Goal: Task Accomplishment & Management: Complete application form

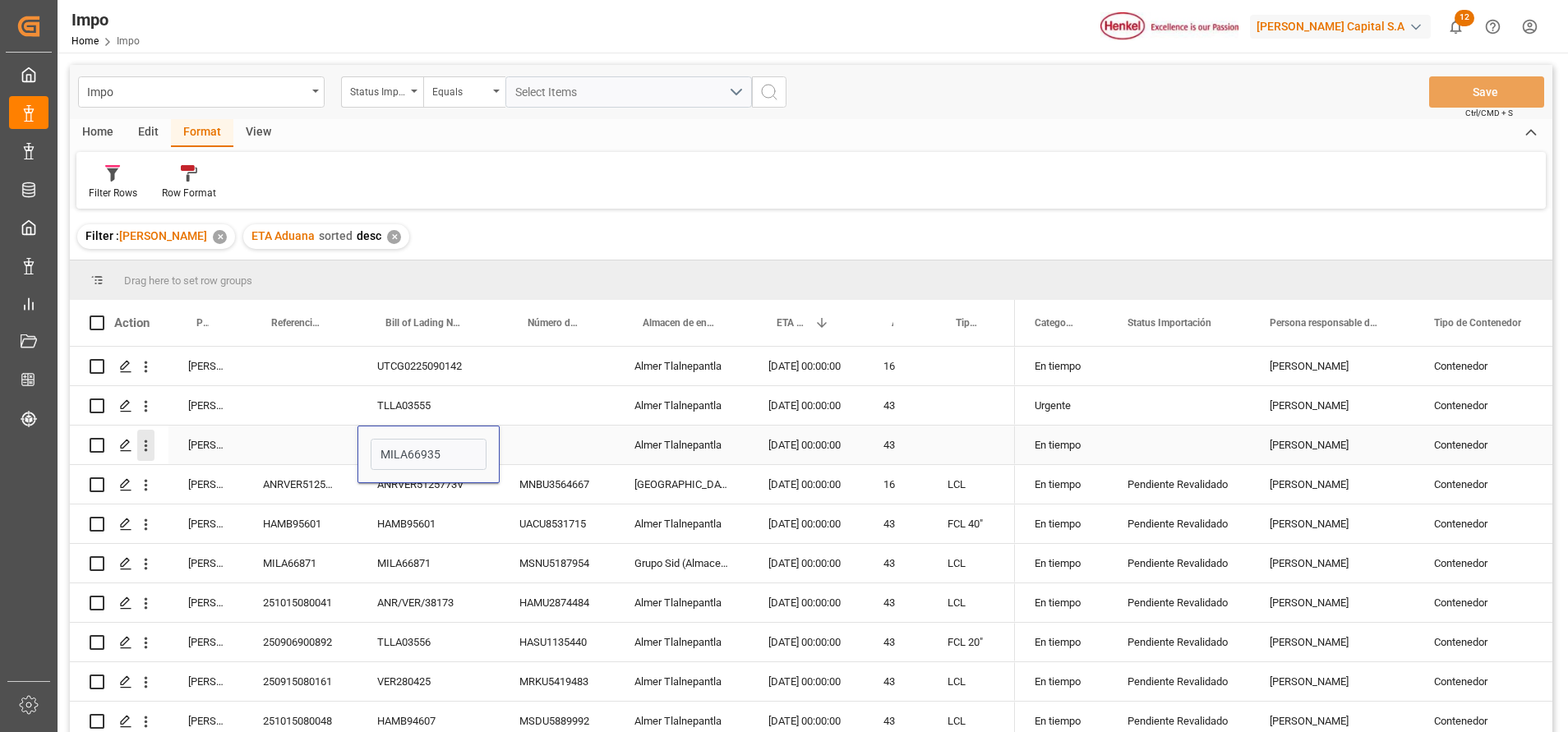
click at [141, 439] on icon "open menu" at bounding box center [146, 446] width 17 height 17
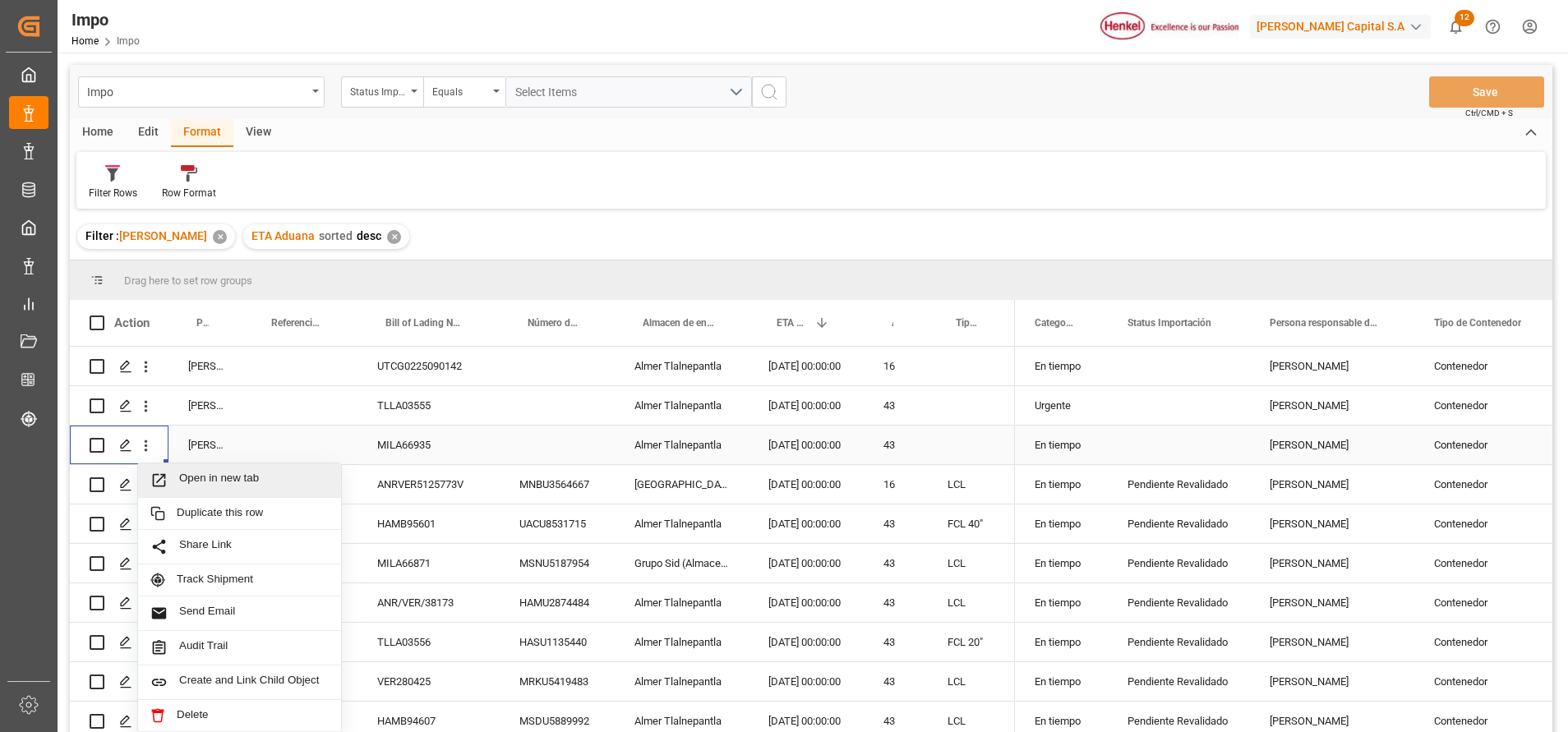
click at [192, 472] on span "Open in new tab" at bounding box center [254, 480] width 149 height 17
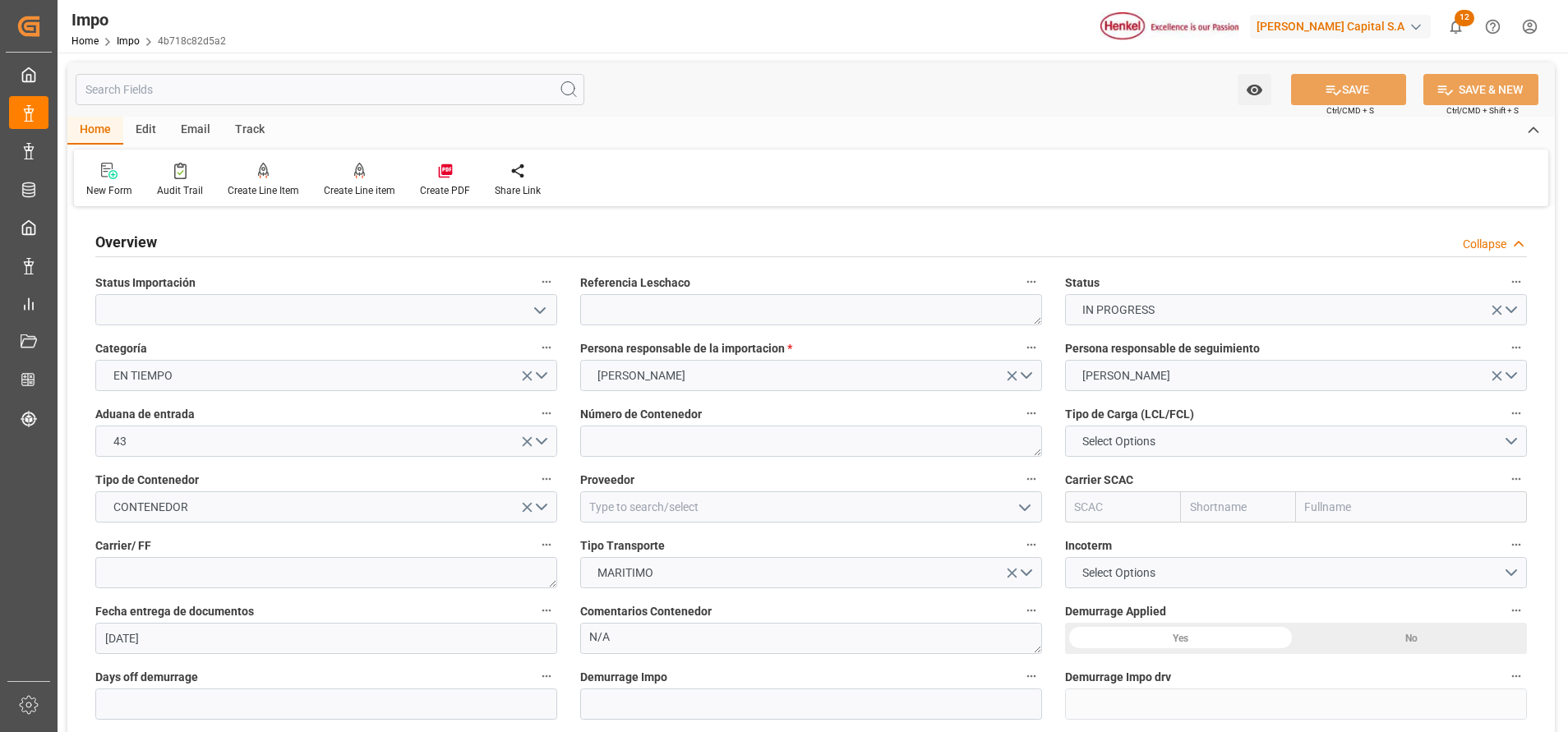
type input "[DATE]"
click at [804, 279] on label "Referencia Leschaco" at bounding box center [811, 282] width 462 height 23
click at [1020, 279] on button "Referencia Leschaco" at bounding box center [1030, 281] width 21 height 21
click at [541, 313] on div at bounding box center [784, 366] width 1568 height 732
click at [540, 303] on icon "open menu" at bounding box center [539, 310] width 20 height 20
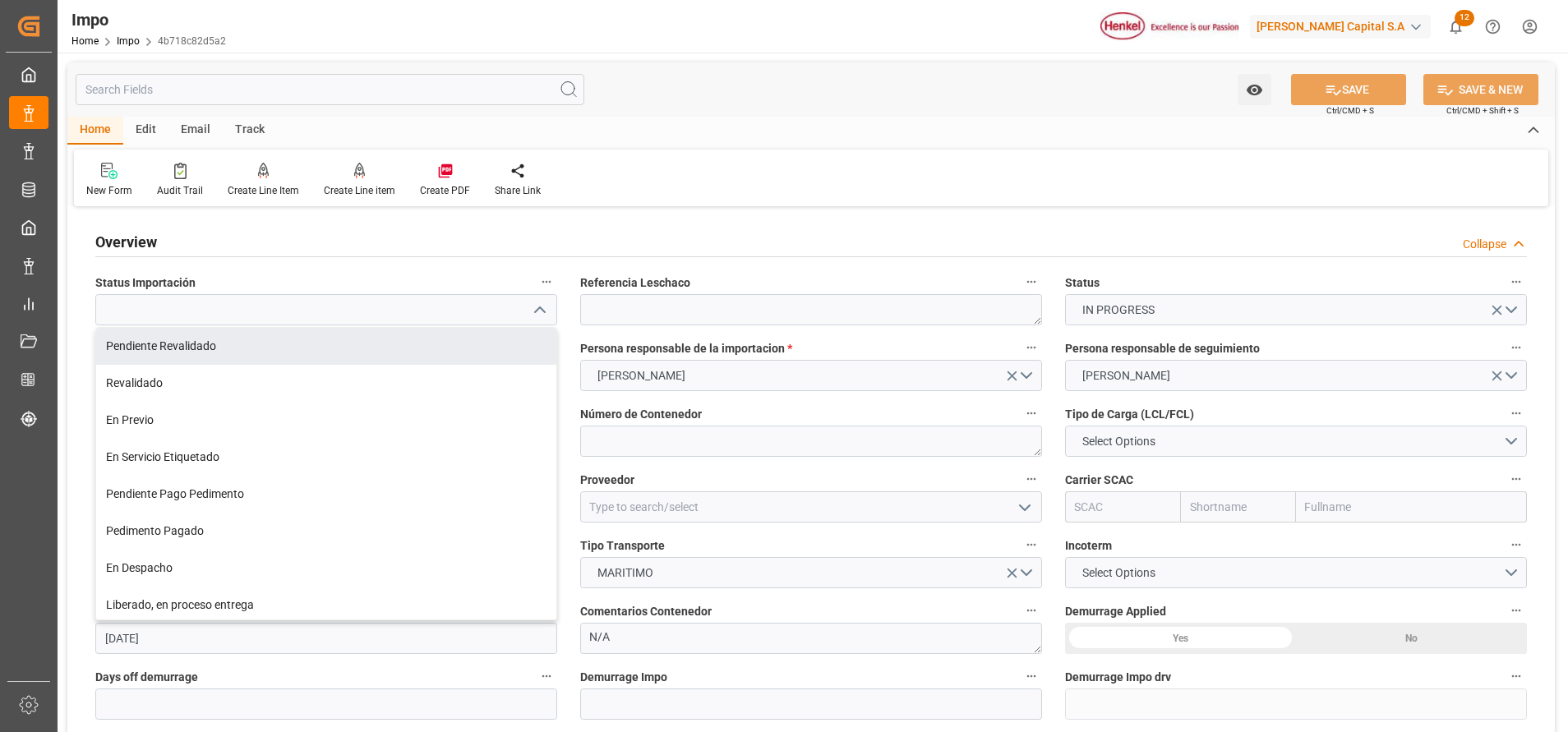
drag, startPoint x: 353, startPoint y: 350, endPoint x: 696, endPoint y: 301, distance: 346.5
click at [357, 342] on div "Pendiente Revalidado" at bounding box center [326, 345] width 460 height 37
type input "Pendiente Revalidado"
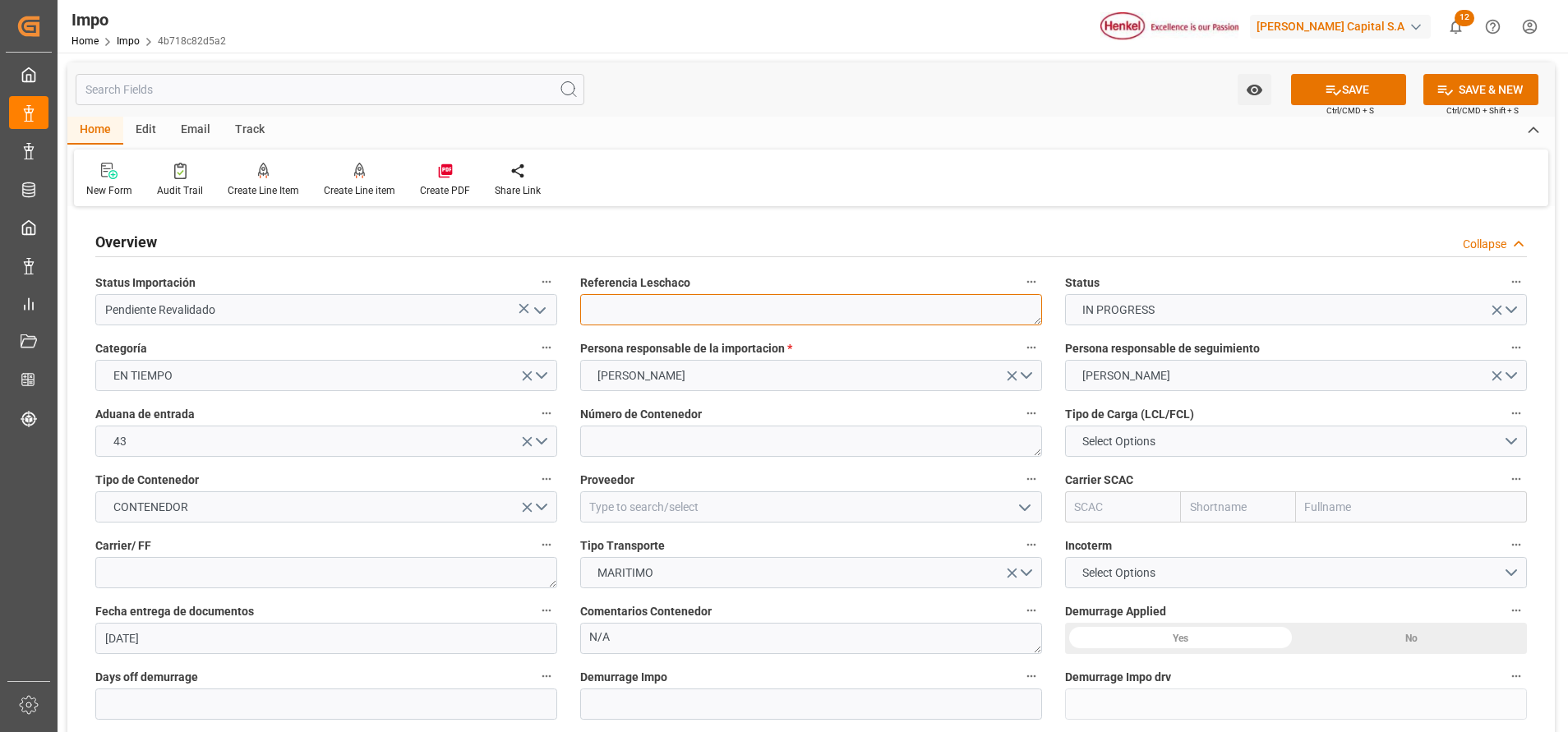
click at [1018, 315] on textarea at bounding box center [811, 309] width 462 height 31
paste textarea "MILA66935"
type textarea "MILA66935"
click at [812, 448] on textarea at bounding box center [811, 441] width 462 height 31
paste textarea "TIIU5163659"
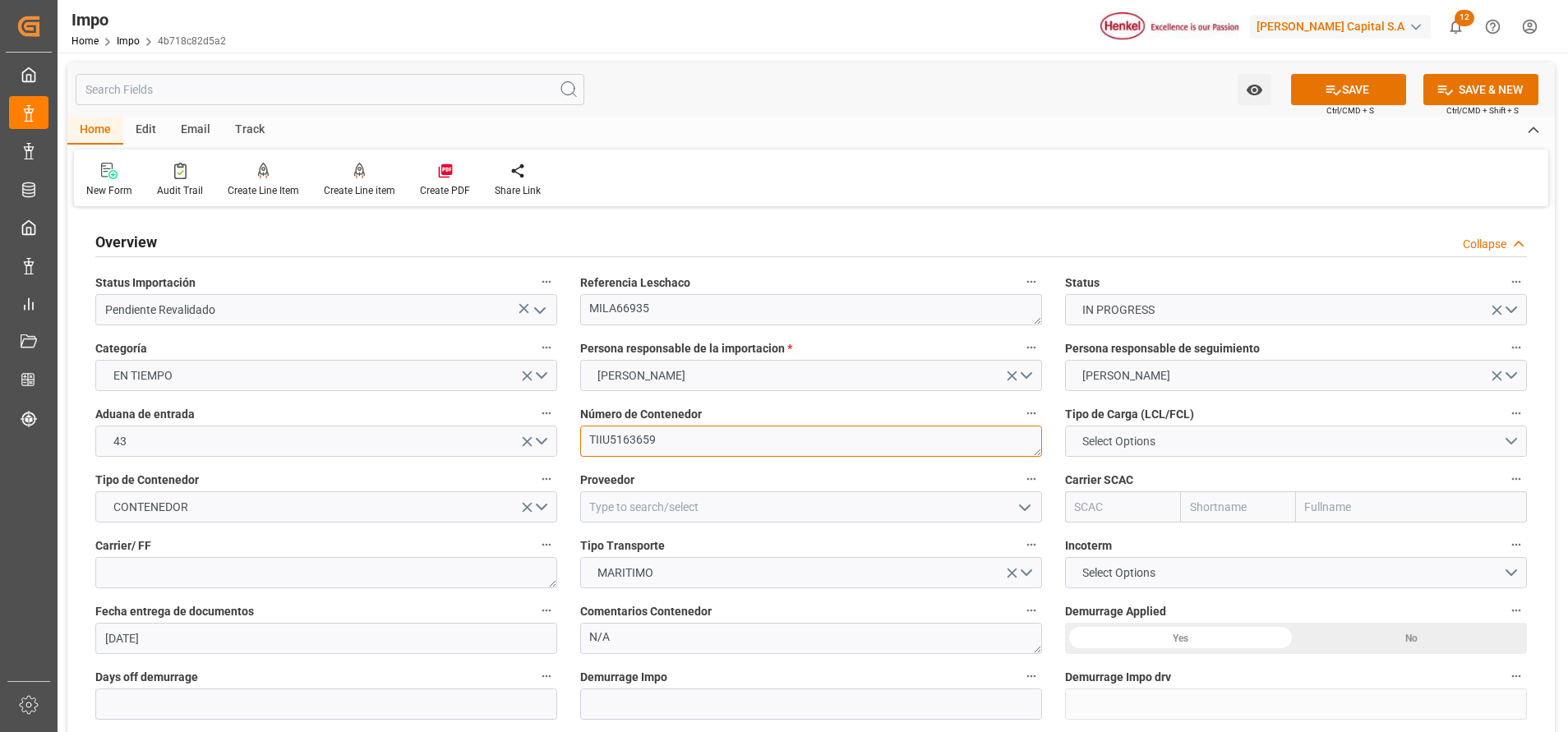
type textarea "TIIU5163659"
click at [1142, 452] on button "Select Options" at bounding box center [1295, 441] width 462 height 31
click at [1209, 437] on div "LCL" at bounding box center [1295, 445] width 460 height 34
click at [759, 499] on input at bounding box center [811, 507] width 462 height 31
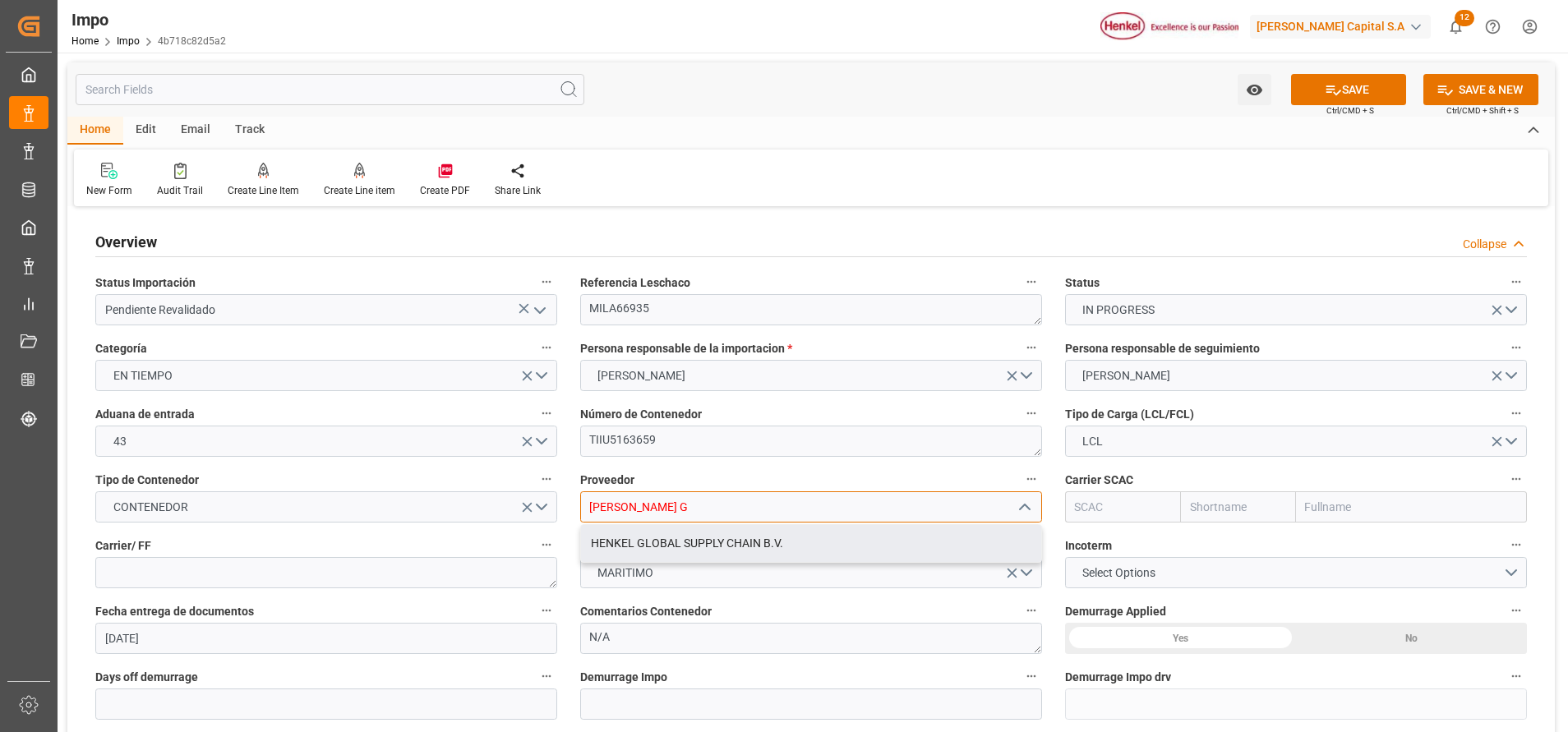
click at [839, 531] on div "HENKEL GLOBAL SUPPLY CHAIN B.V." at bounding box center [811, 543] width 460 height 37
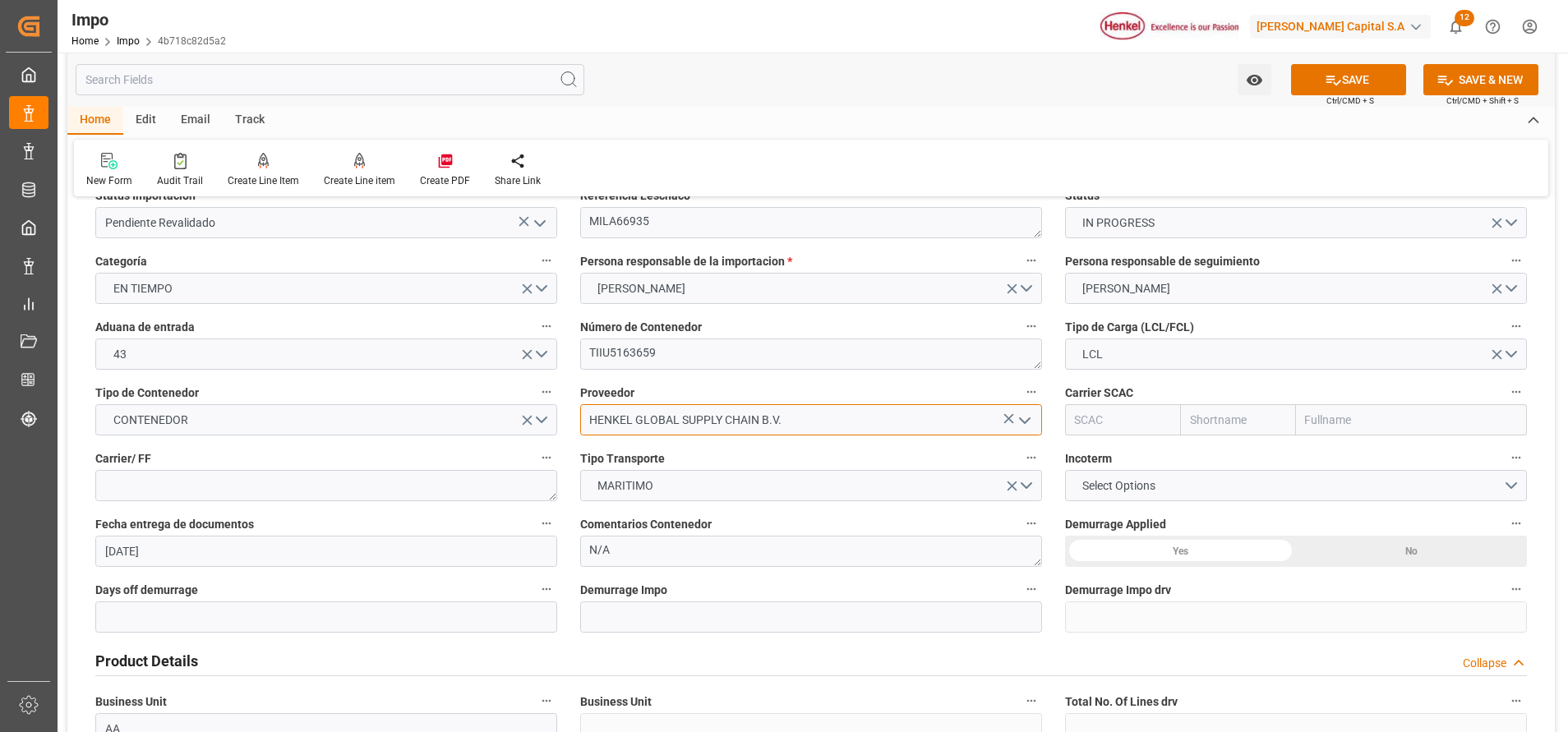
scroll to position [123, 0]
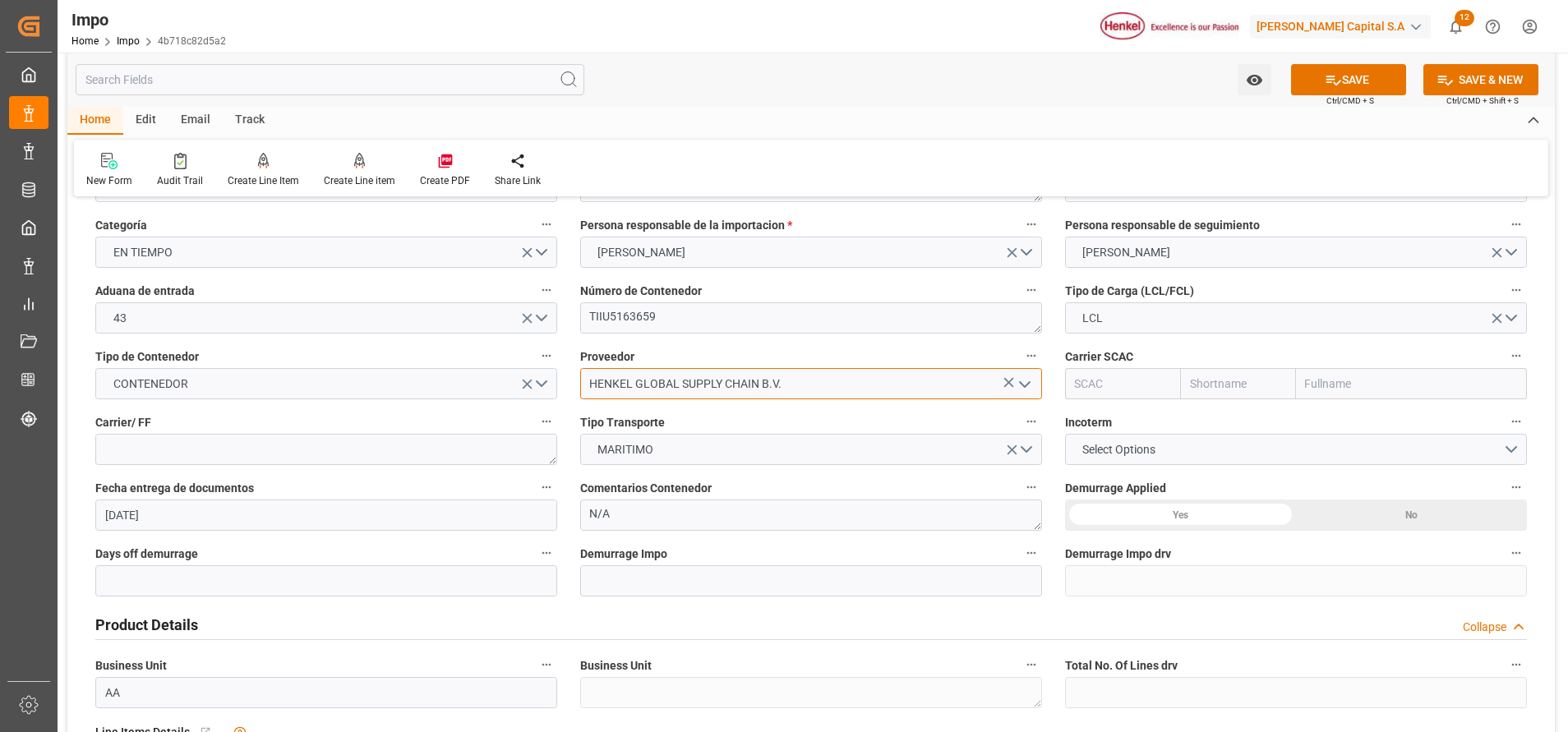
type input "HENKEL GLOBAL SUPPLY CHAIN B.V."
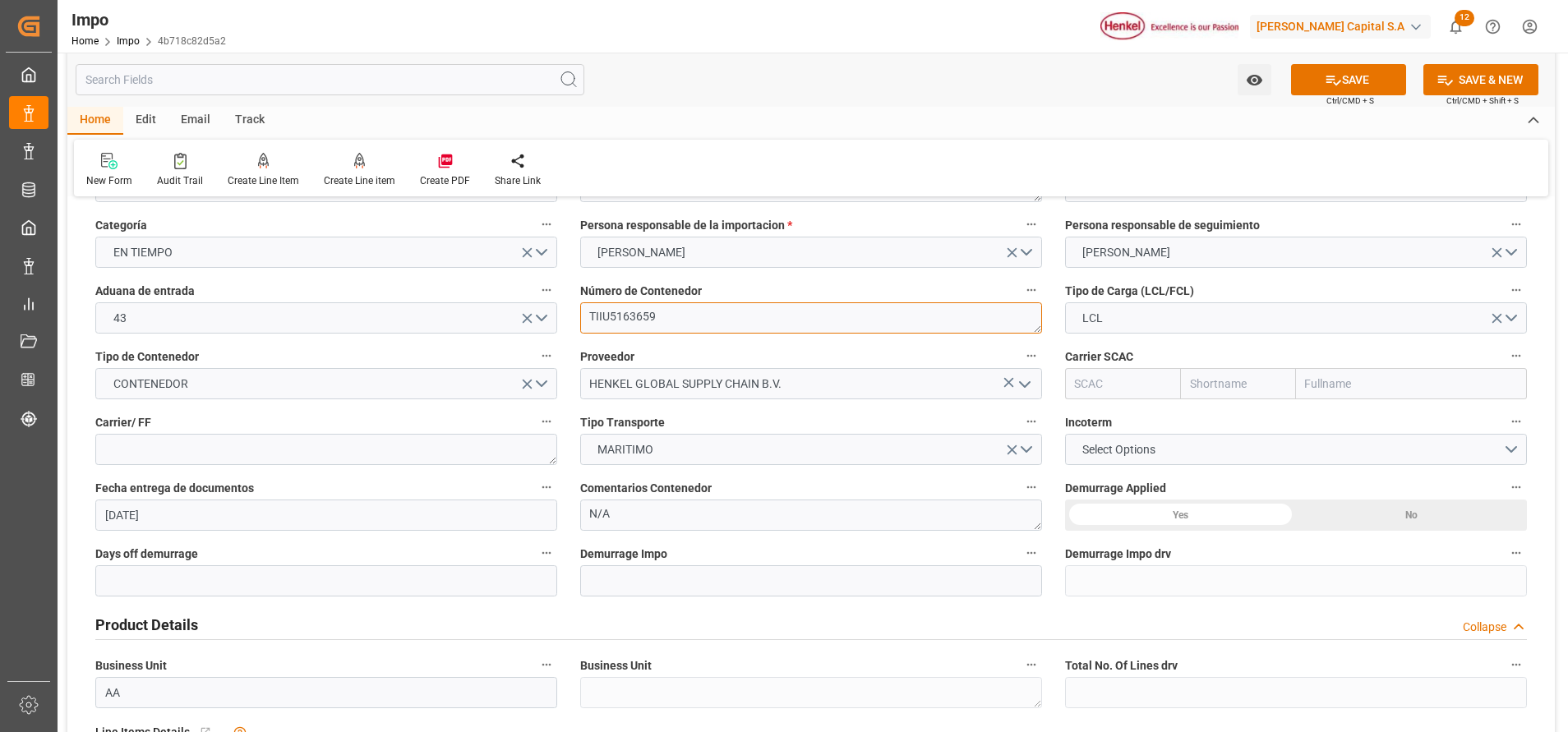
click at [624, 315] on textarea "TIIU5163659" at bounding box center [811, 318] width 462 height 31
drag, startPoint x: 624, startPoint y: 315, endPoint x: 620, endPoint y: 323, distance: 8.9
click at [623, 318] on textarea "TIIU5163659" at bounding box center [811, 318] width 462 height 31
click at [1361, 369] on input "text" at bounding box center [1410, 383] width 231 height 31
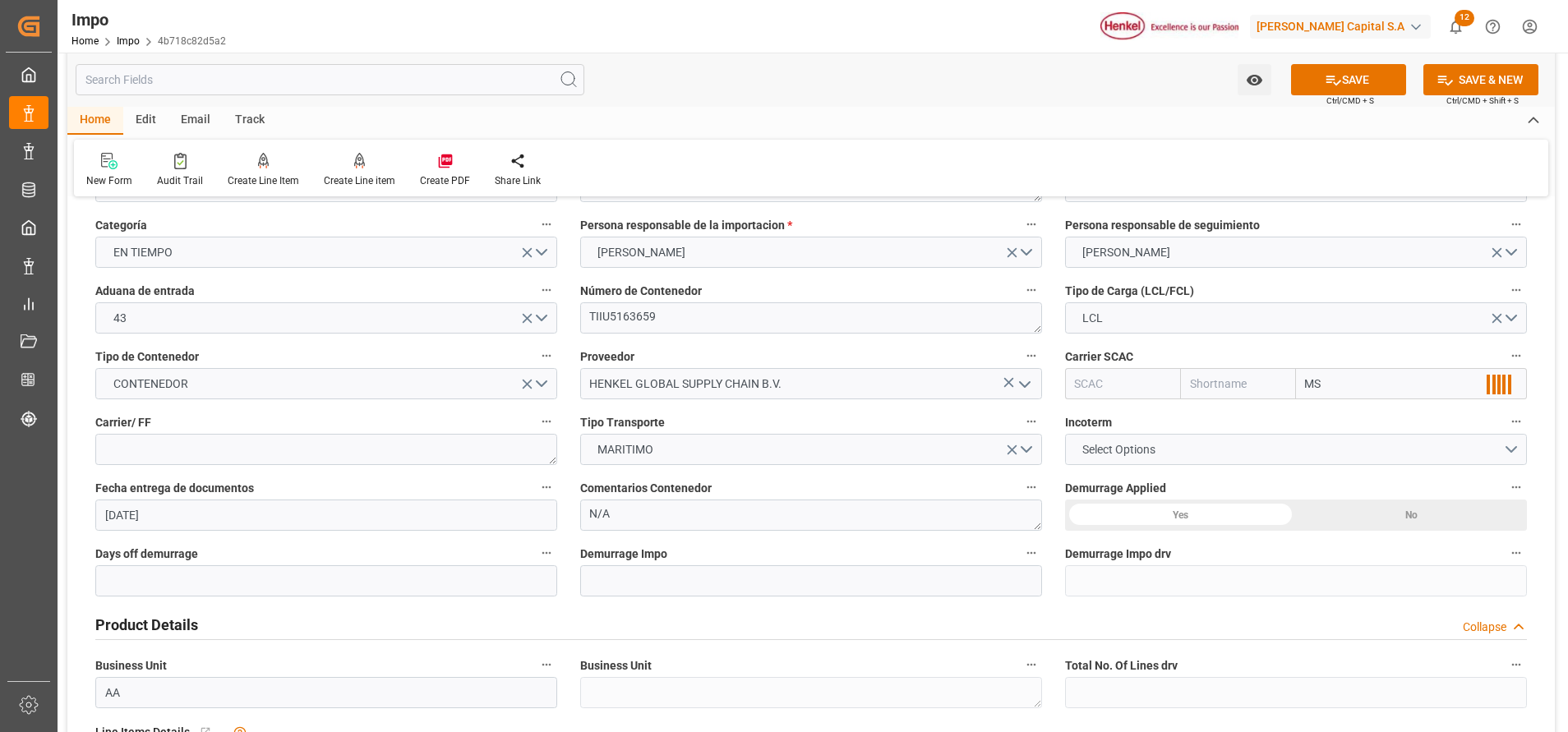
type input "MSC"
click at [1335, 407] on div "Mediterranean Shipping Company" at bounding box center [1396, 420] width 199 height 37
type input "MSCU"
type input "MSC"
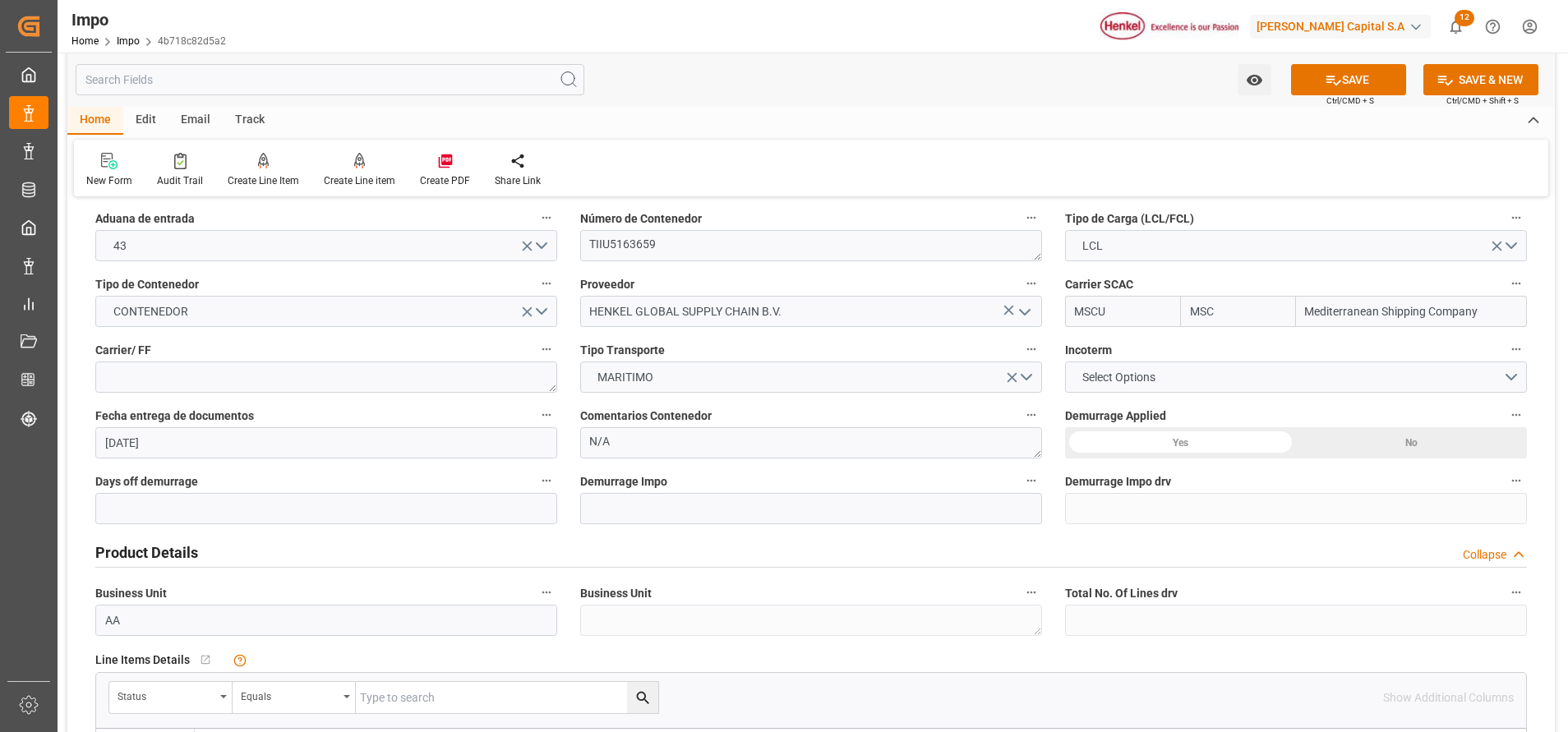
scroll to position [247, 0]
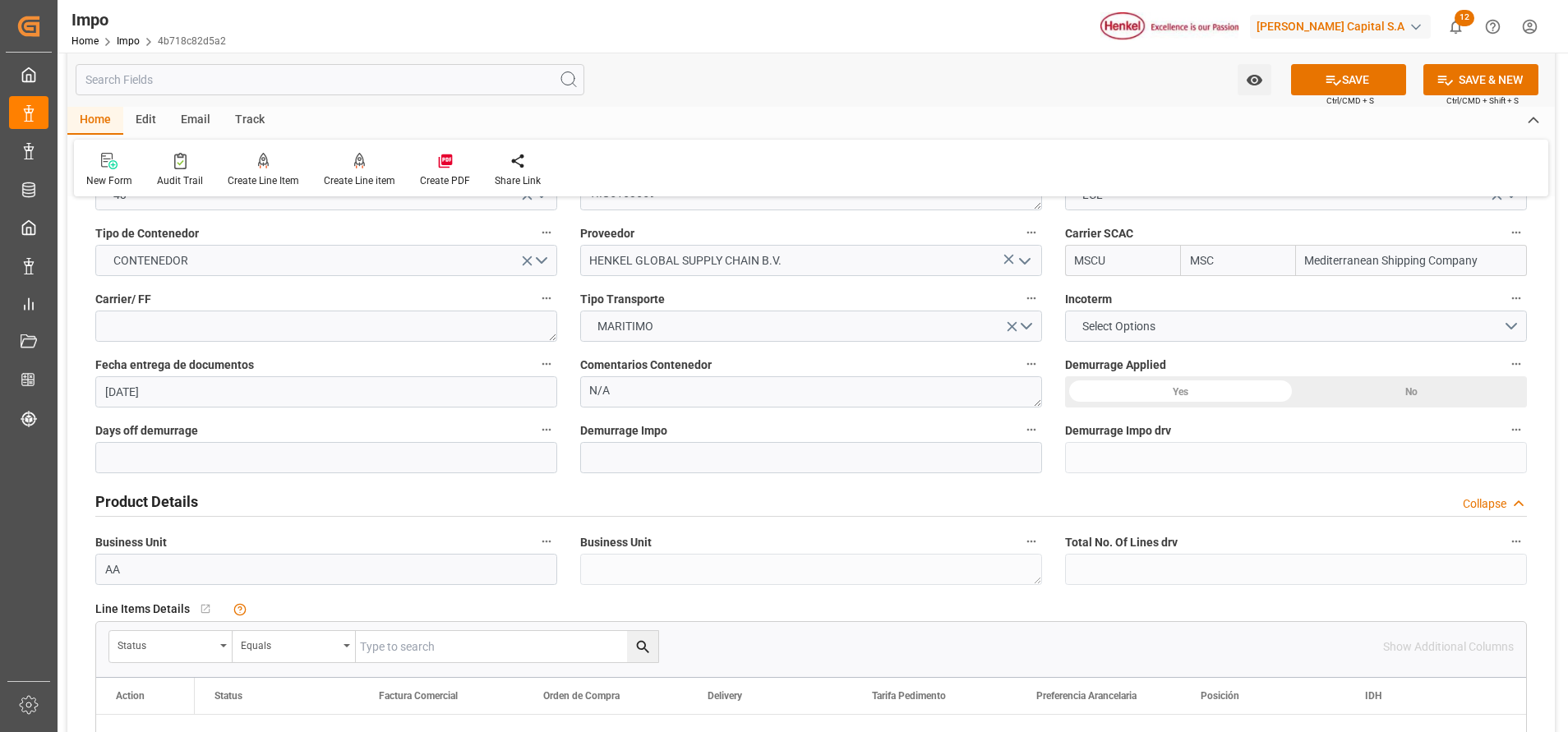
type input "Mediterranean Shipping Company"
click at [1375, 395] on div "No" at bounding box center [1410, 392] width 231 height 31
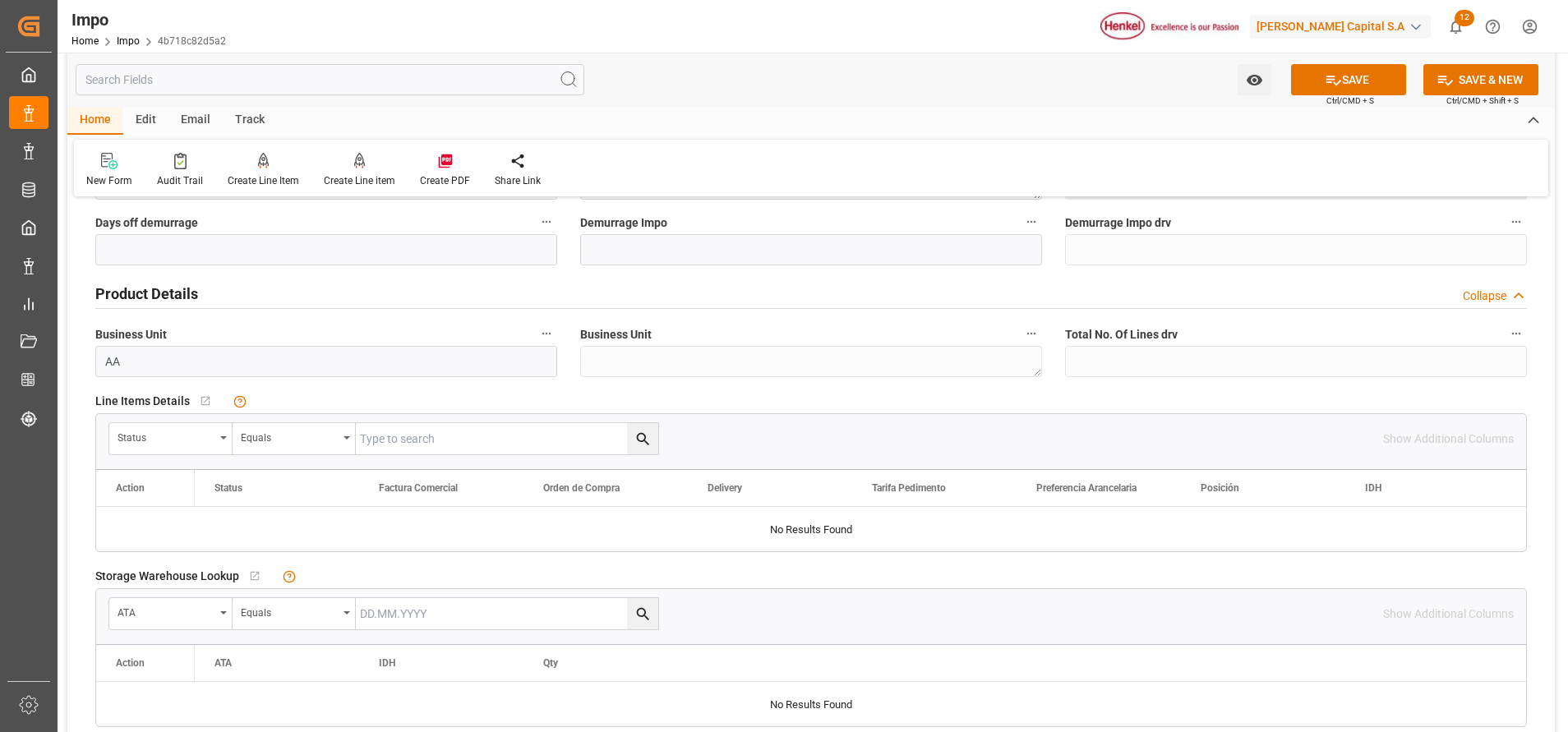
scroll to position [493, 0]
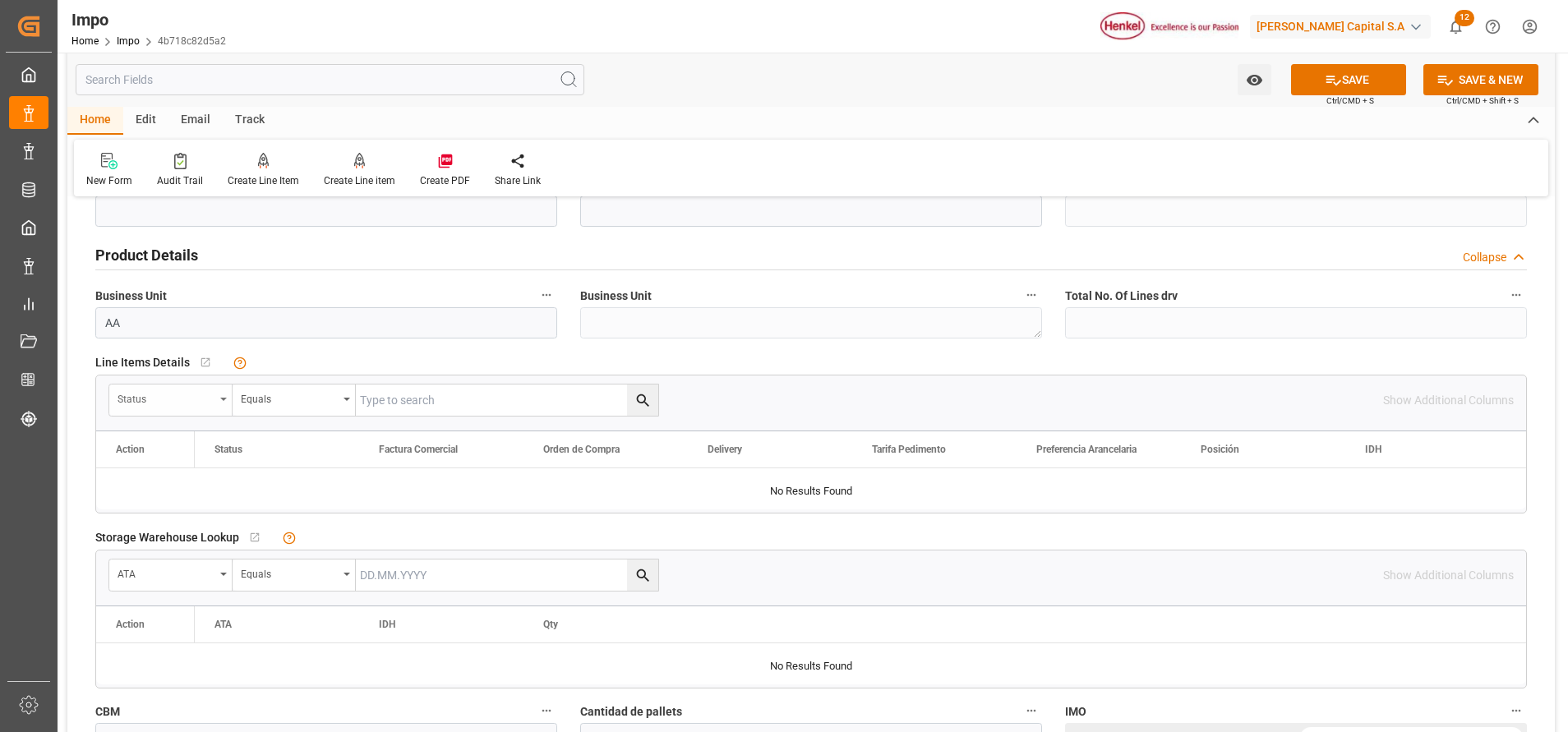
click at [231, 405] on div "Status" at bounding box center [171, 400] width 123 height 31
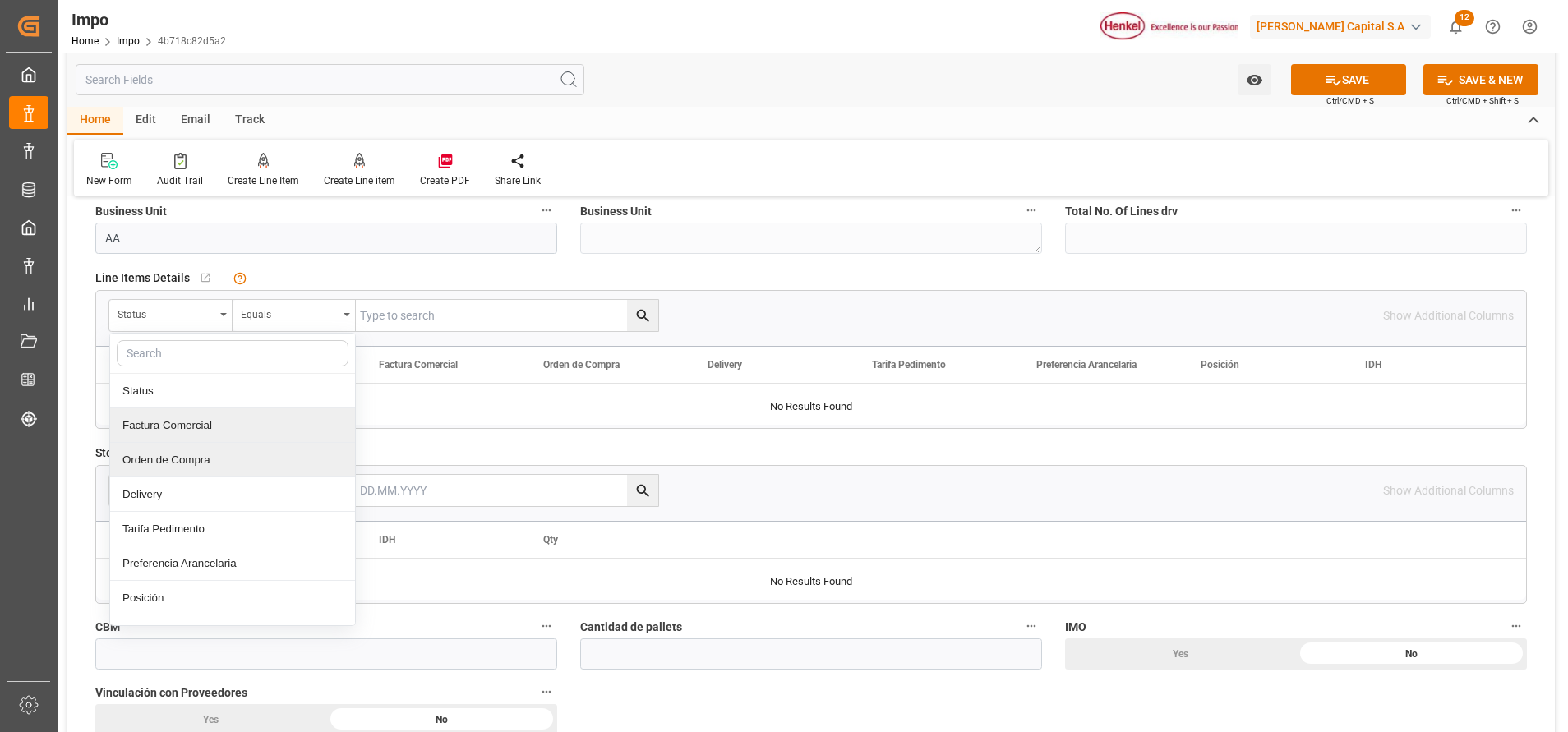
scroll to position [616, 0]
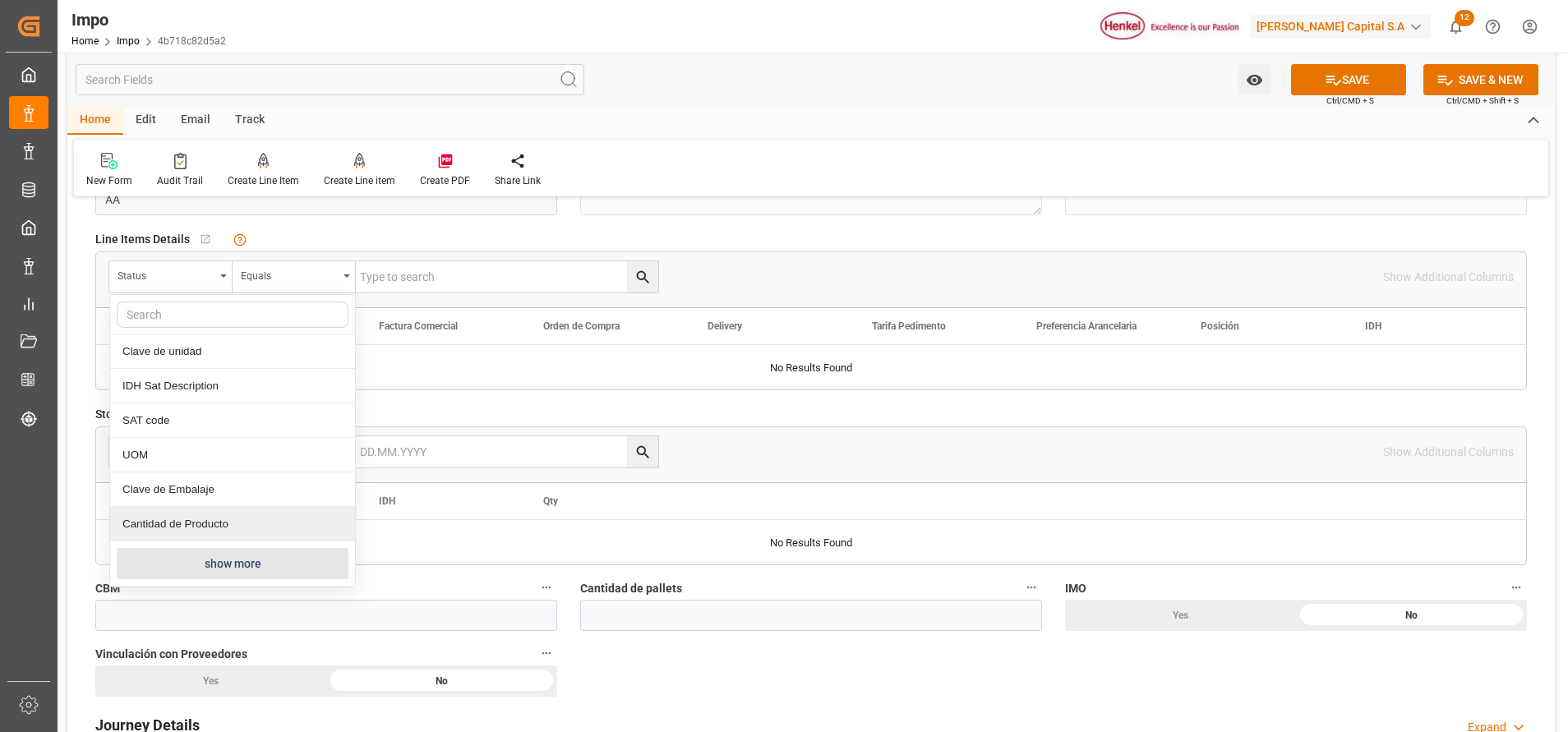
click at [259, 561] on button "show more" at bounding box center [232, 563] width 231 height 31
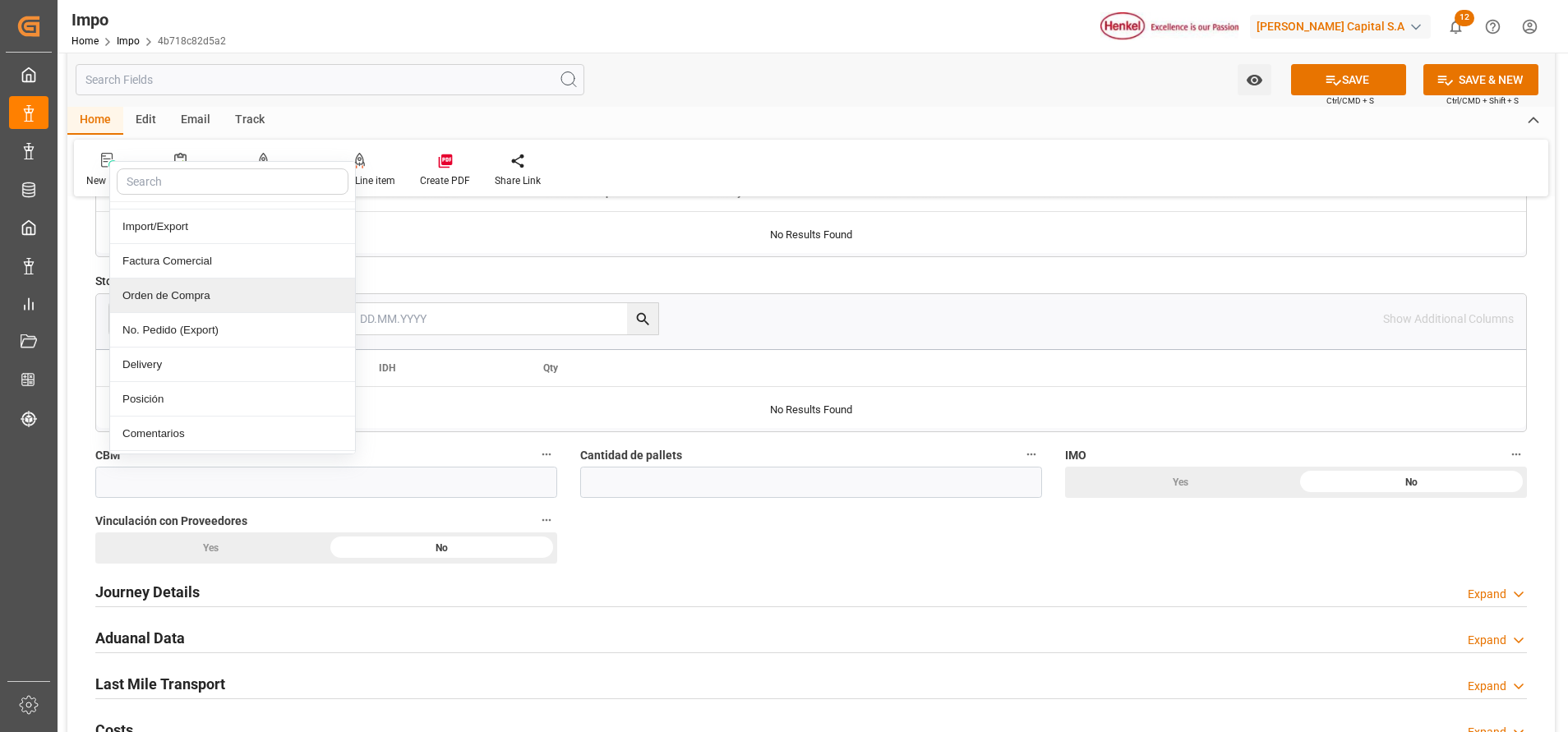
scroll to position [335, 0]
click at [213, 315] on div "Product Details" at bounding box center [232, 333] width 245 height 34
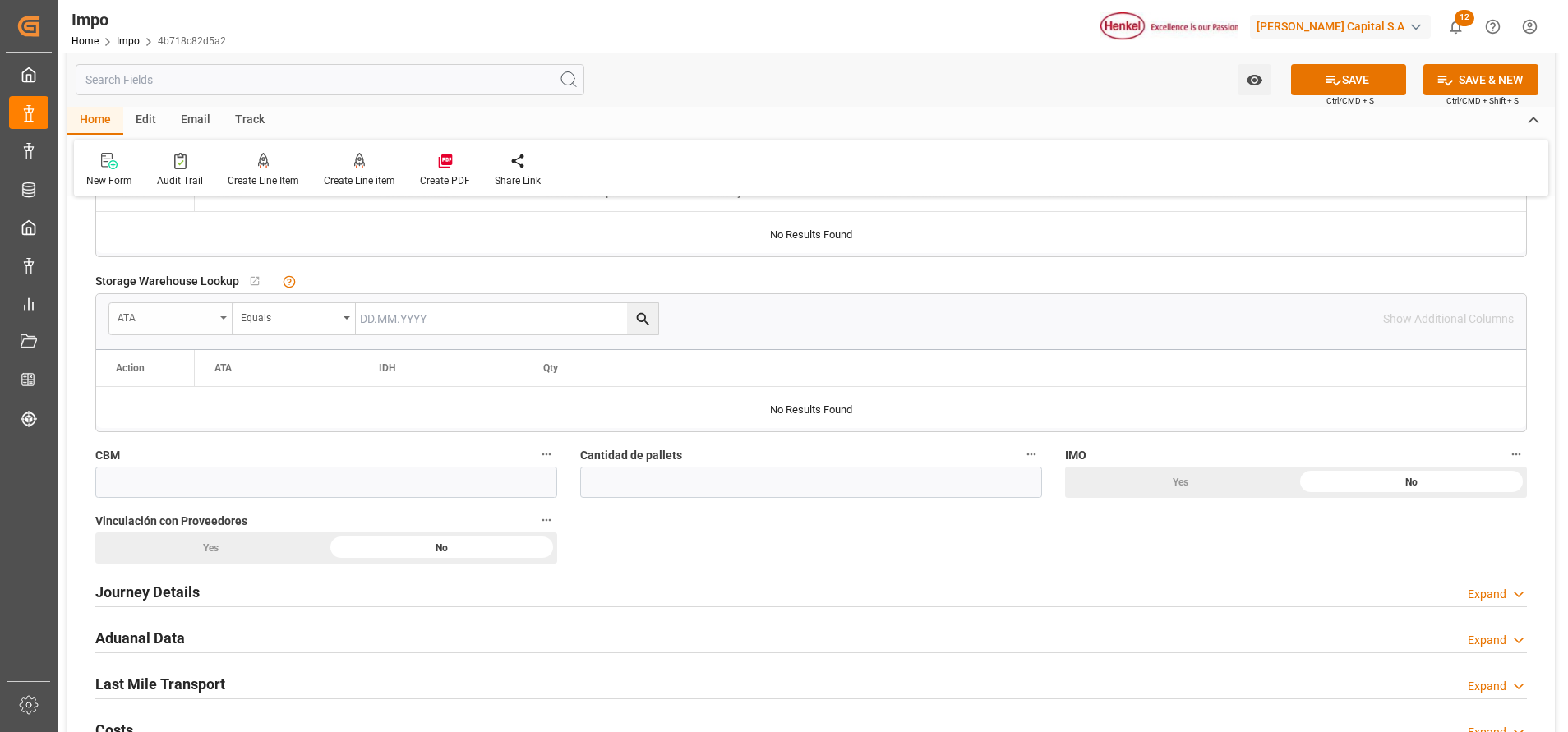
click at [213, 315] on div "ATA" at bounding box center [165, 315] width 97 height 19
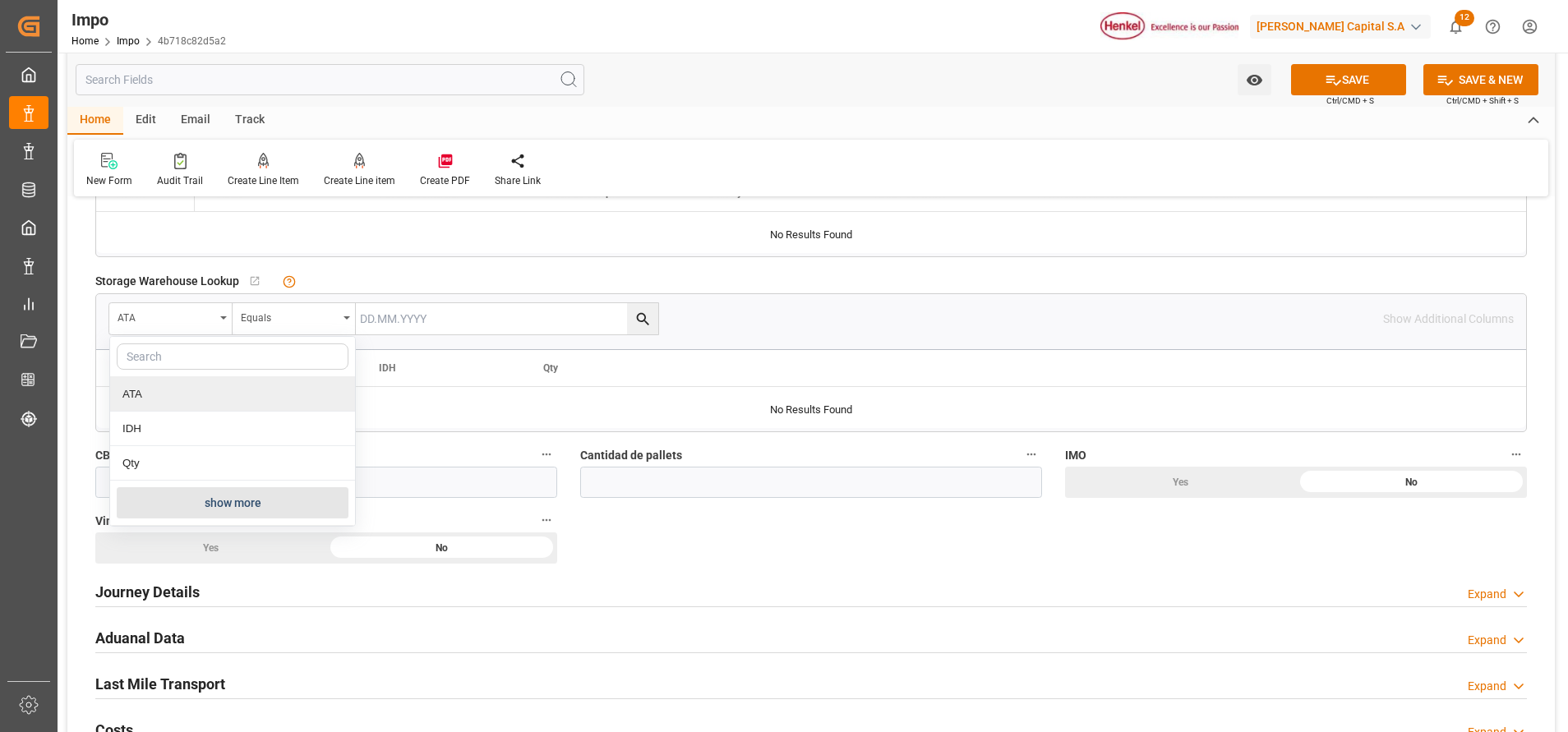
click at [240, 247] on div at bounding box center [811, 232] width 1430 height 41
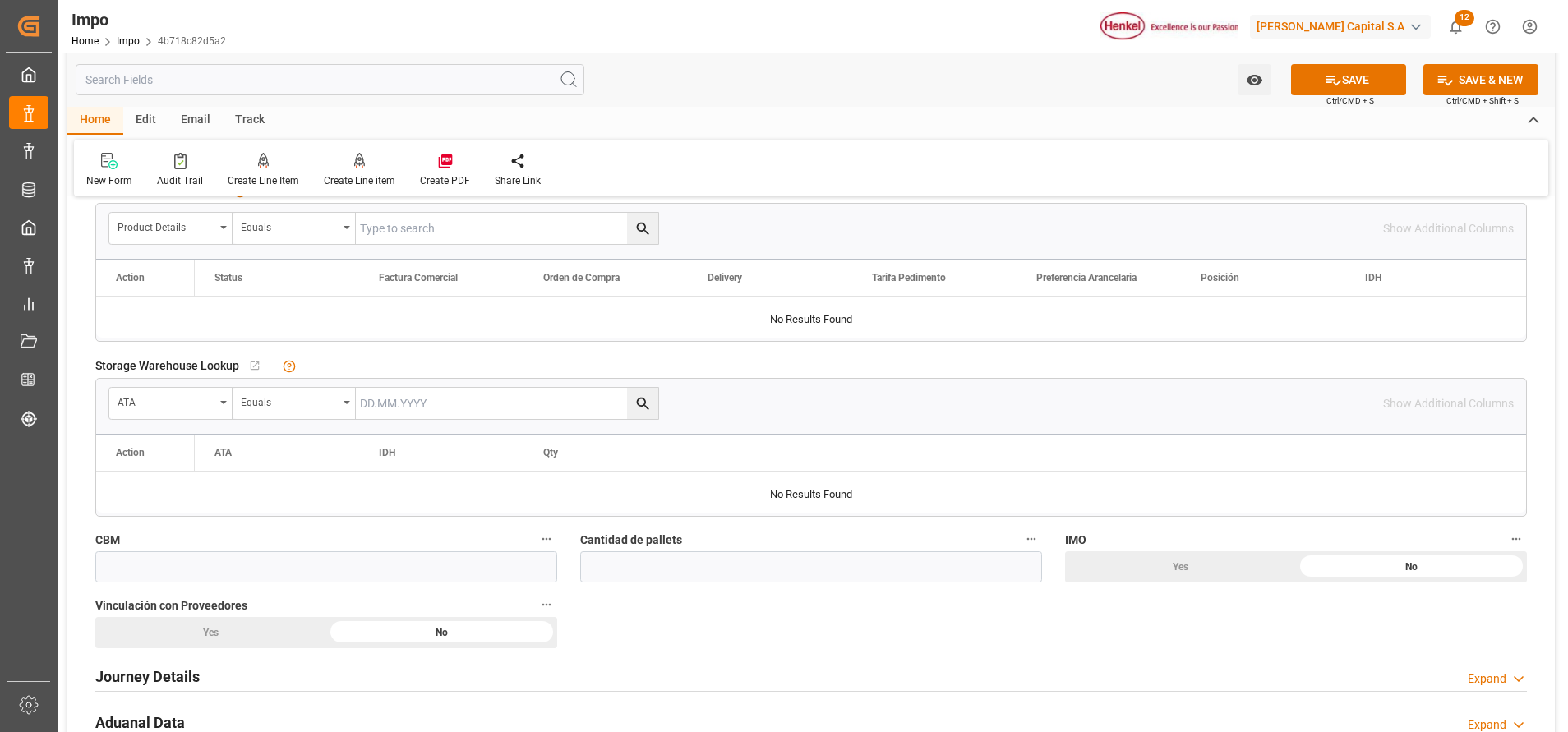
scroll to position [626, 0]
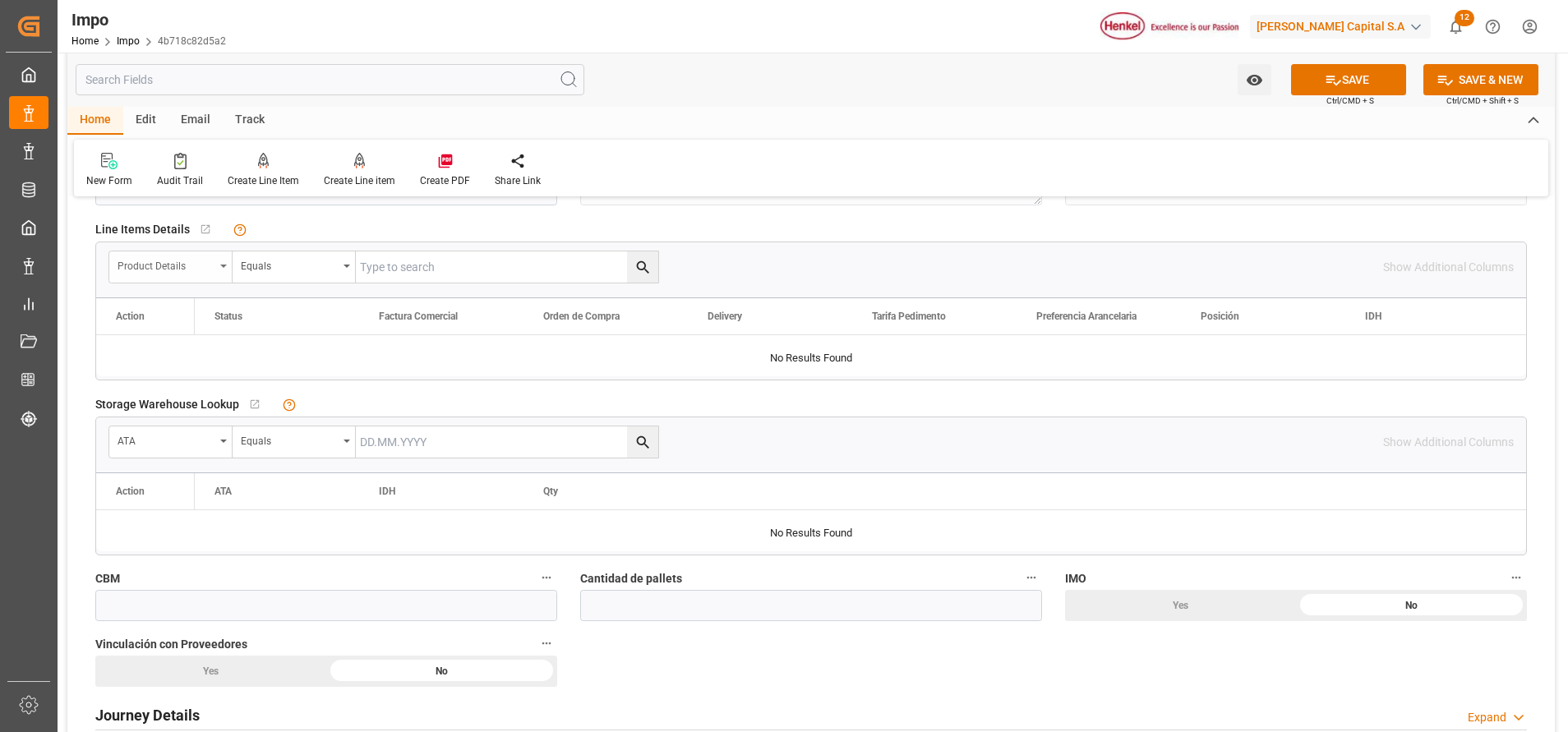
click at [227, 267] on div "Product Details" at bounding box center [171, 267] width 123 height 31
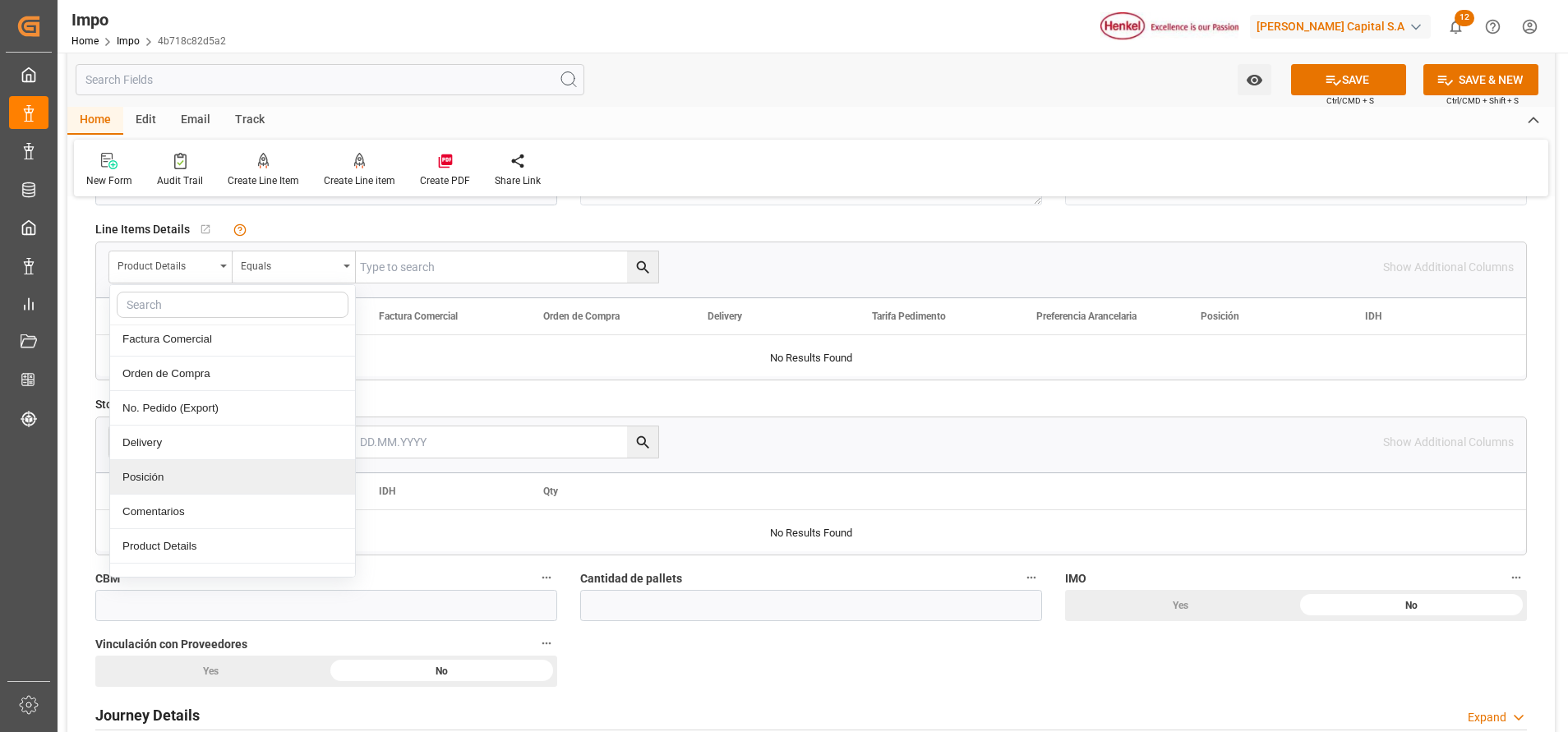
scroll to position [247, 0]
click at [201, 510] on div "Comentarios" at bounding box center [232, 510] width 245 height 34
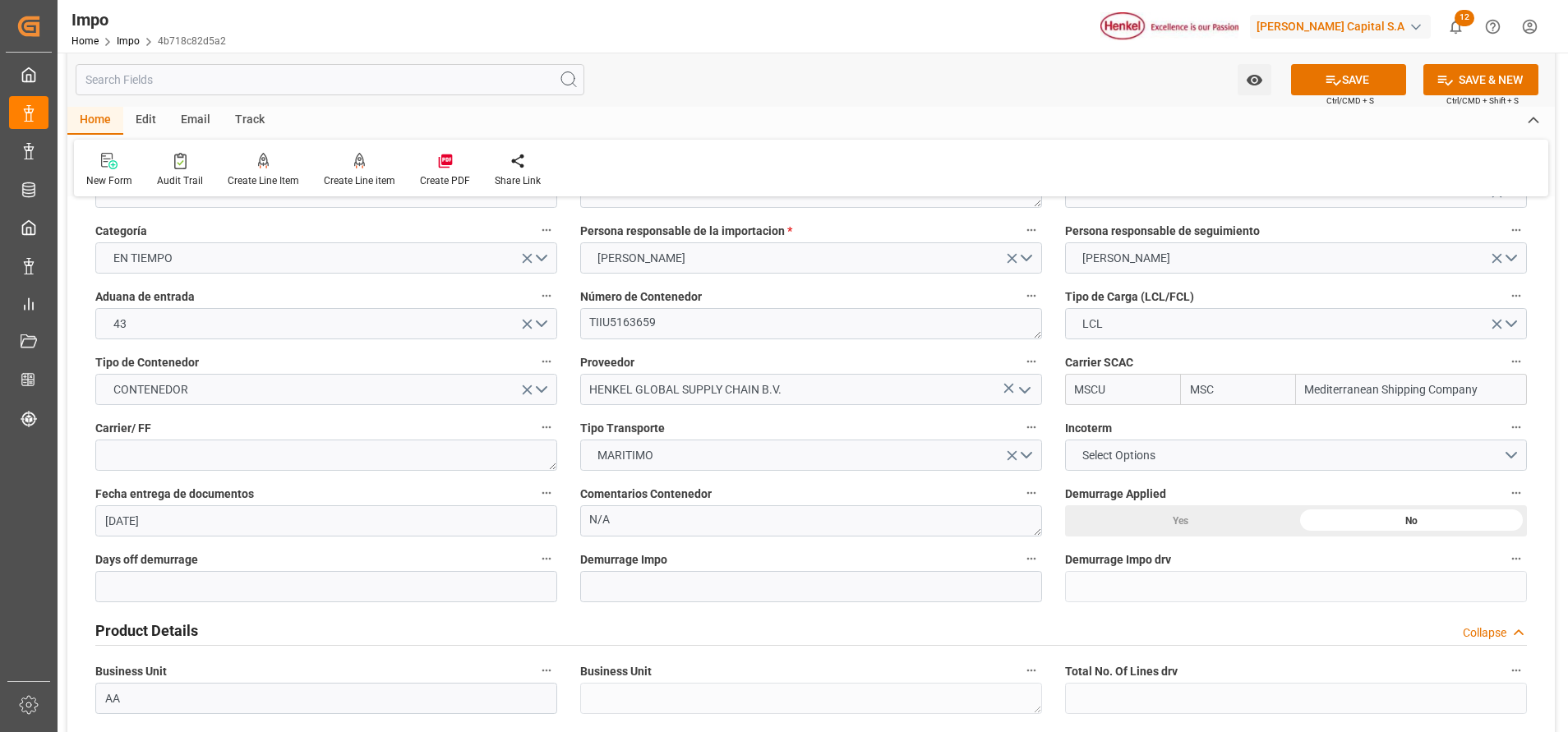
scroll to position [0, 0]
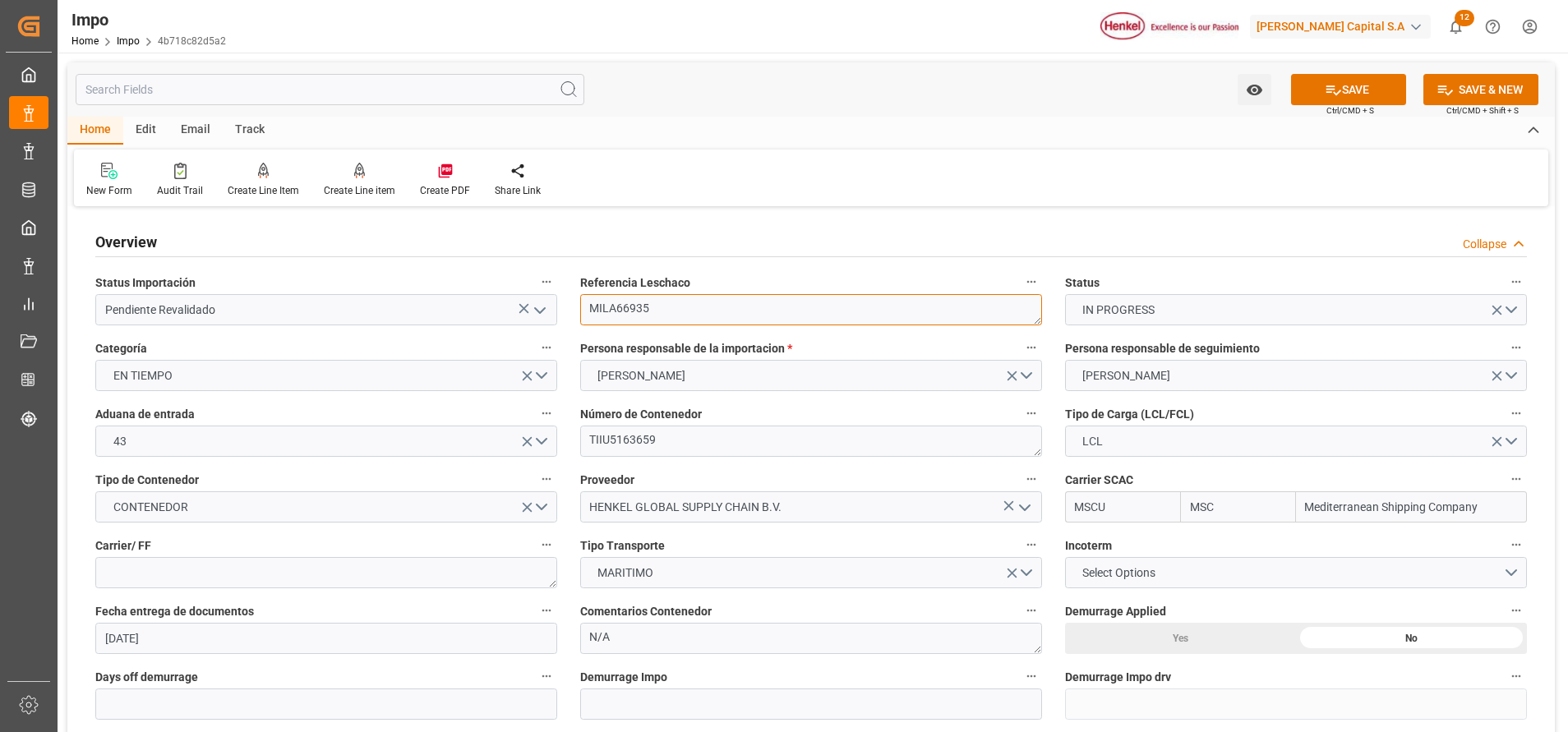
click at [624, 303] on textarea "MILA66935" at bounding box center [811, 309] width 462 height 31
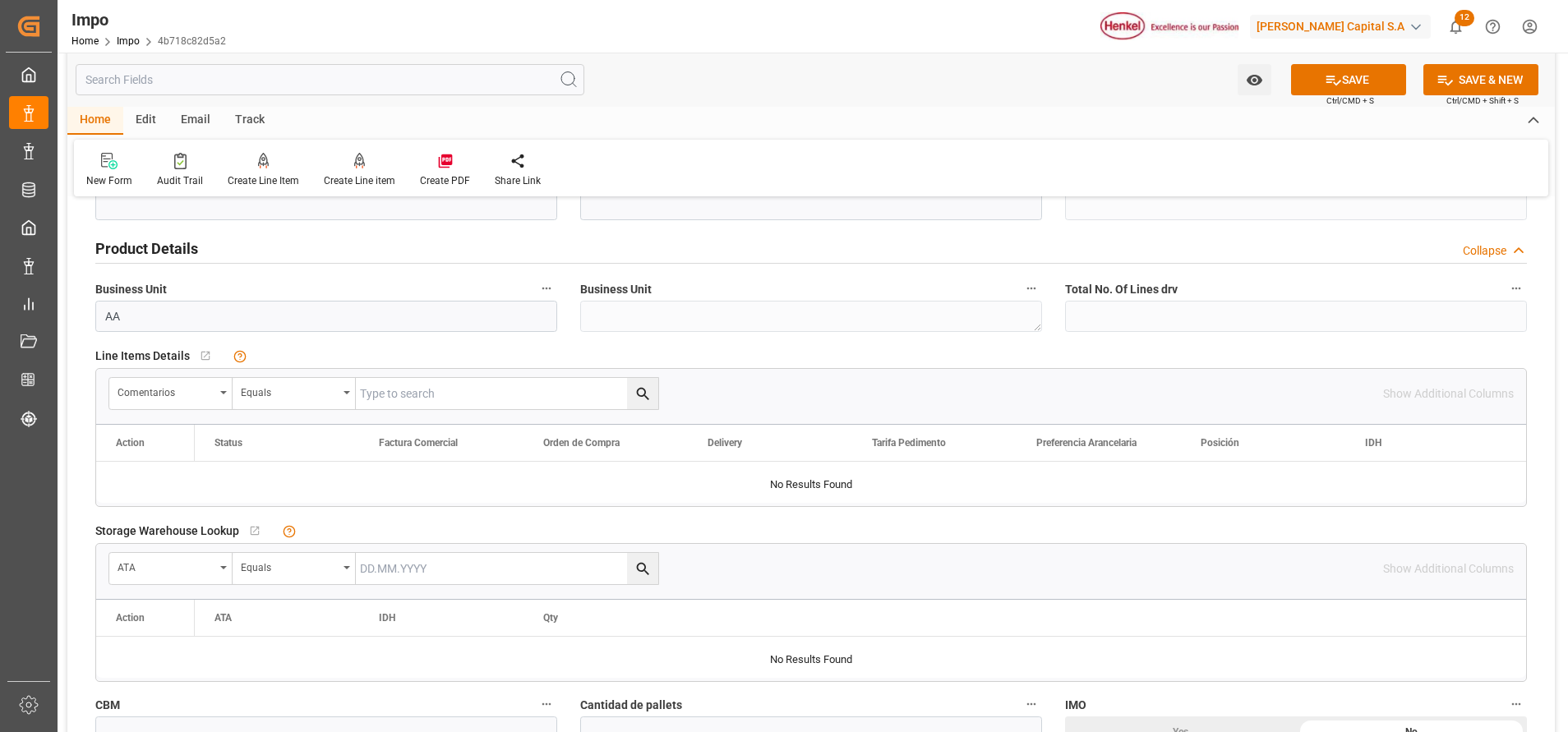
scroll to position [493, 0]
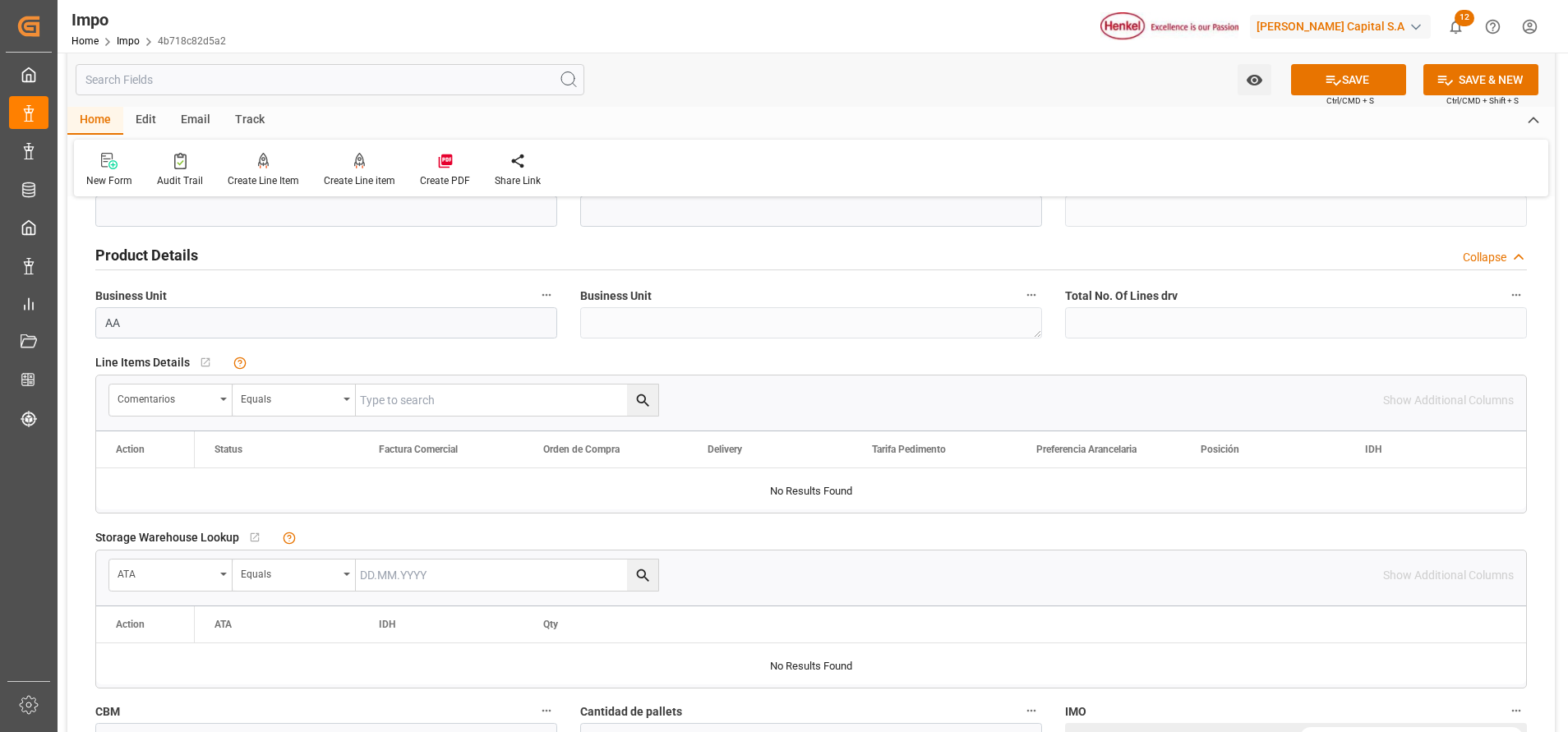
click at [521, 397] on input "text" at bounding box center [507, 400] width 303 height 31
paste input "MILA66935"
type input "MILA66935"
click at [646, 401] on icon "search button" at bounding box center [643, 400] width 17 height 17
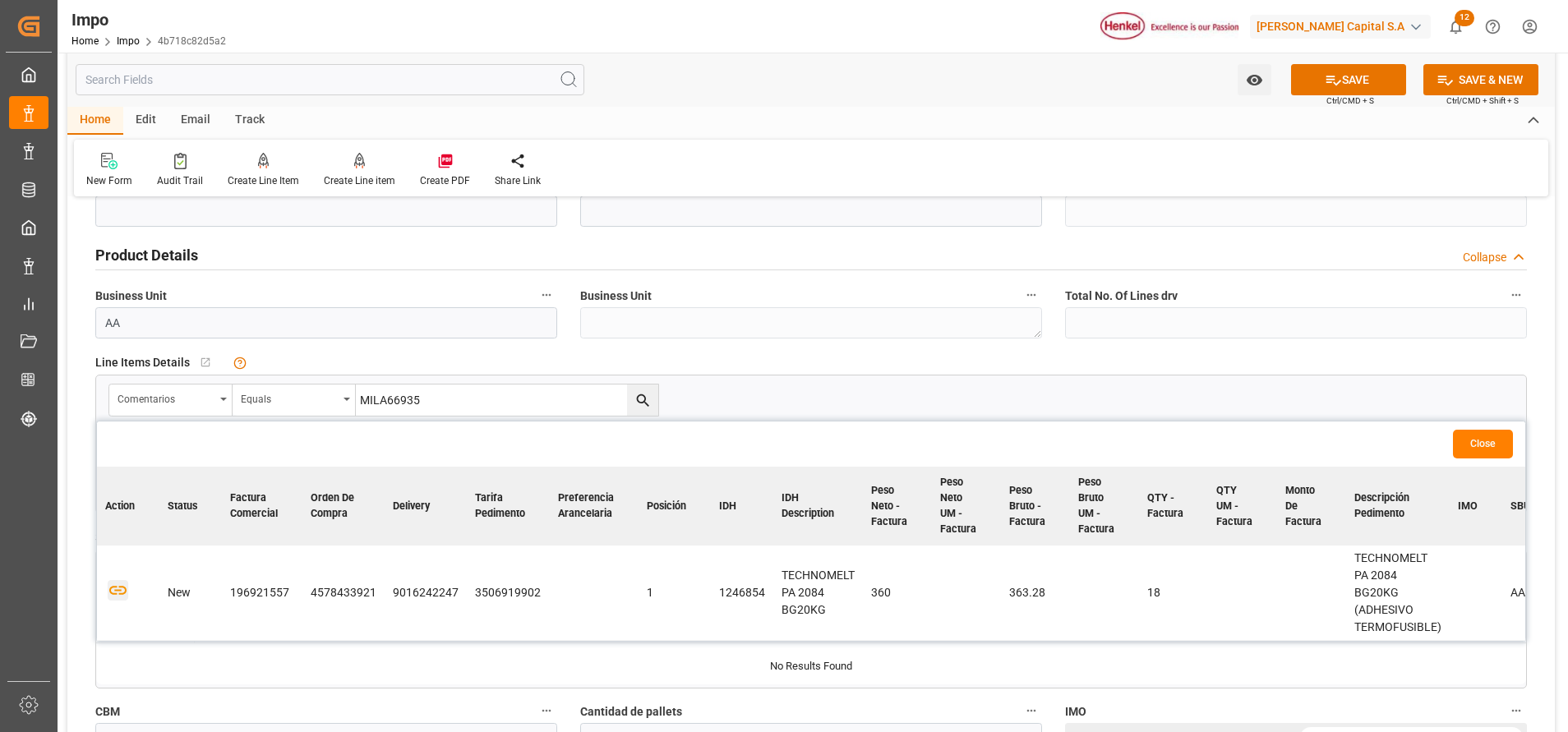
click at [123, 596] on icon "button" at bounding box center [118, 591] width 21 height 21
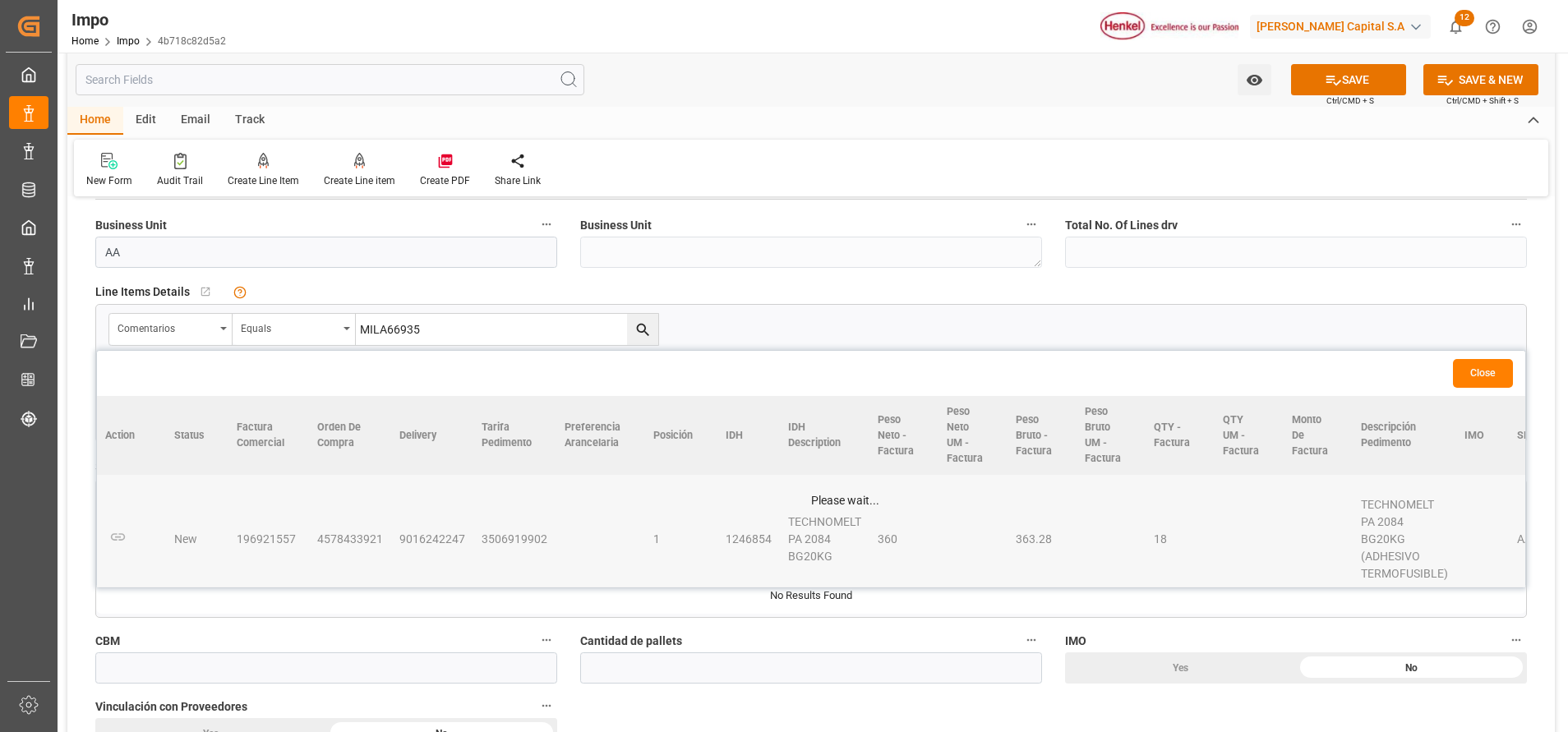
scroll to position [740, 0]
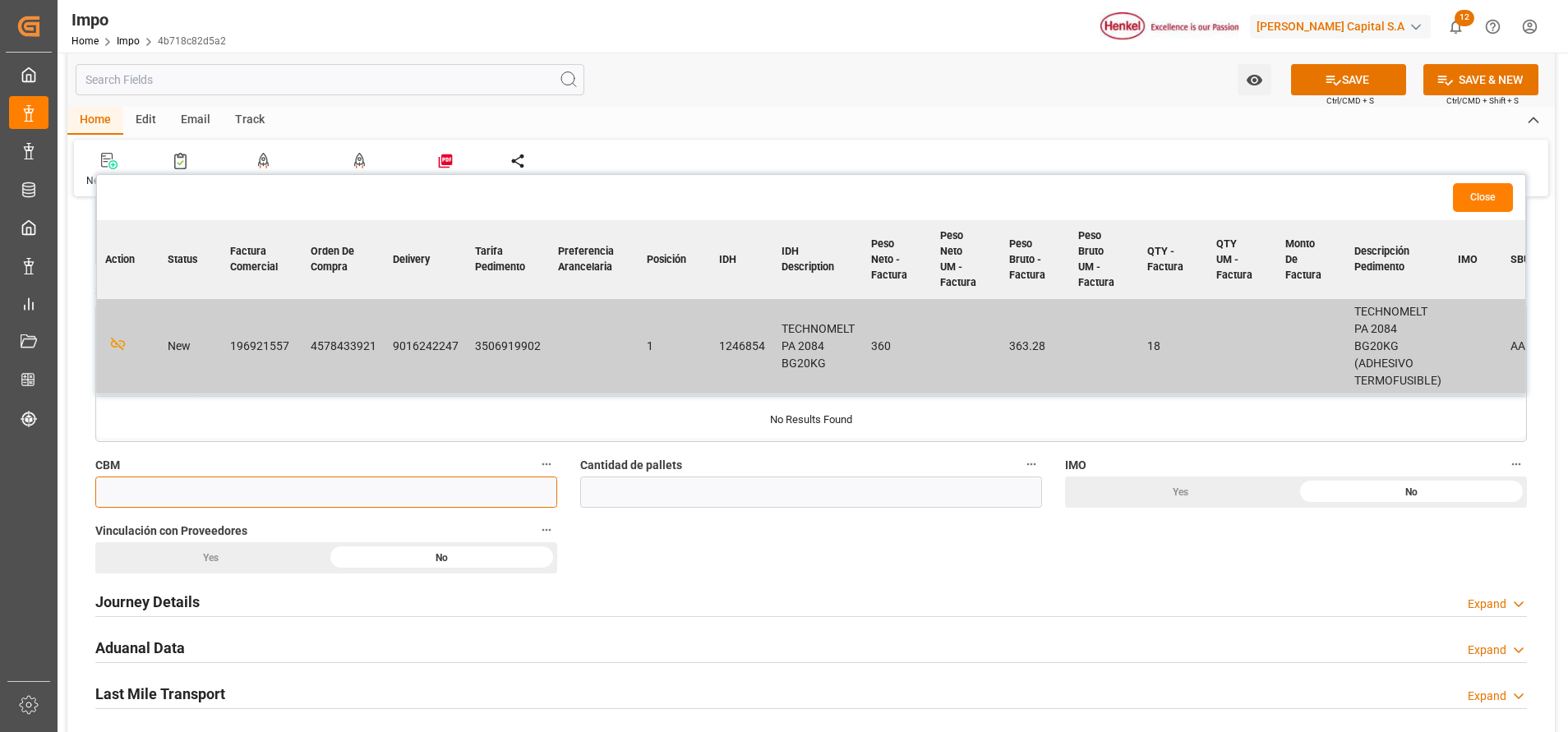
click at [443, 501] on input "text" at bounding box center [326, 492] width 462 height 31
paste input "1.008"
type input "1.008"
click at [622, 488] on div "Overview Collapse Status Importación Pendiente Revalidado Referencia Leschaco M…" at bounding box center [811, 333] width 1487 height 1722
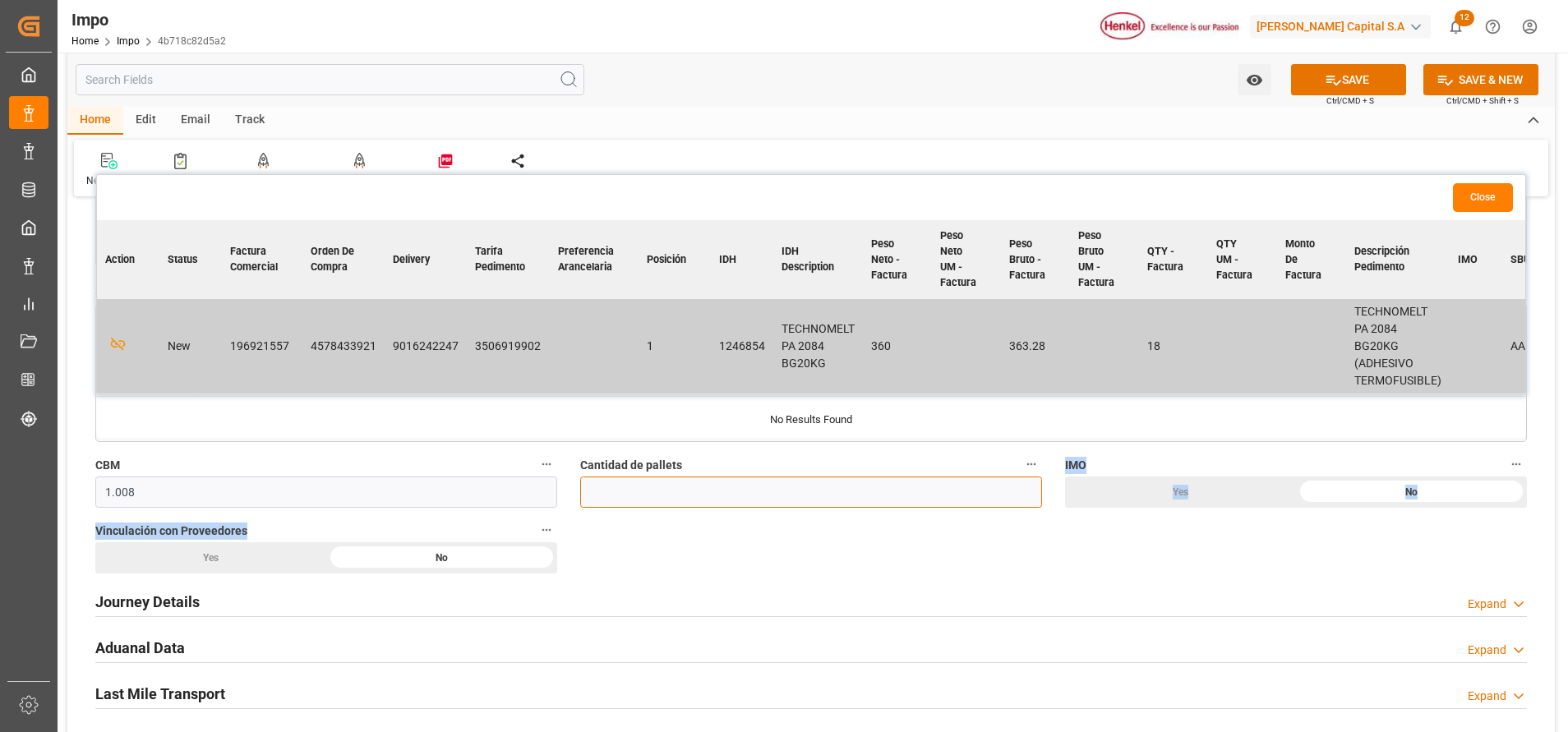
click at [623, 487] on input "text" at bounding box center [811, 492] width 462 height 31
type input "1"
click at [756, 574] on div "Overview Collapse Status Importación Pendiente Revalidado Referencia Leschaco M…" at bounding box center [811, 333] width 1487 height 1722
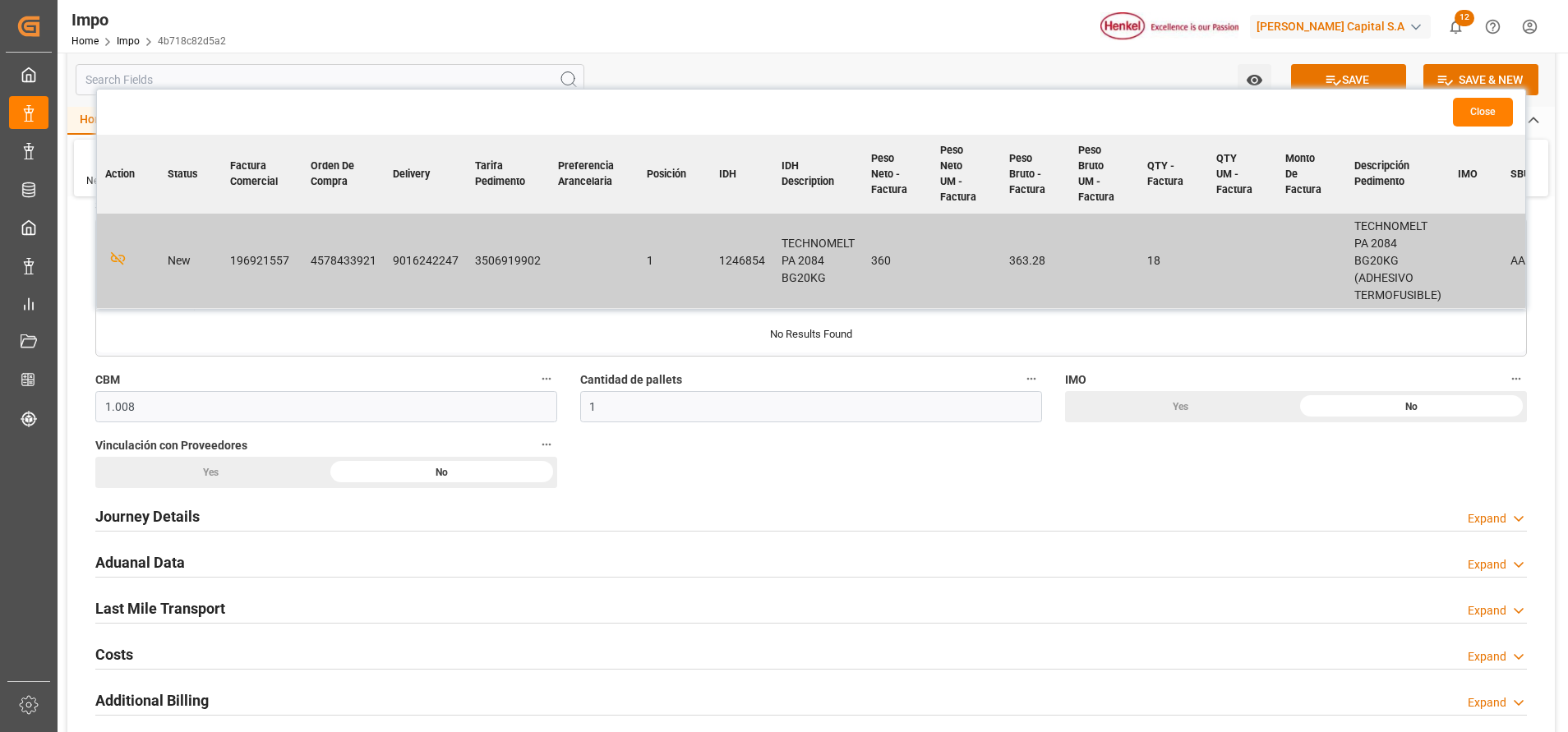
scroll to position [862, 0]
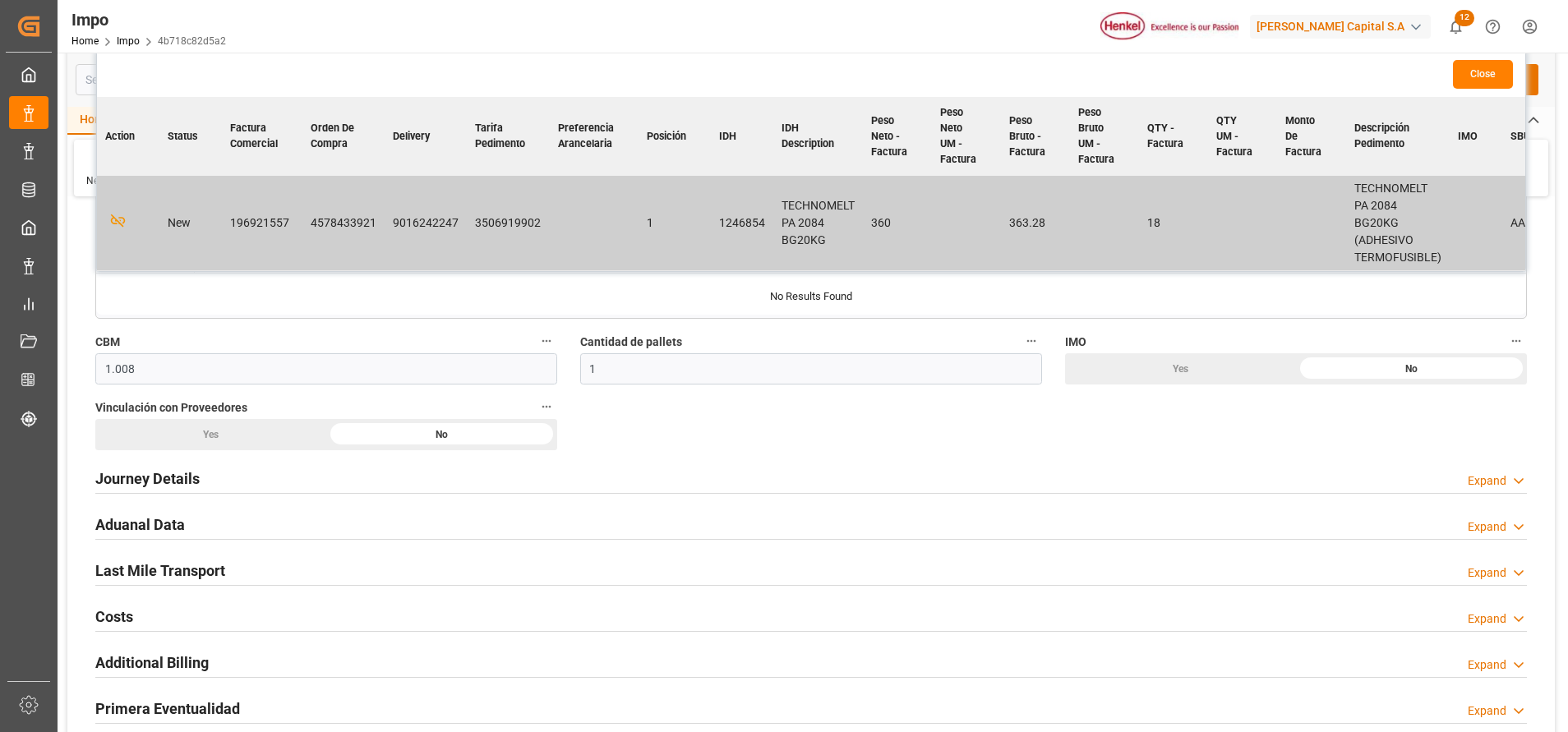
click at [267, 441] on div "Yes" at bounding box center [210, 435] width 231 height 31
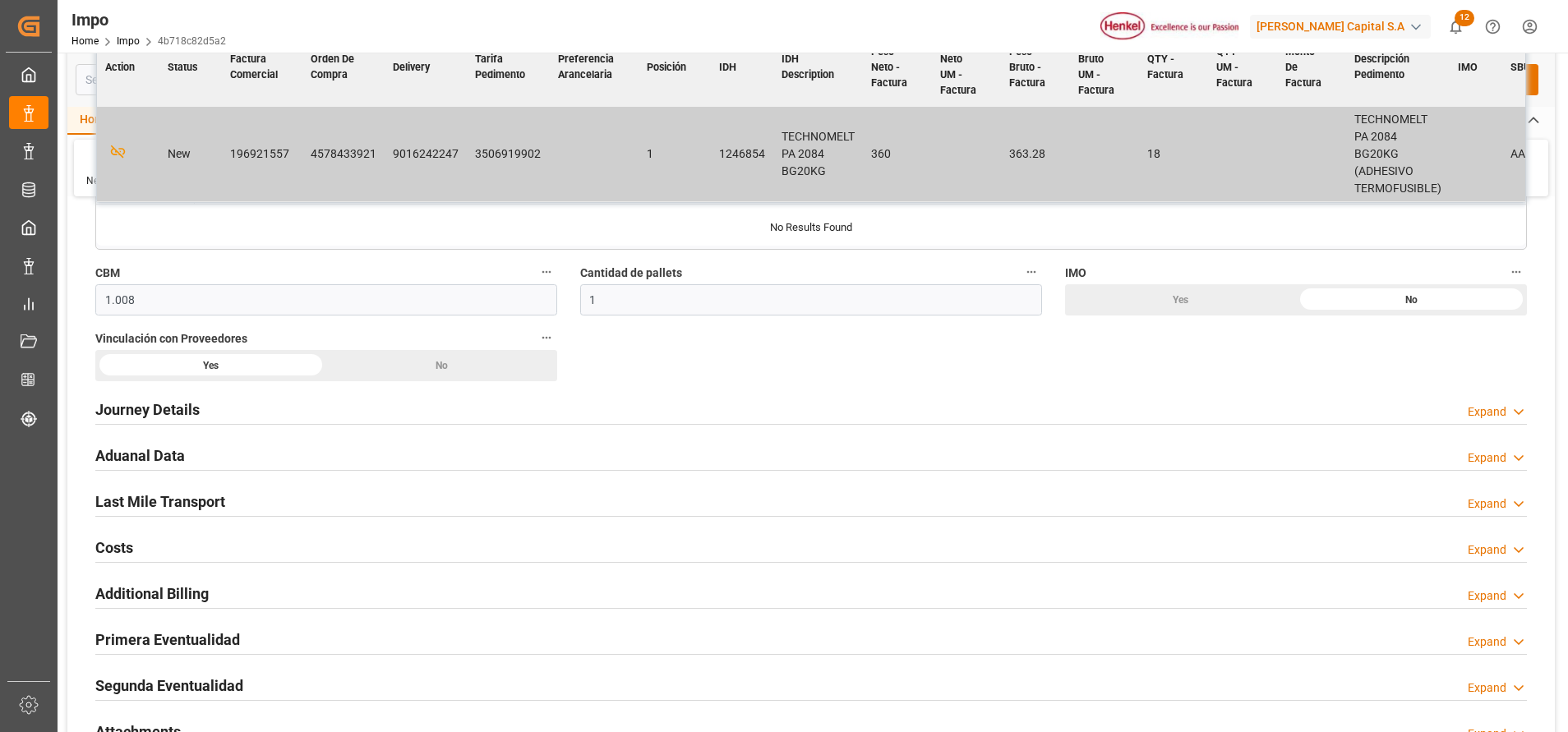
scroll to position [986, 0]
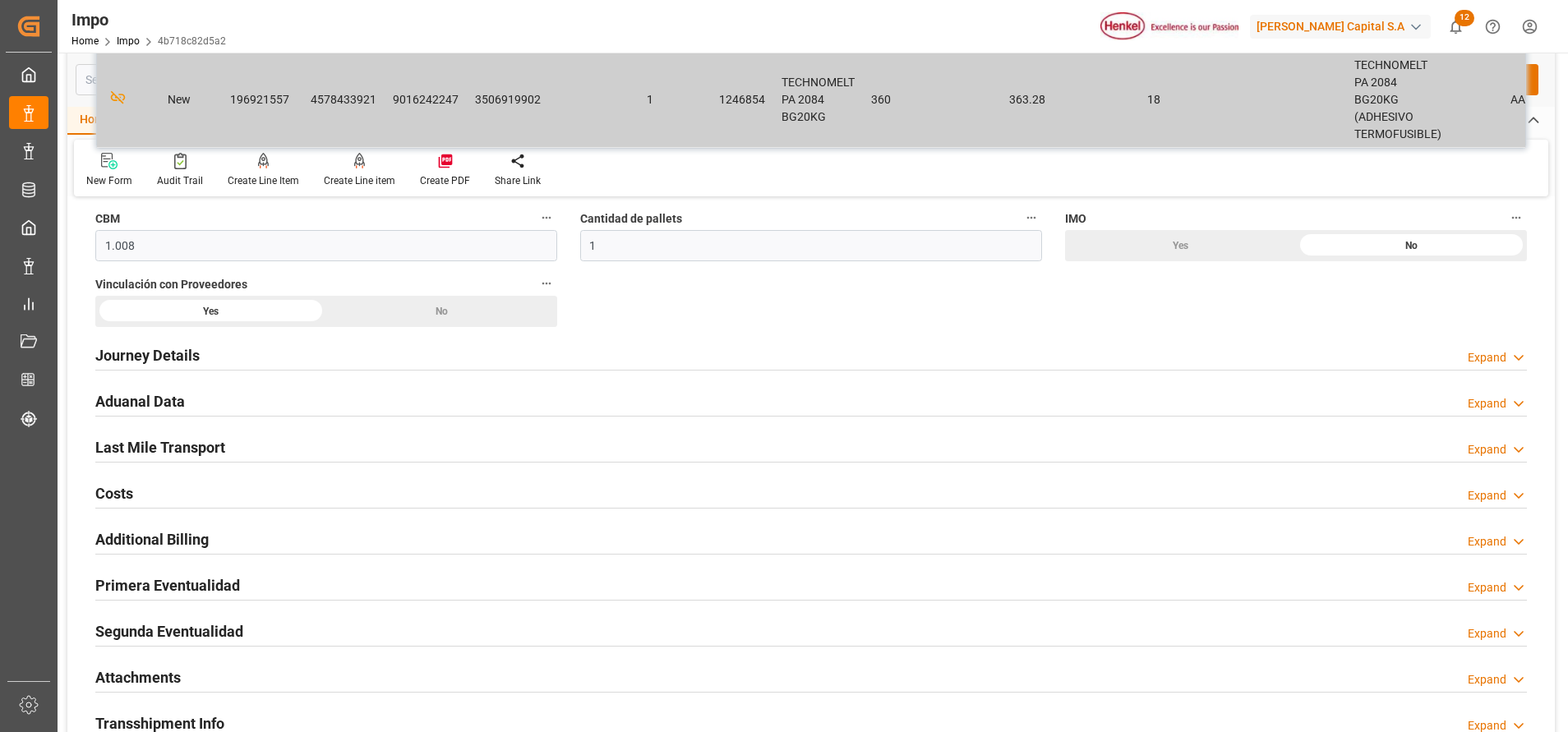
click at [189, 357] on h2 "Journey Details" at bounding box center [147, 356] width 105 height 22
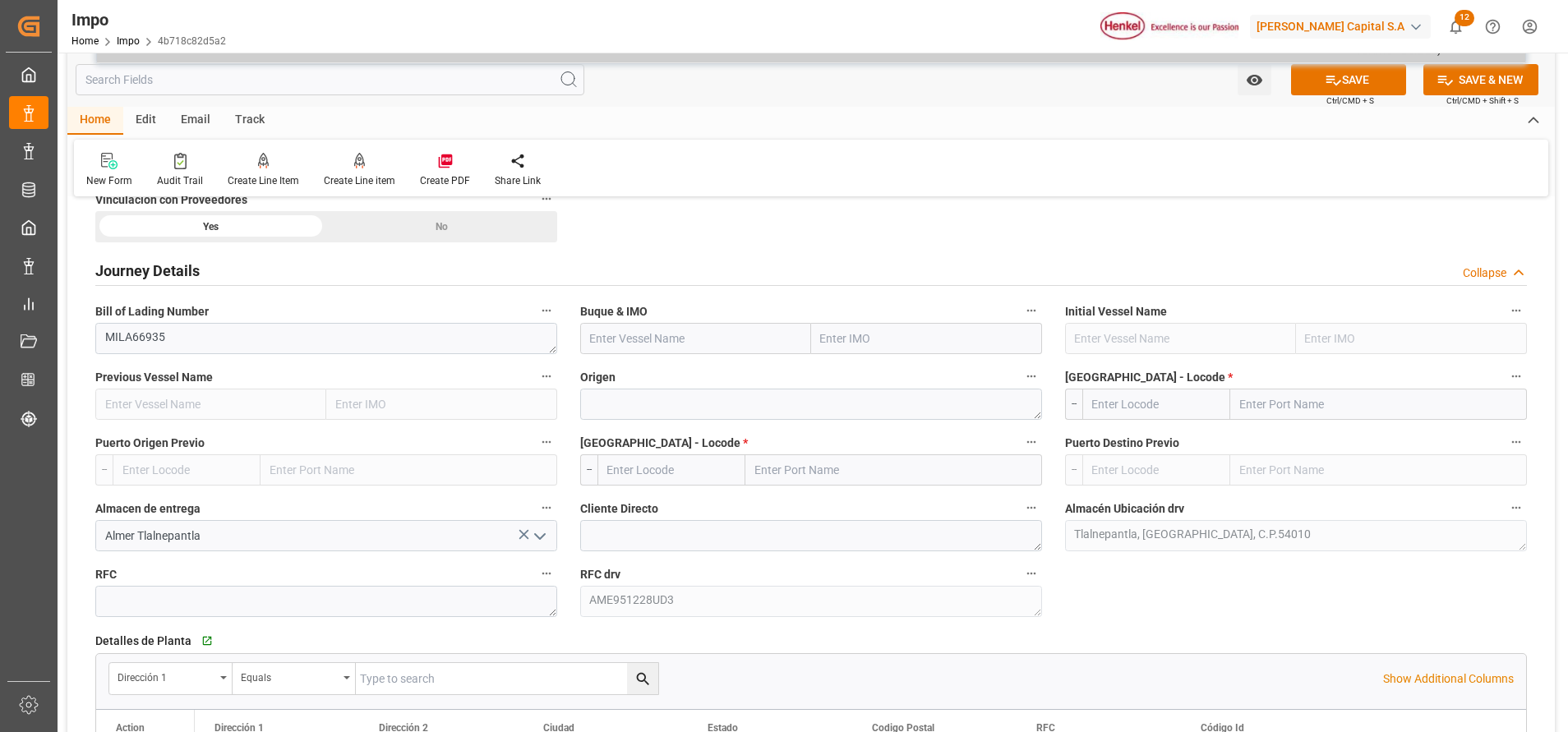
scroll to position [1109, 0]
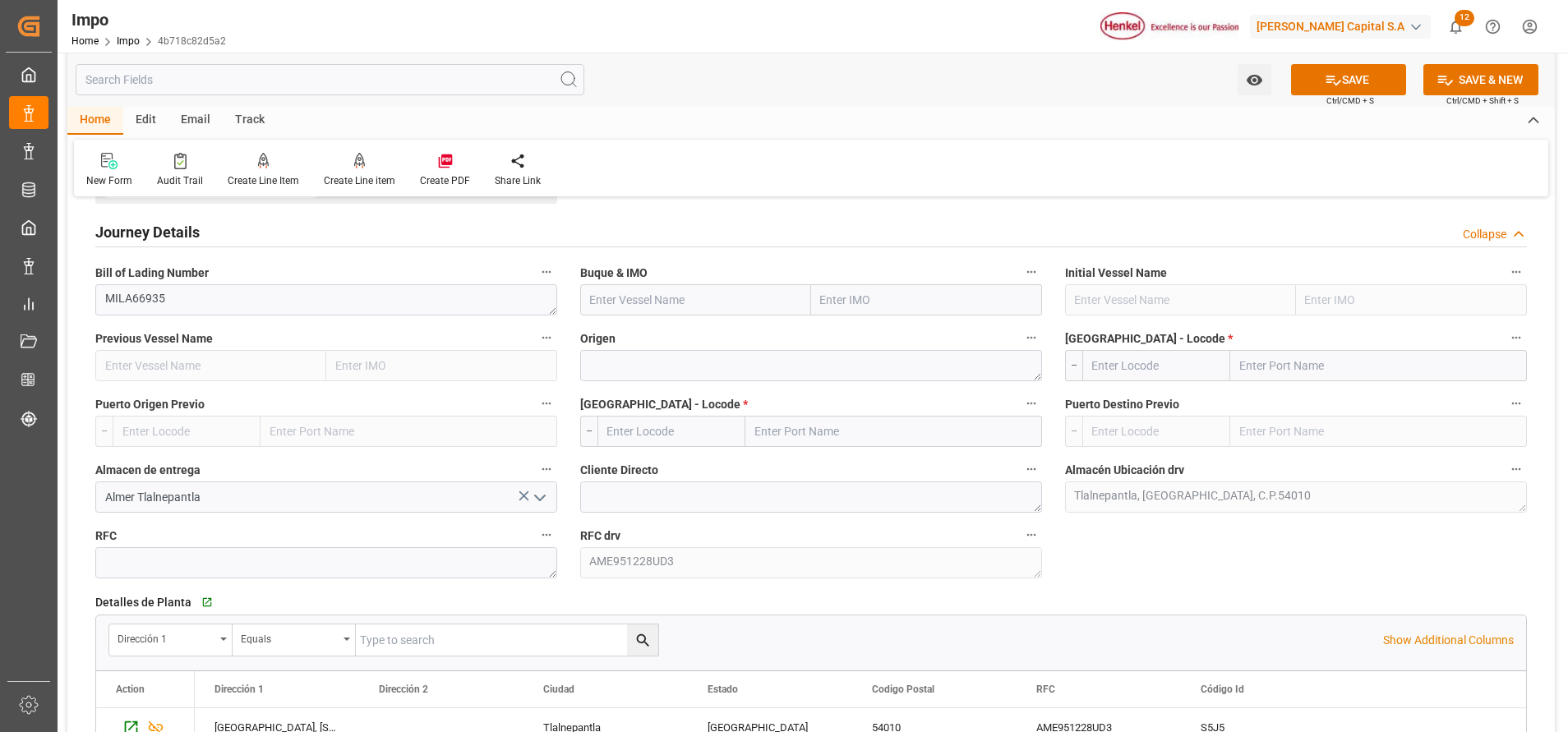
click at [865, 308] on input "text" at bounding box center [926, 300] width 231 height 31
paste input "MSC [US_STATE]"
type input "MSC [US_STATE]"
click at [862, 325] on div "9318058 - MSC TEXAS" at bounding box center [888, 336] width 153 height 37
type input "MSC [US_STATE]"
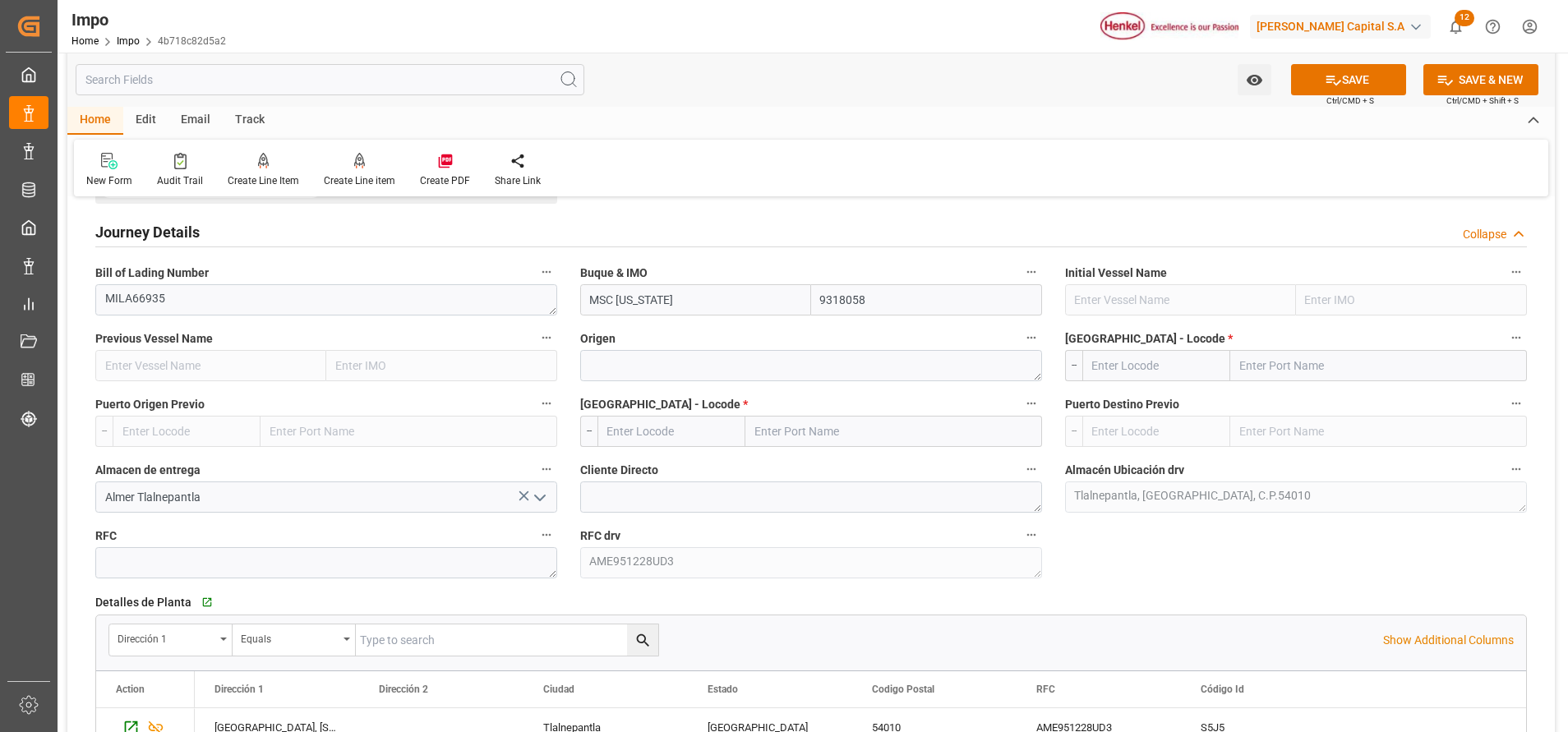
type input "9318058"
click at [761, 380] on textarea at bounding box center [811, 365] width 462 height 31
paste textarea "[GEOGRAPHIC_DATA]"
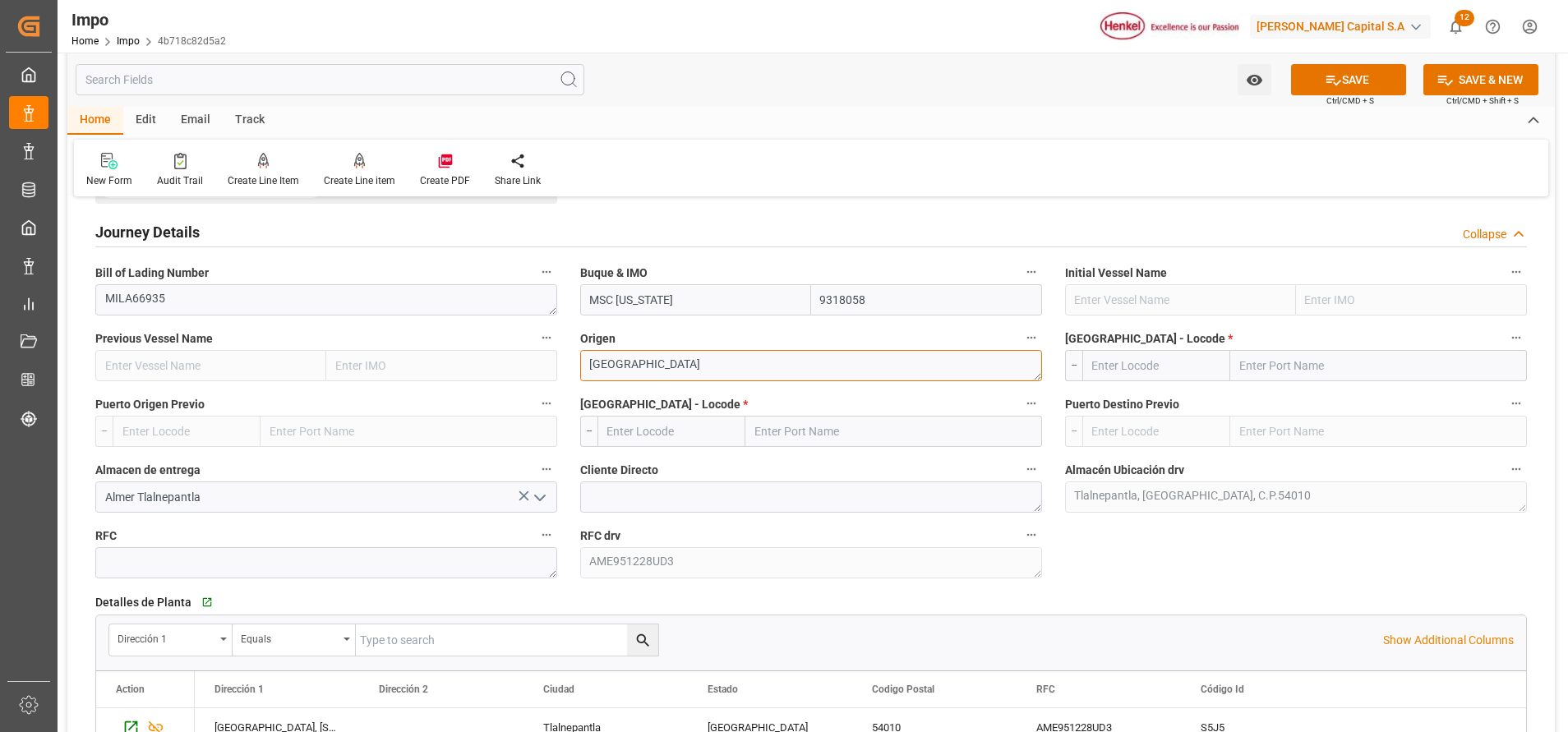
type textarea "[GEOGRAPHIC_DATA]"
click at [781, 424] on input "text" at bounding box center [893, 431] width 297 height 31
type input "VER"
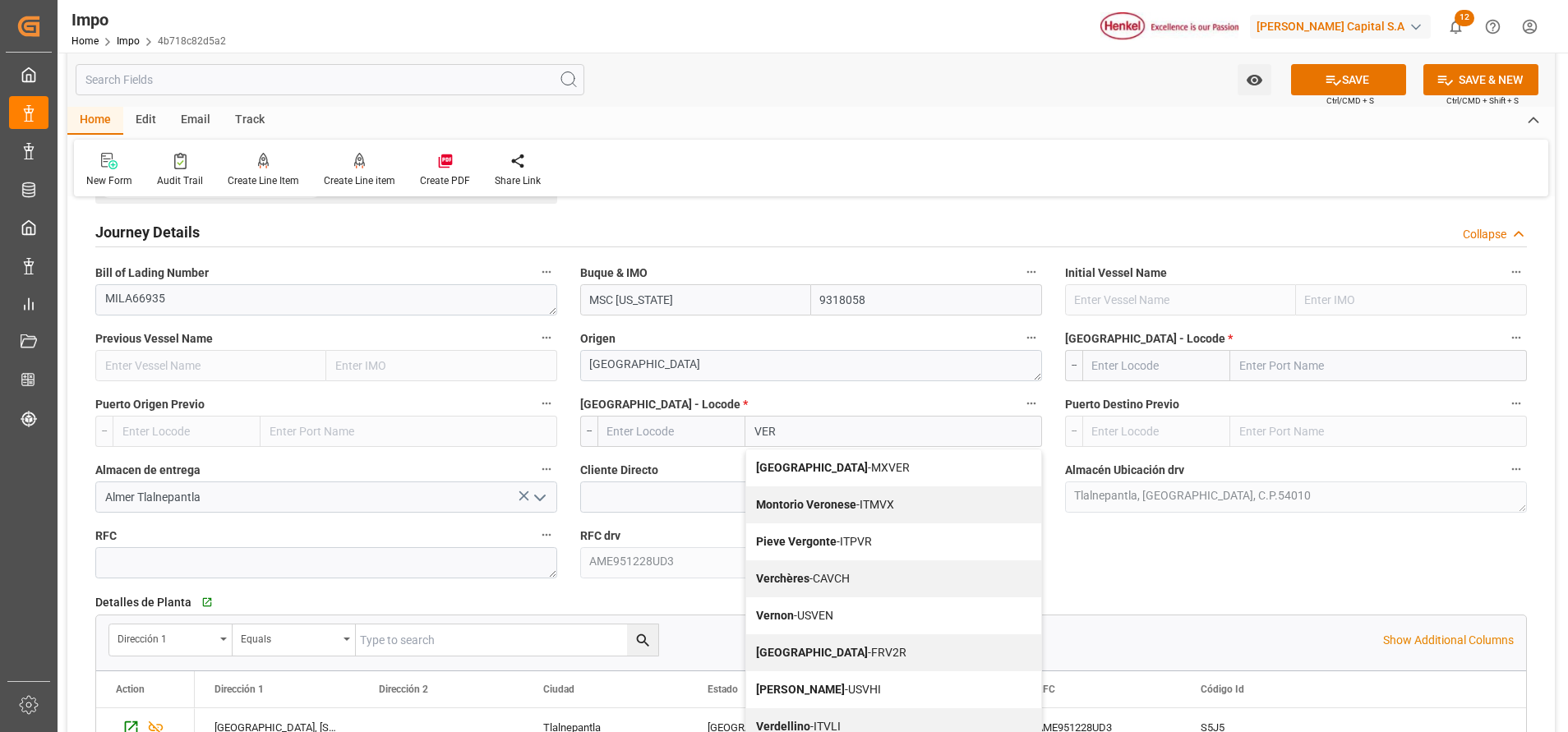
drag, startPoint x: 879, startPoint y: 459, endPoint x: 889, endPoint y: 450, distance: 13.5
click at [889, 450] on div "Veracruz - MXVER" at bounding box center [893, 467] width 295 height 37
type input "MXVER"
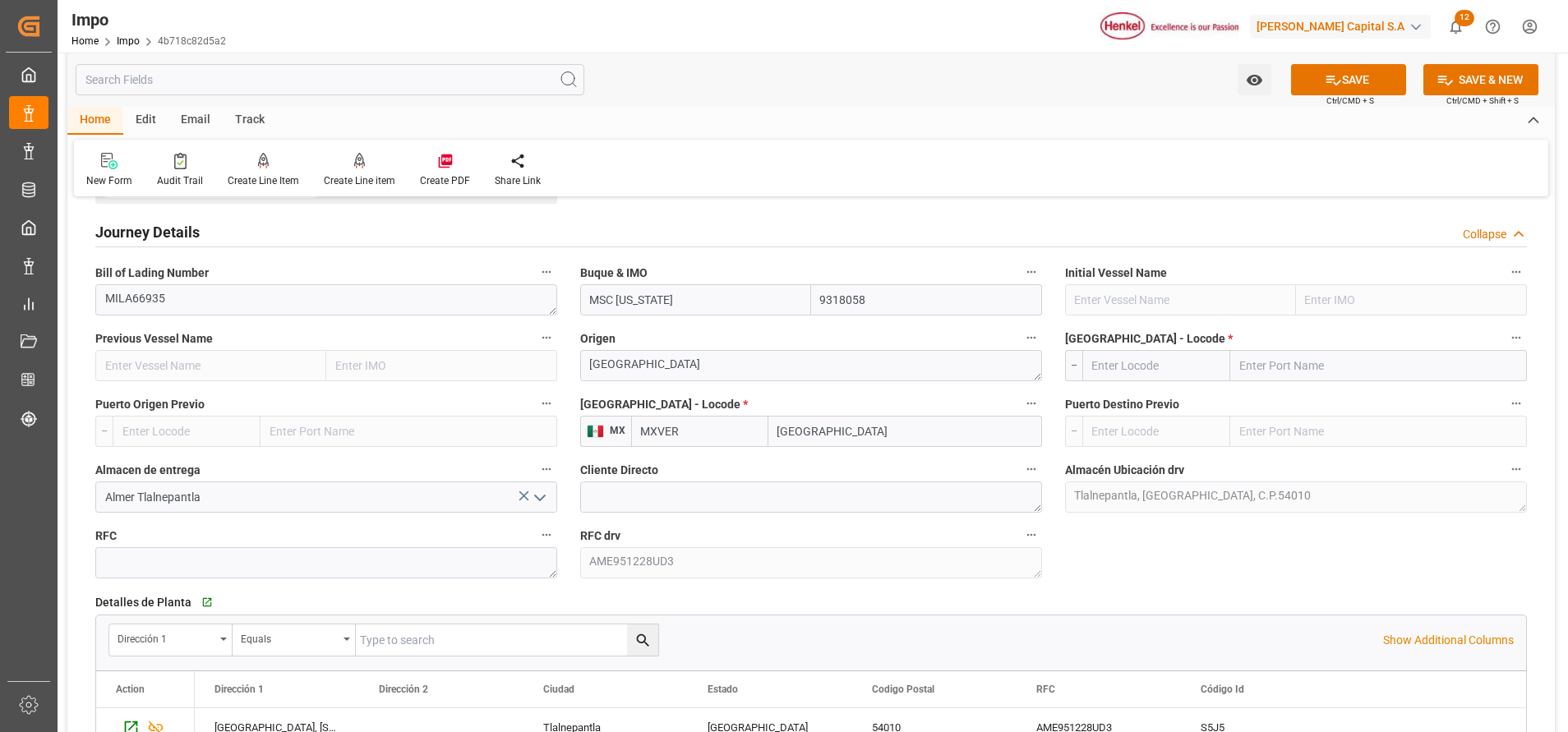
type input "[GEOGRAPHIC_DATA]"
click at [1330, 358] on input "text" at bounding box center [1379, 365] width 297 height 31
paste input "GENOVA, IT"
type input "GENOVA"
click at [1297, 404] on span "Genova - ITGOA" at bounding box center [1314, 401] width 148 height 13
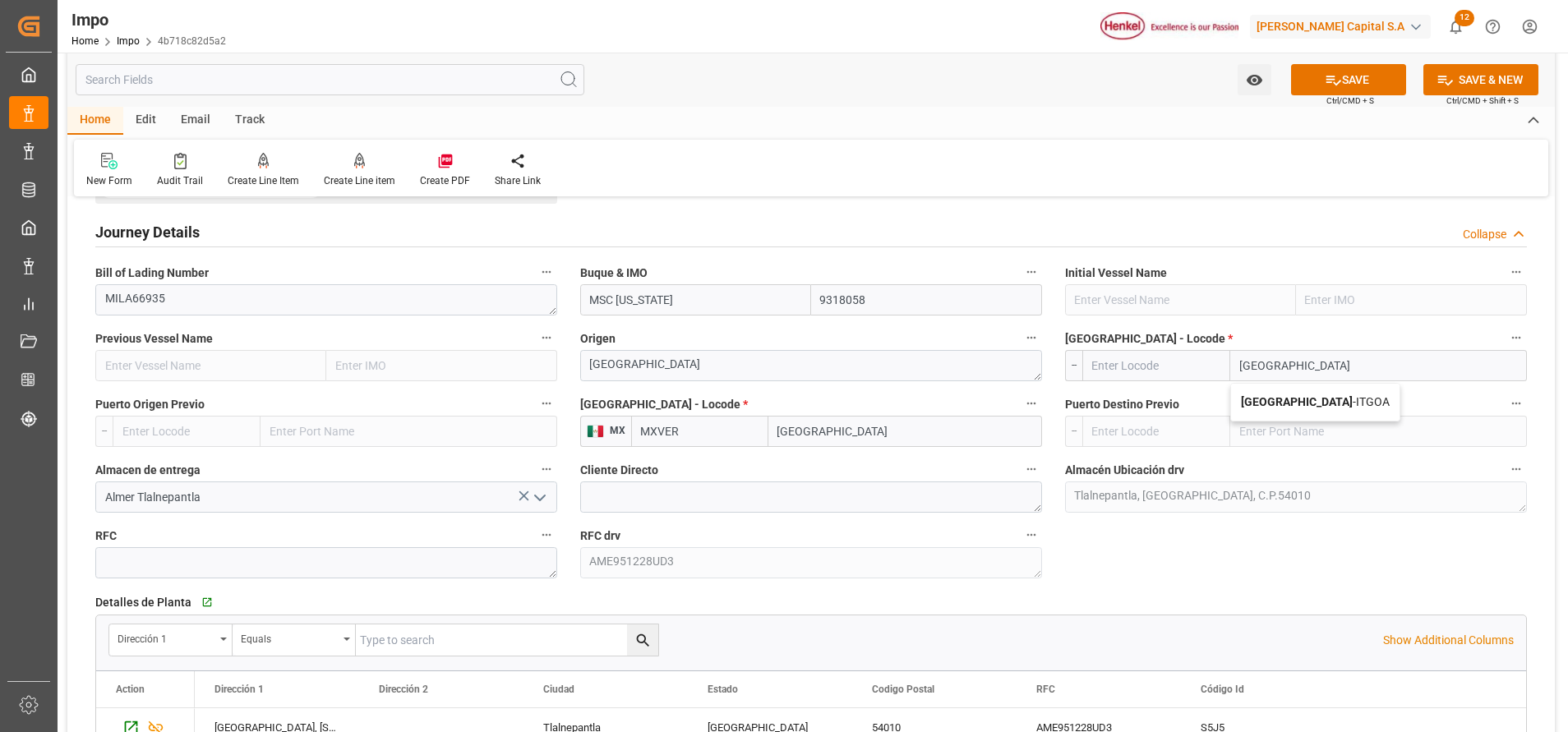
type input "ITGOA"
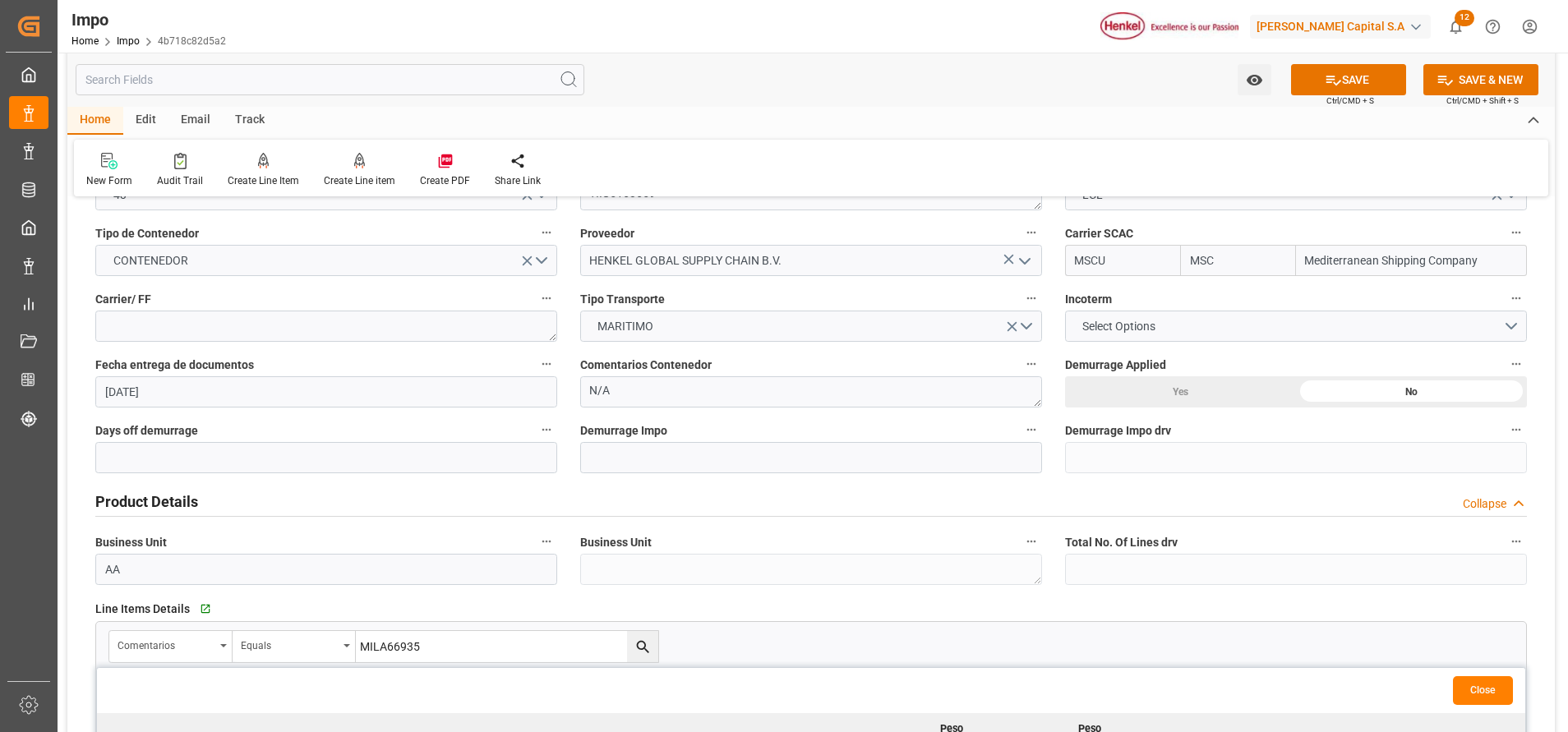
scroll to position [123, 0]
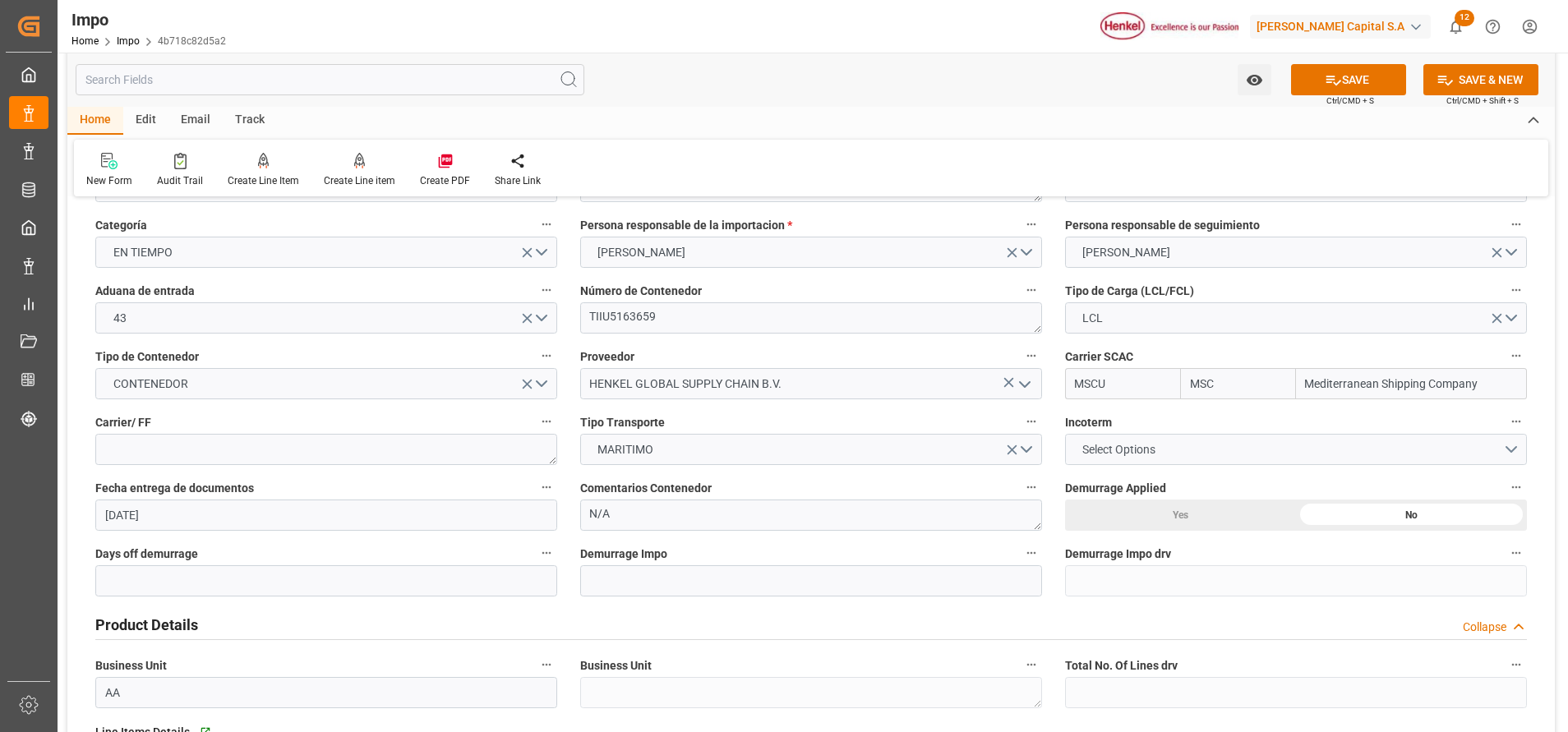
type input "[GEOGRAPHIC_DATA]"
click at [1292, 445] on button "Select Options" at bounding box center [1295, 449] width 462 height 31
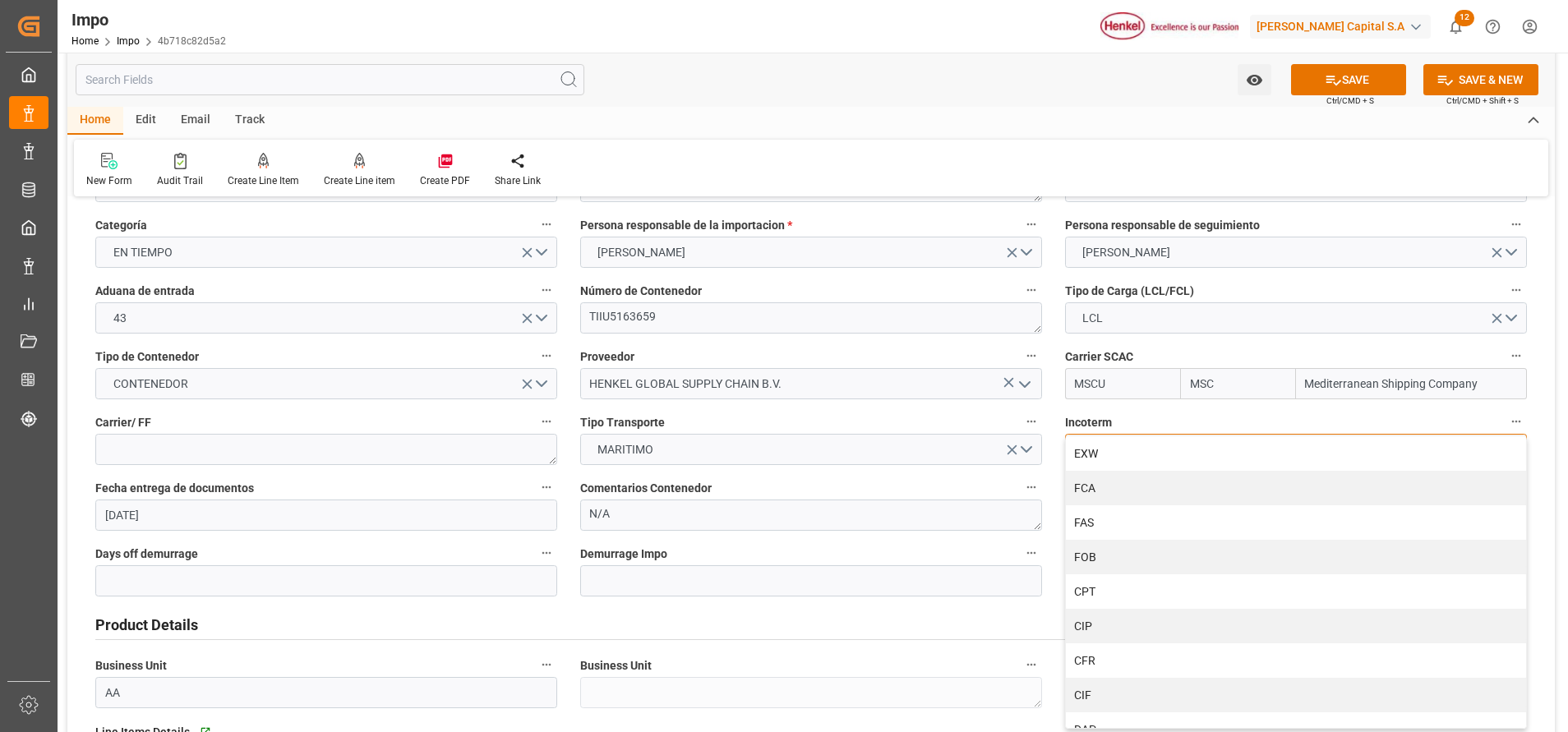
click at [1108, 584] on div "CPT" at bounding box center [1295, 591] width 460 height 34
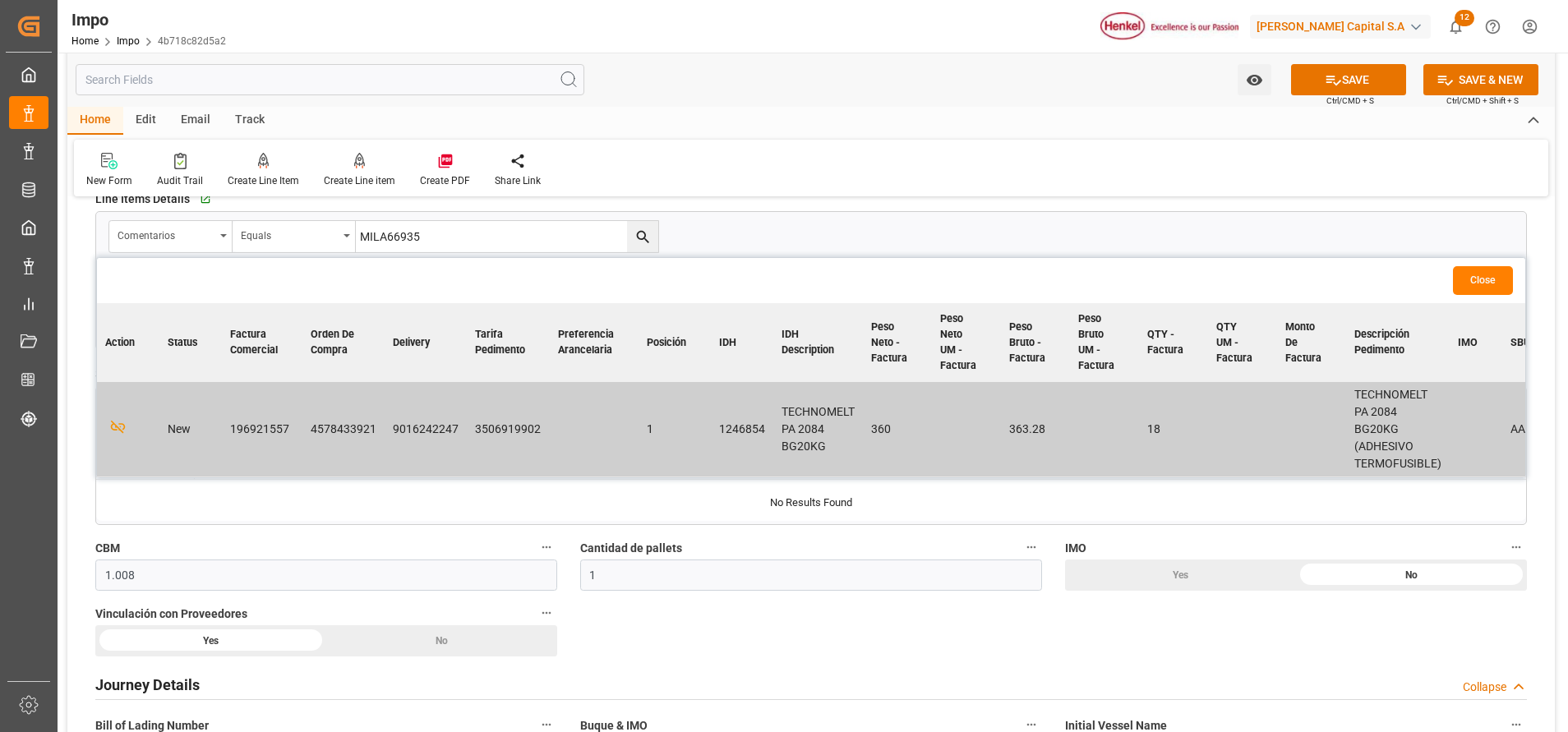
scroll to position [740, 0]
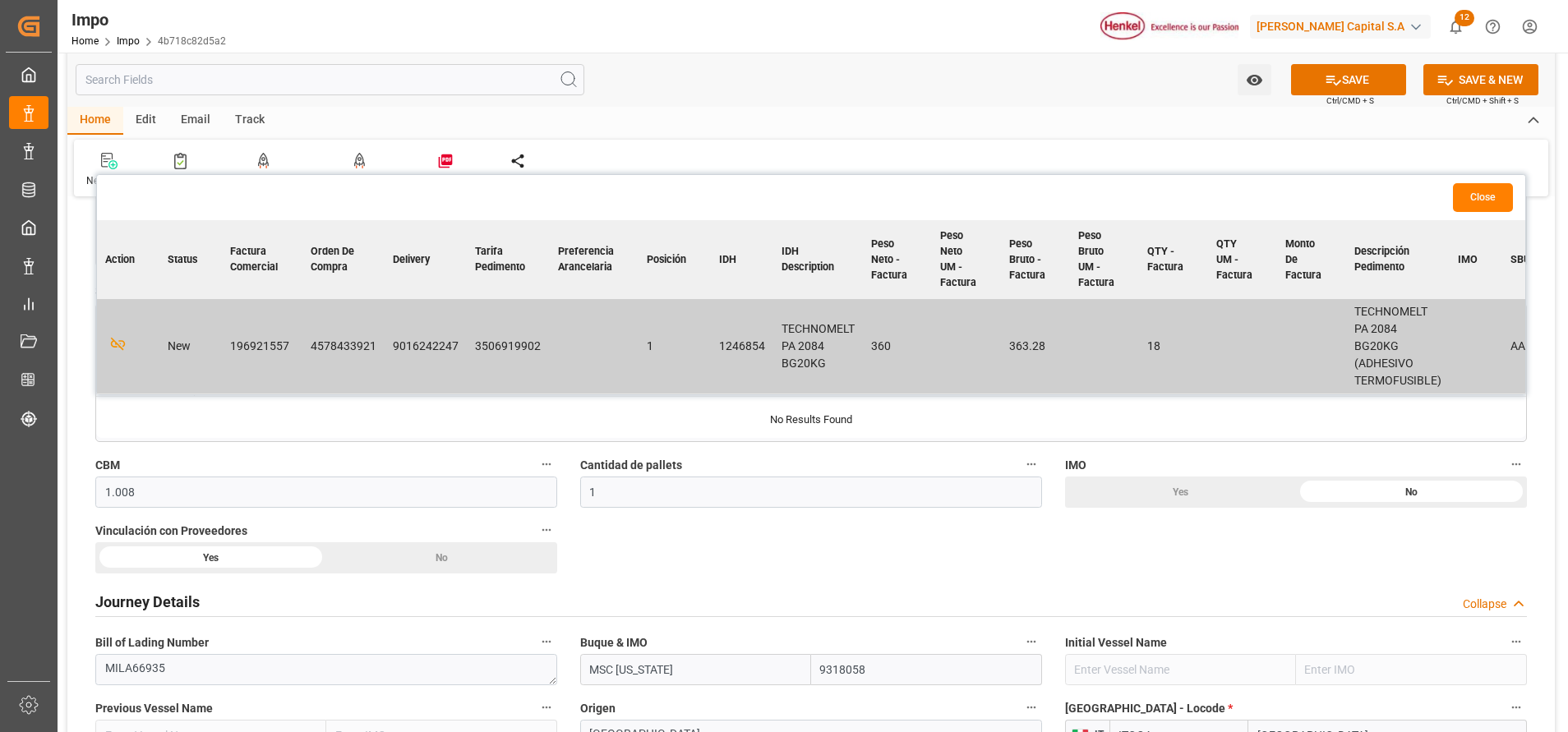
click at [1464, 193] on button "Close" at bounding box center [1482, 198] width 60 height 29
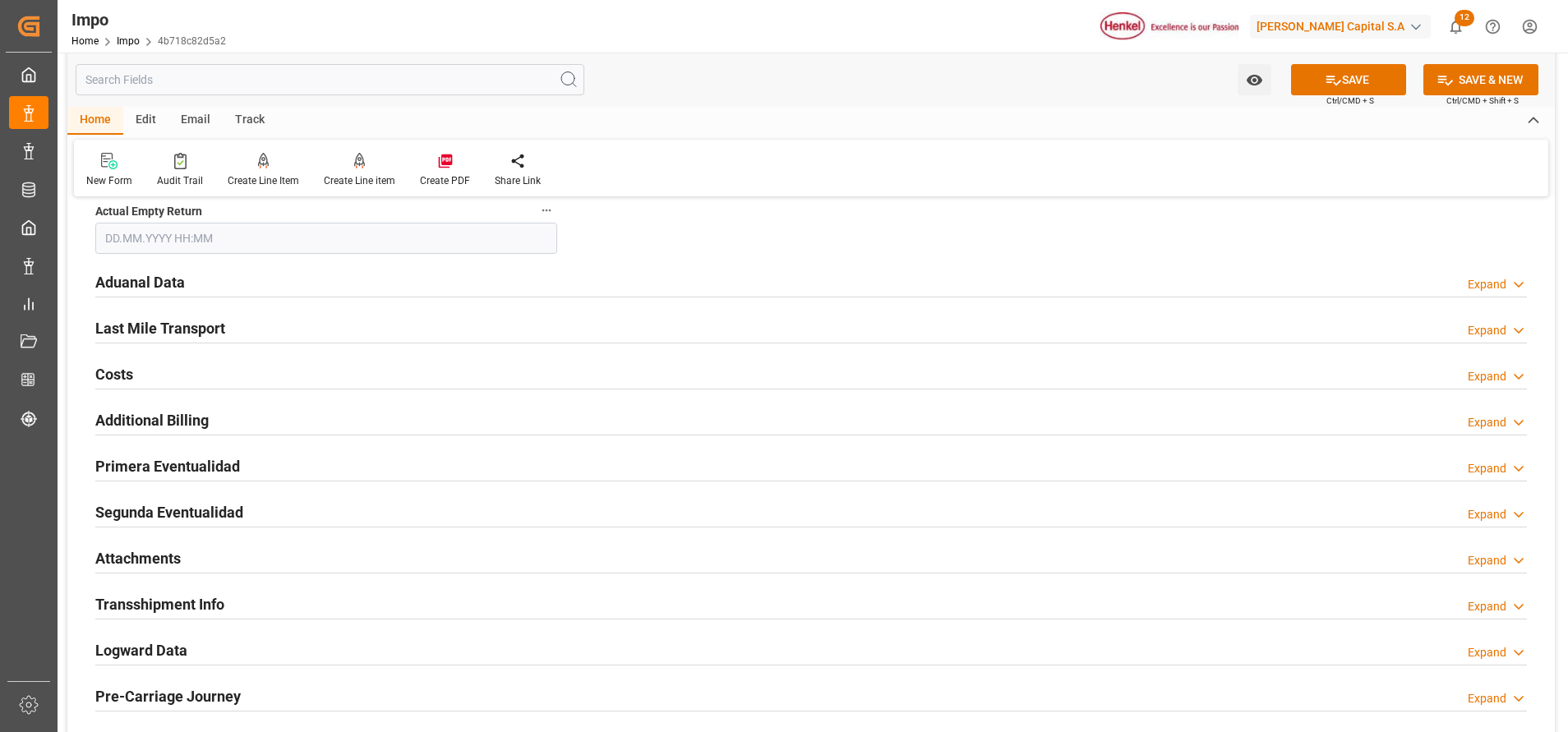
scroll to position [1971, 0]
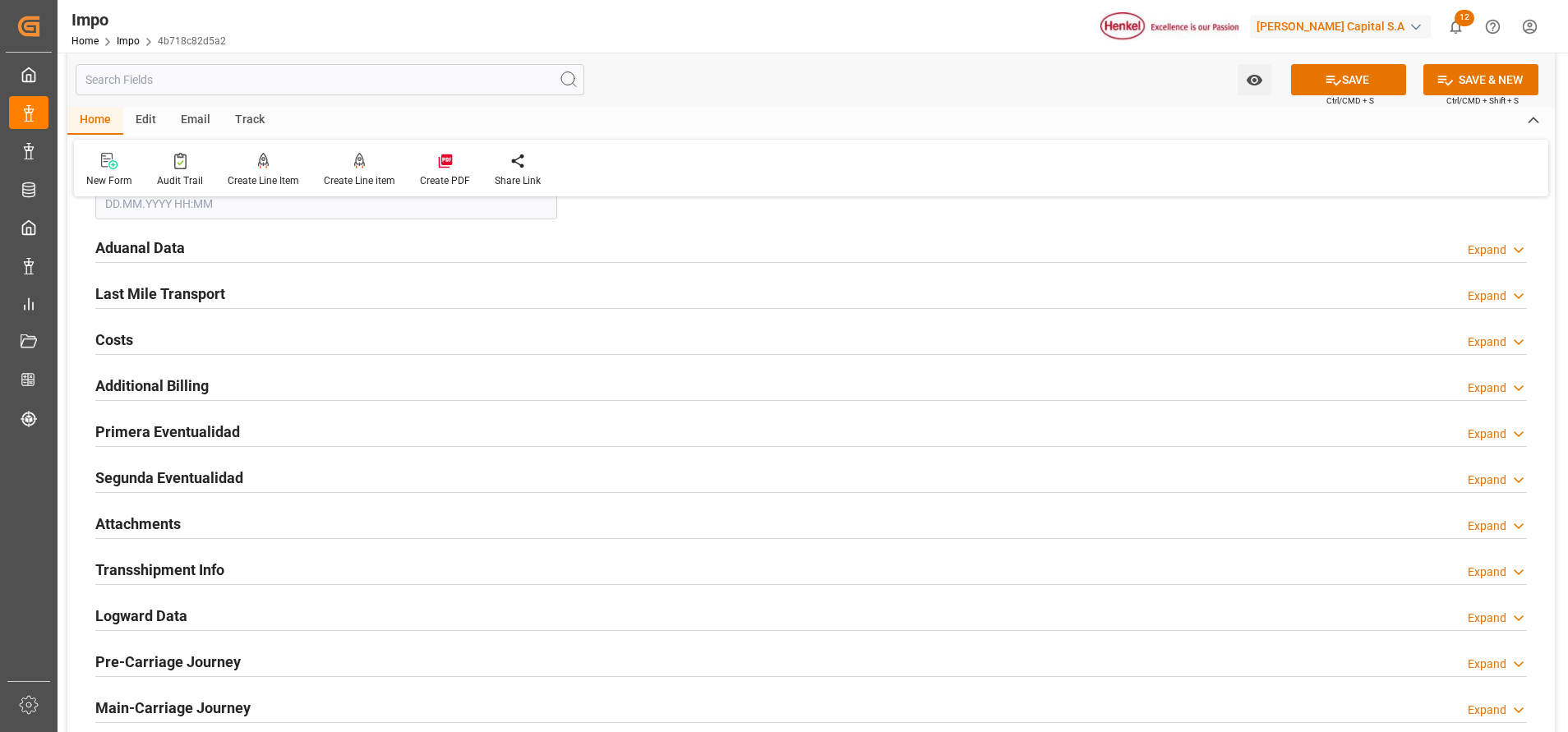
drag, startPoint x: 152, startPoint y: 249, endPoint x: 148, endPoint y: 258, distance: 9.8
click at [152, 247] on h2 "Aduanal Data" at bounding box center [140, 248] width 89 height 22
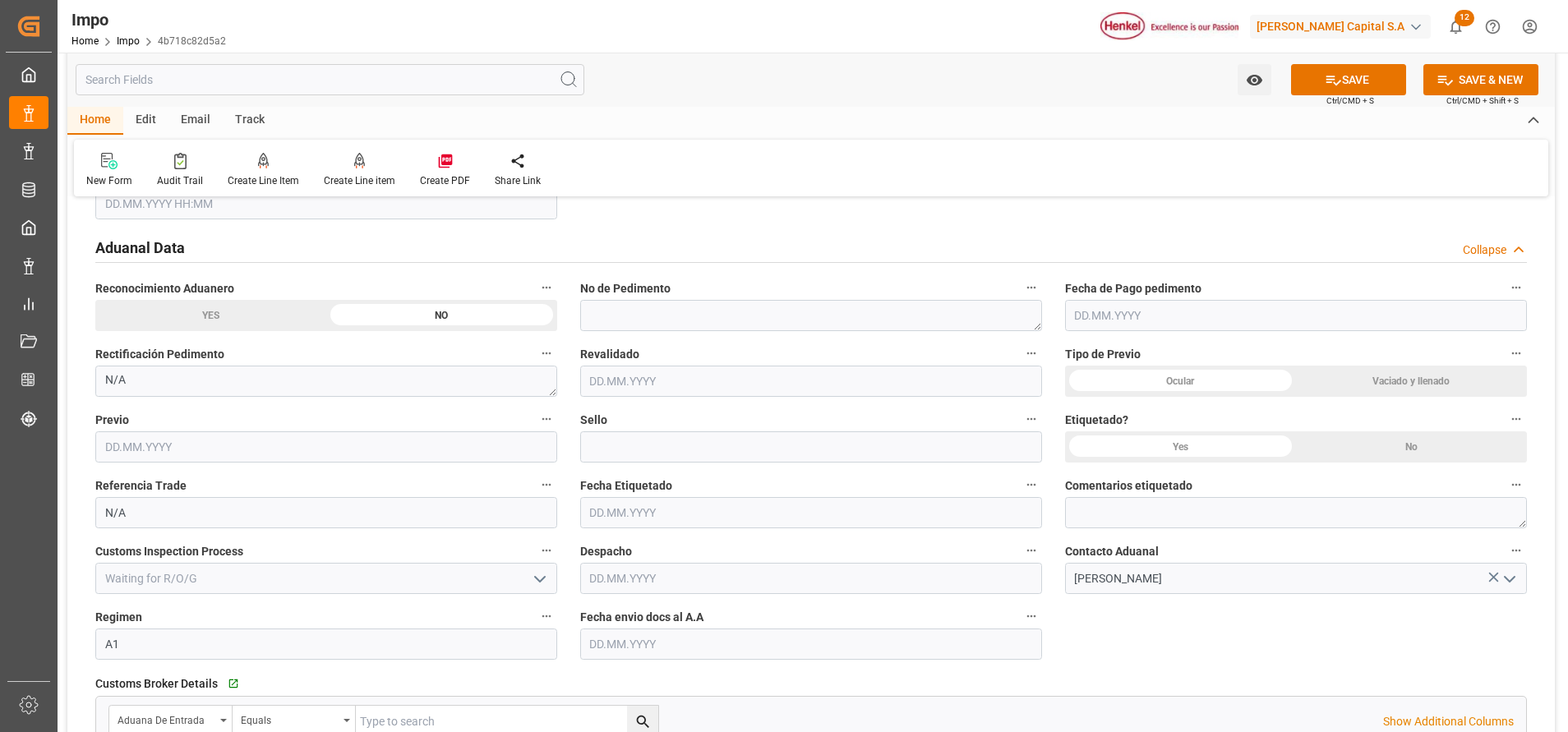
click at [724, 642] on input "text" at bounding box center [811, 644] width 462 height 31
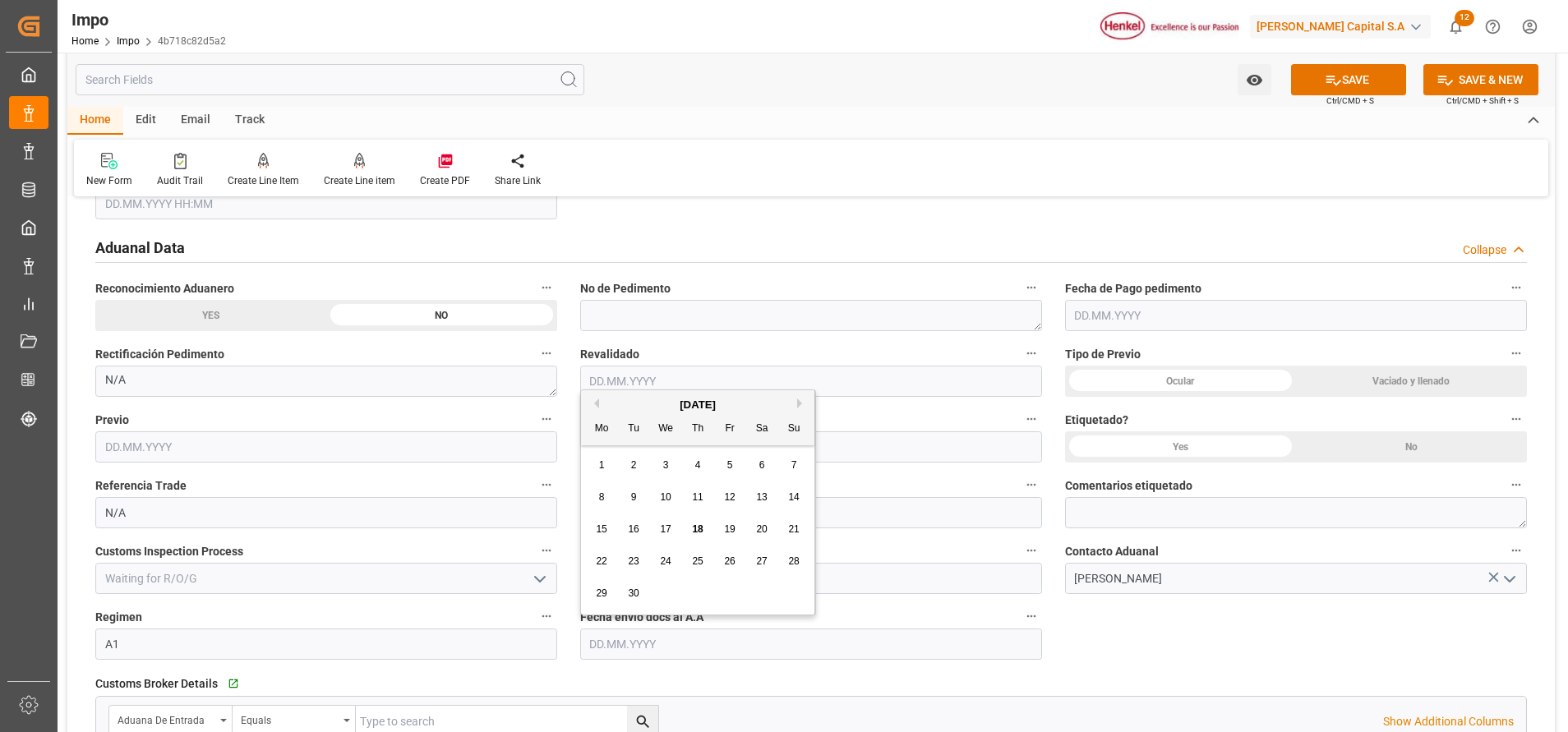
click at [701, 521] on div "18" at bounding box center [698, 530] width 21 height 20
type input "[DATE]"
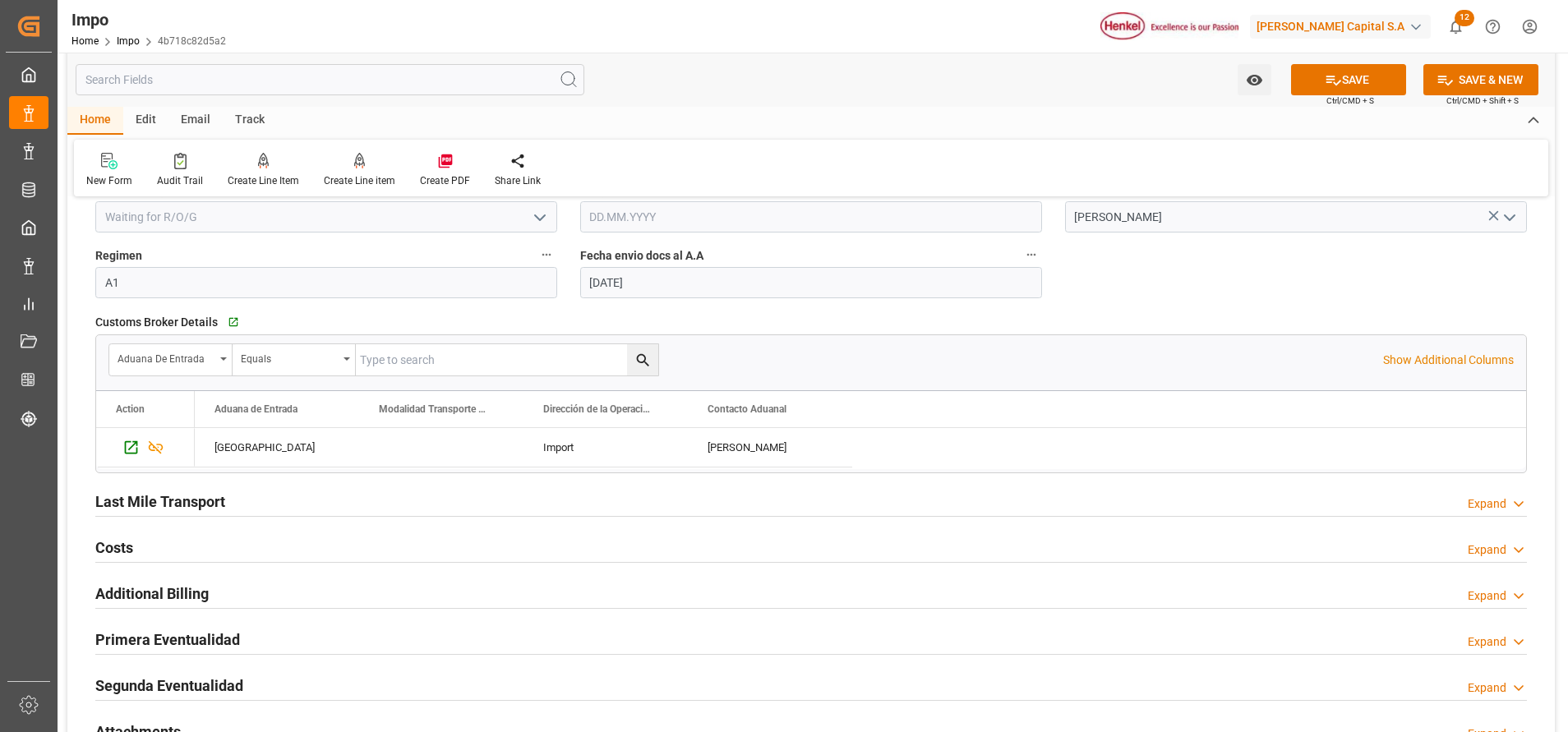
scroll to position [2464, 0]
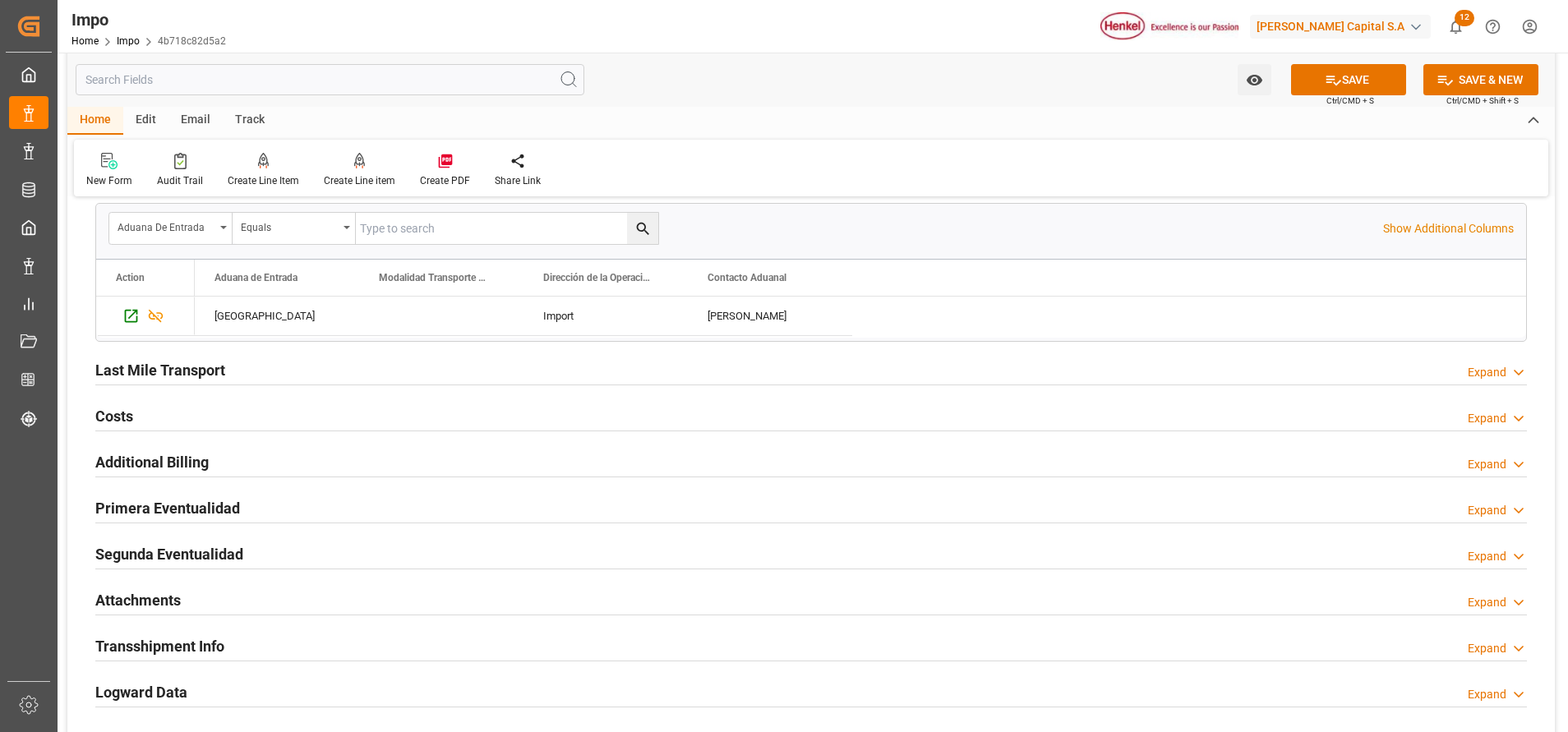
click at [153, 589] on h2 "Attachments" at bounding box center [138, 600] width 86 height 22
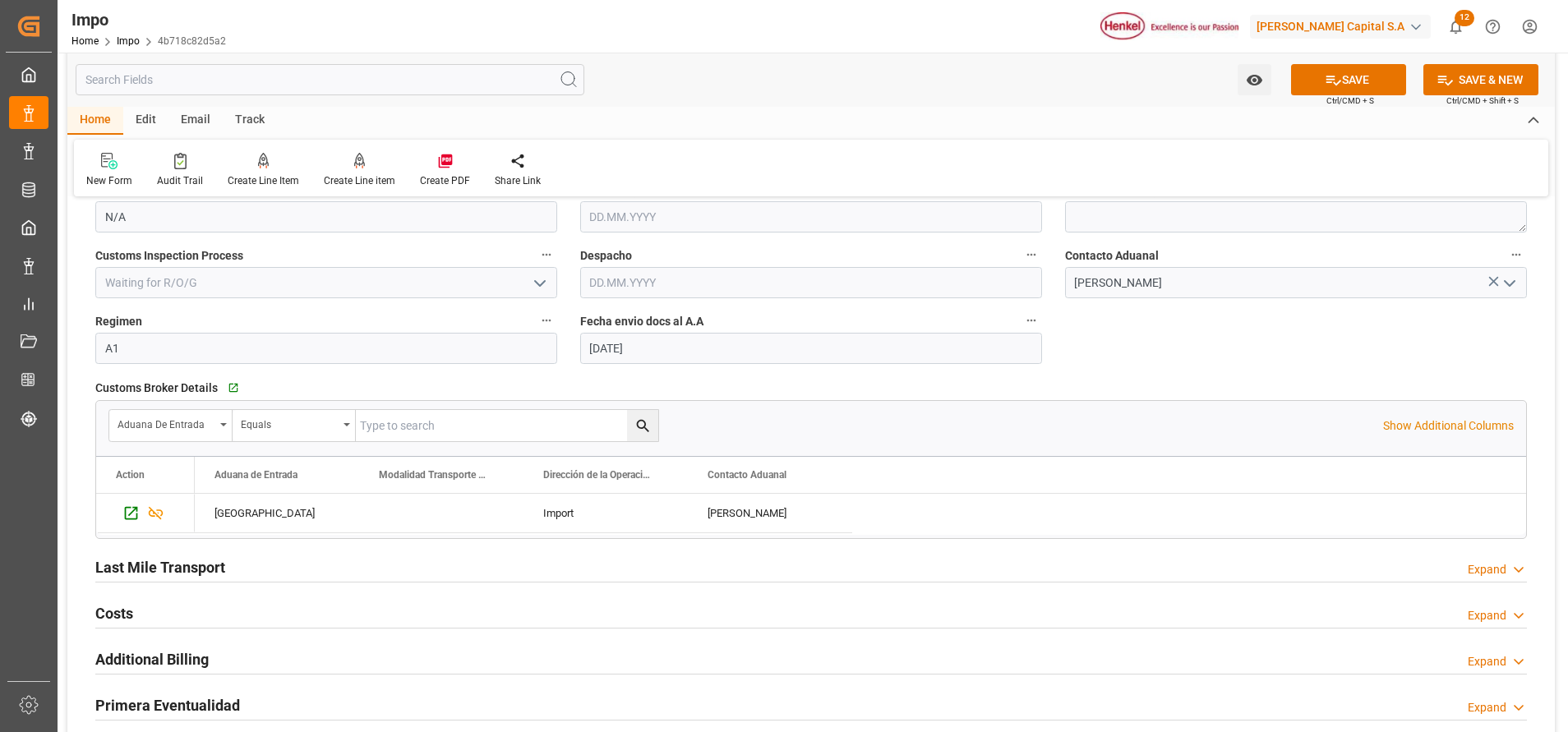
scroll to position [2218, 0]
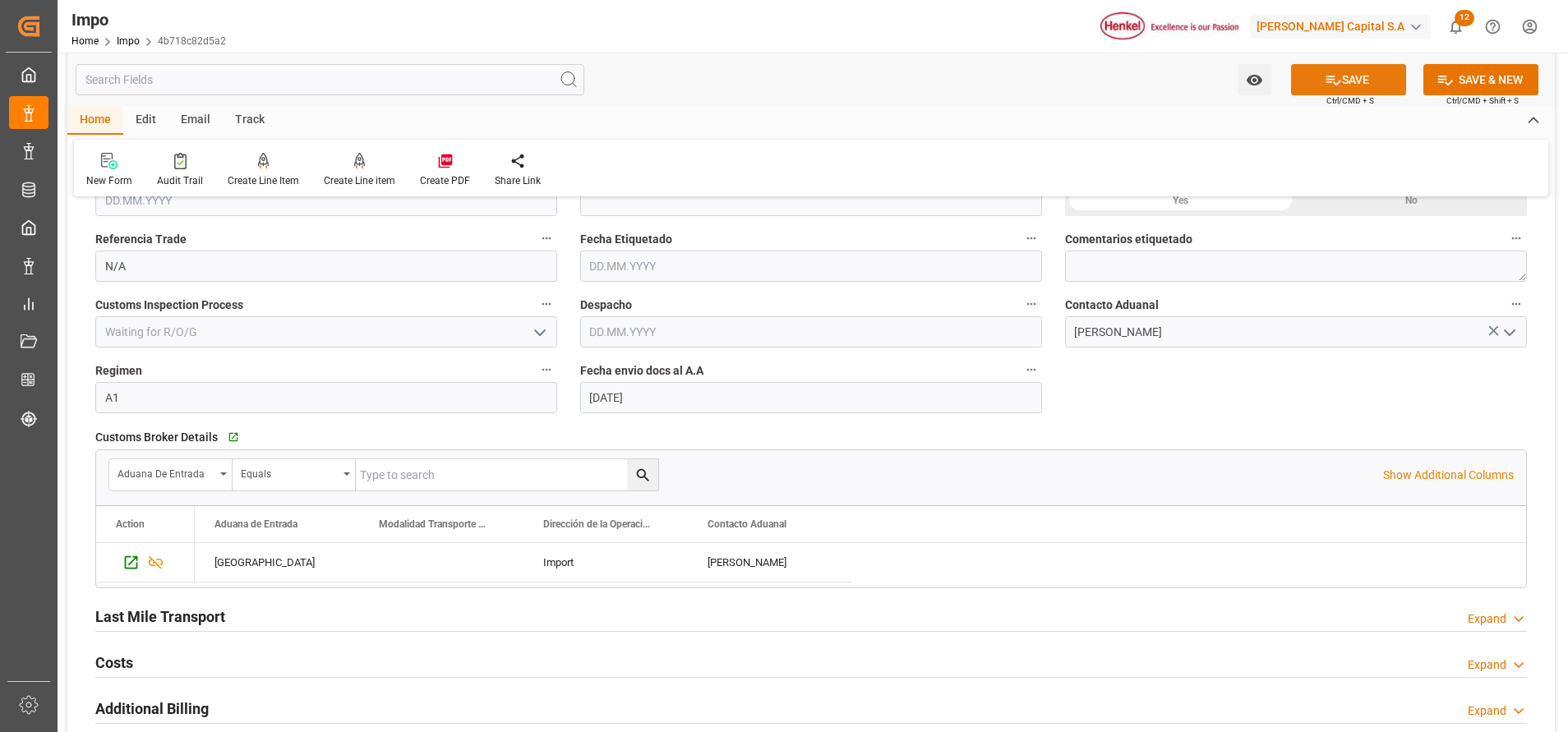
click at [1355, 83] on button "SAVE" at bounding box center [1349, 80] width 115 height 31
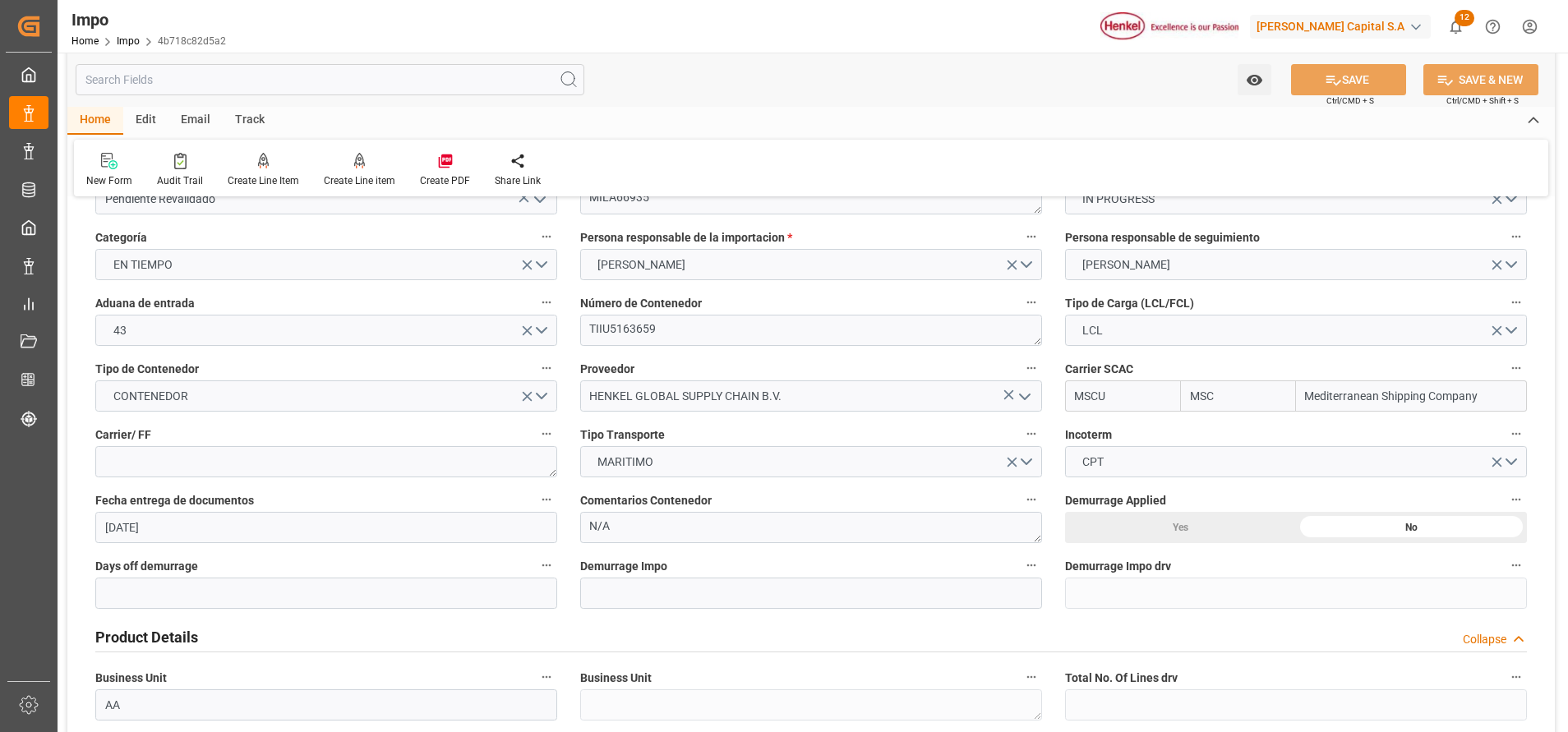
scroll to position [0, 0]
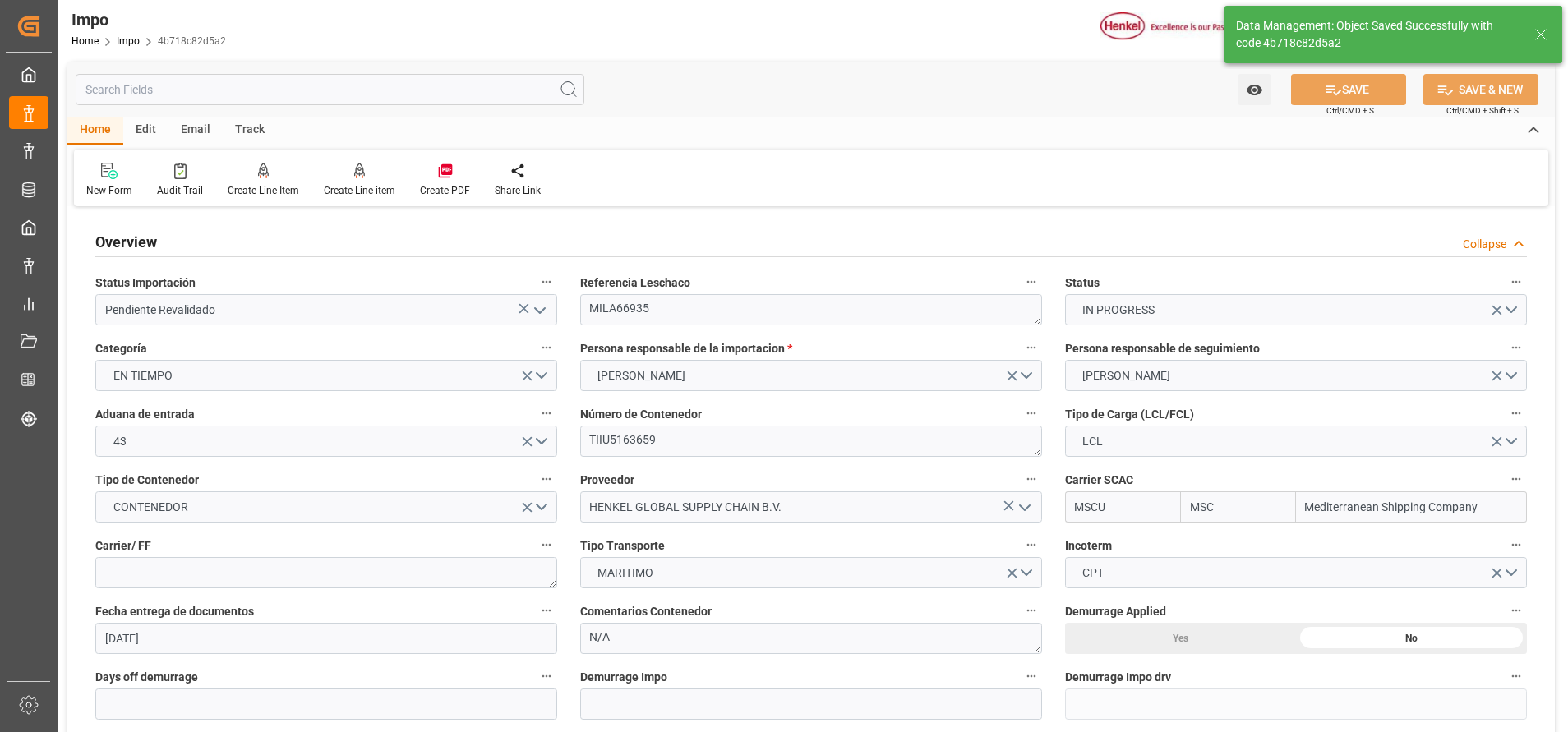
type textarea "AA"
type input "0"
type input "1"
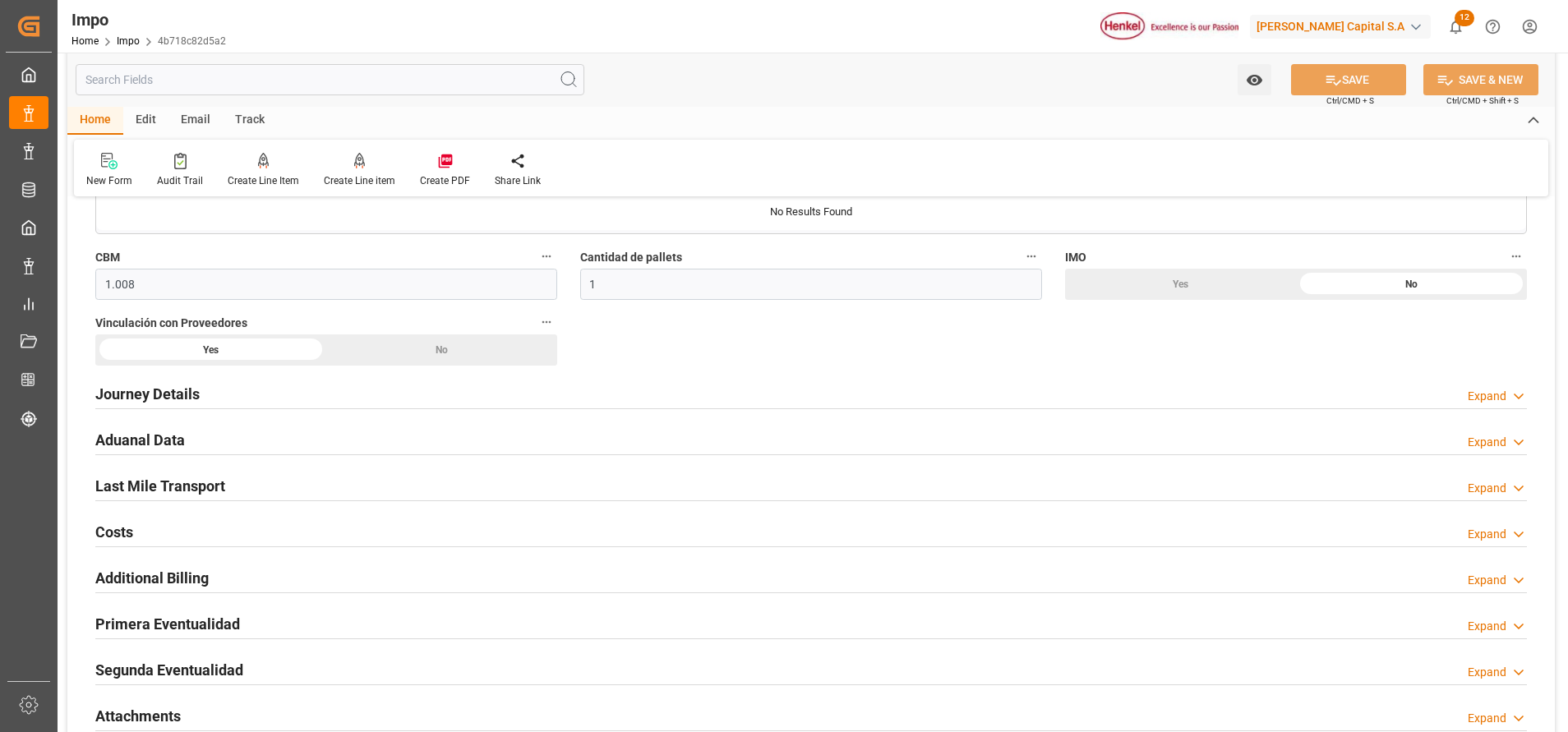
scroll to position [986, 0]
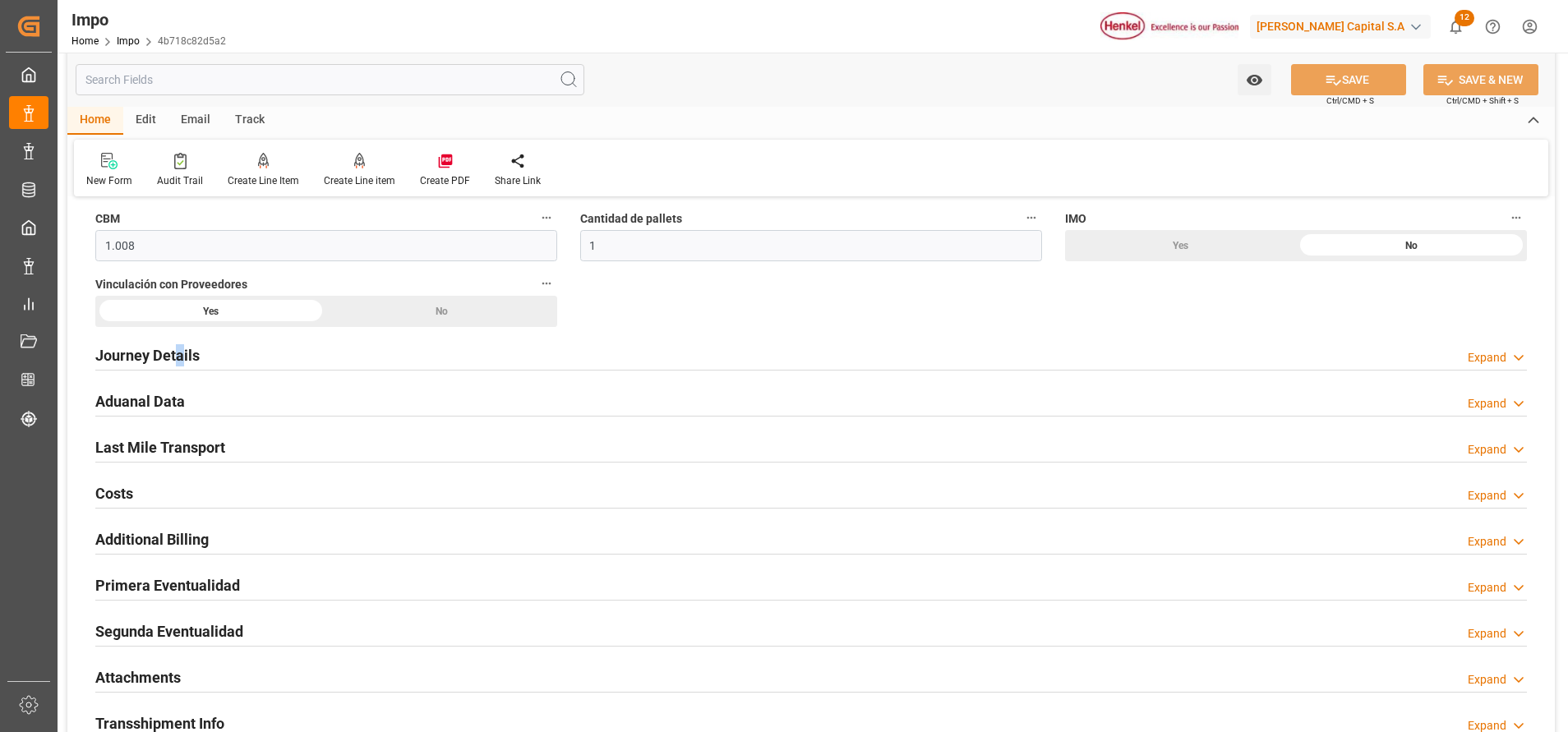
drag, startPoint x: 179, startPoint y: 354, endPoint x: 315, endPoint y: 386, distance: 139.7
click at [184, 351] on h2 "Journey Details" at bounding box center [147, 356] width 105 height 22
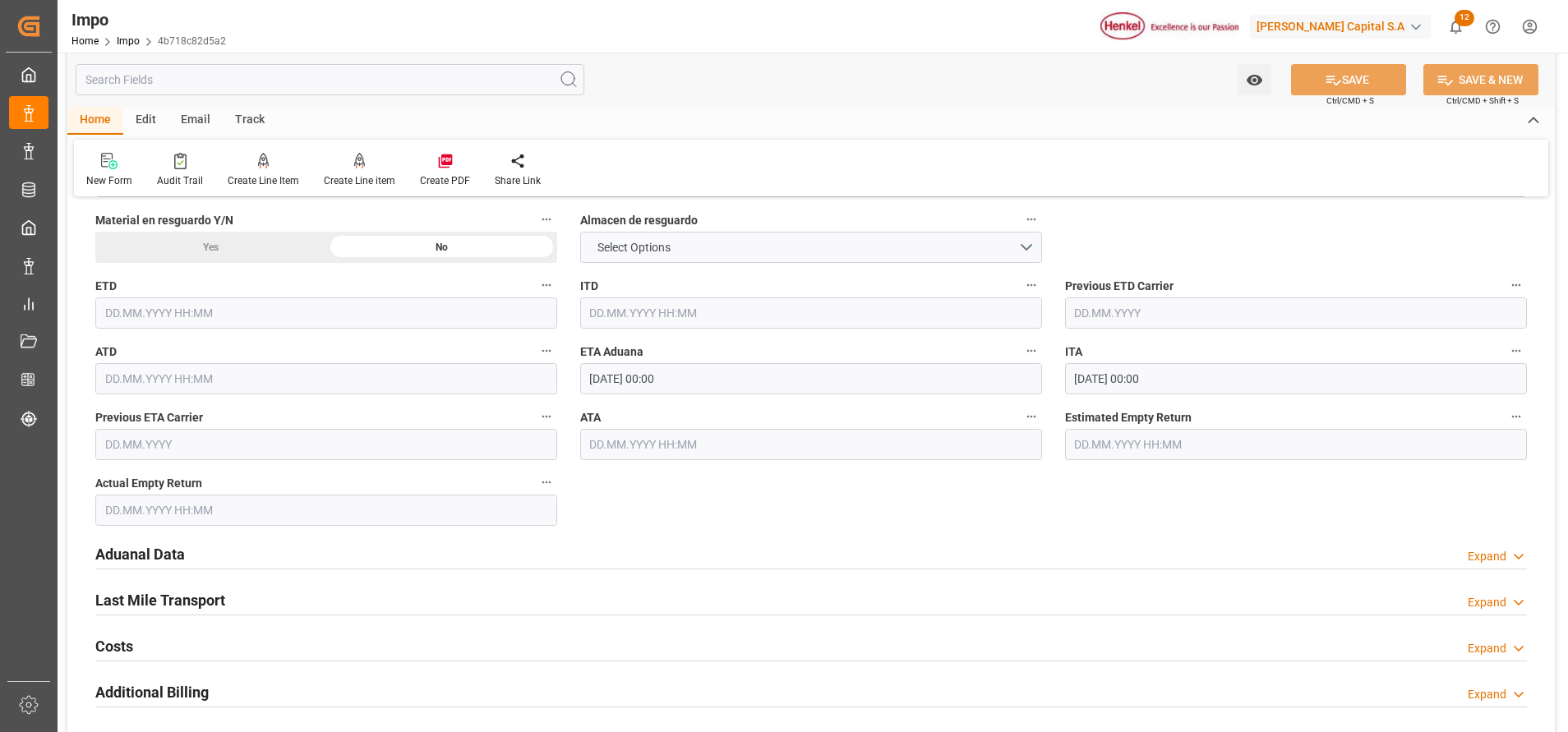
scroll to position [1848, 0]
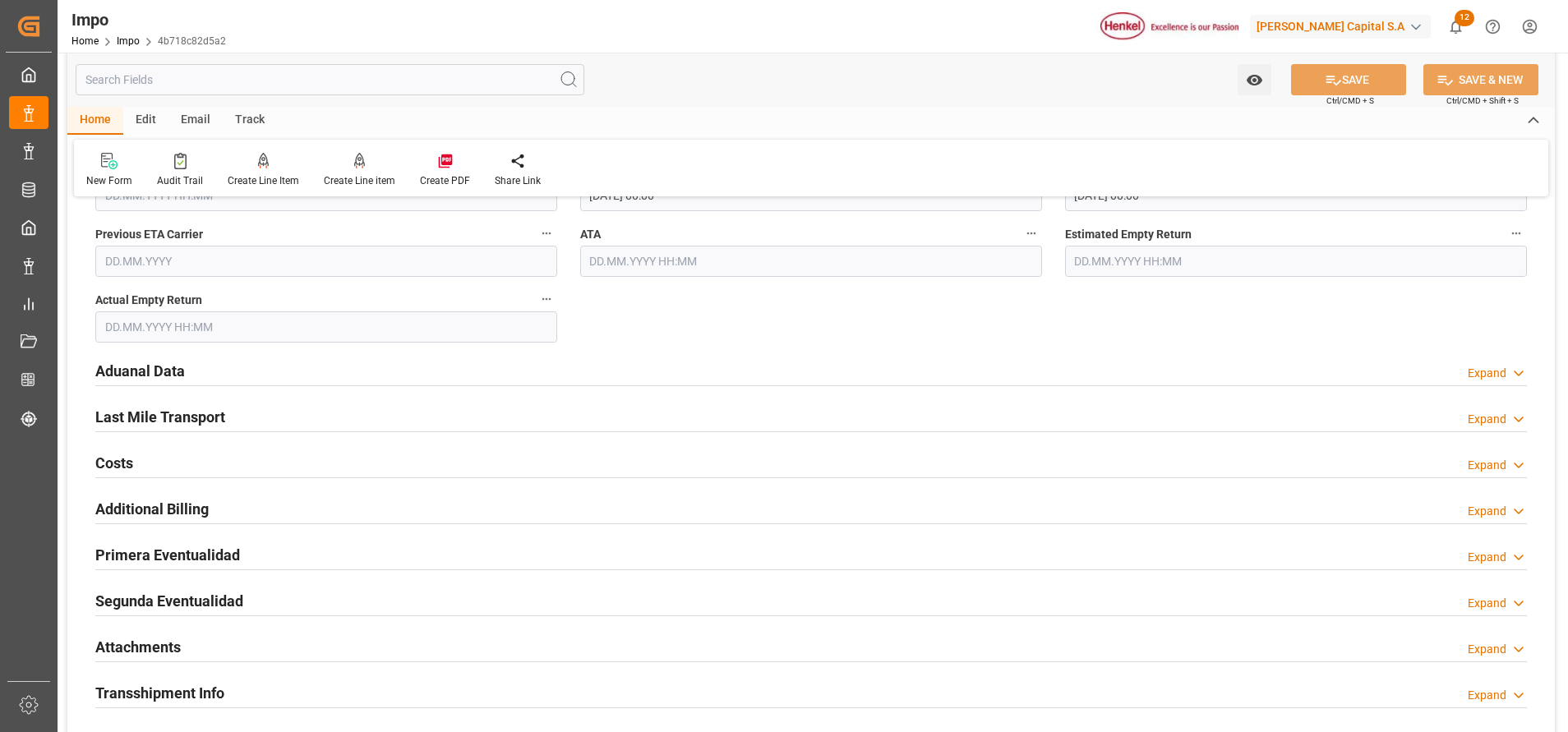
click at [156, 380] on h2 "Aduanal Data" at bounding box center [140, 371] width 89 height 22
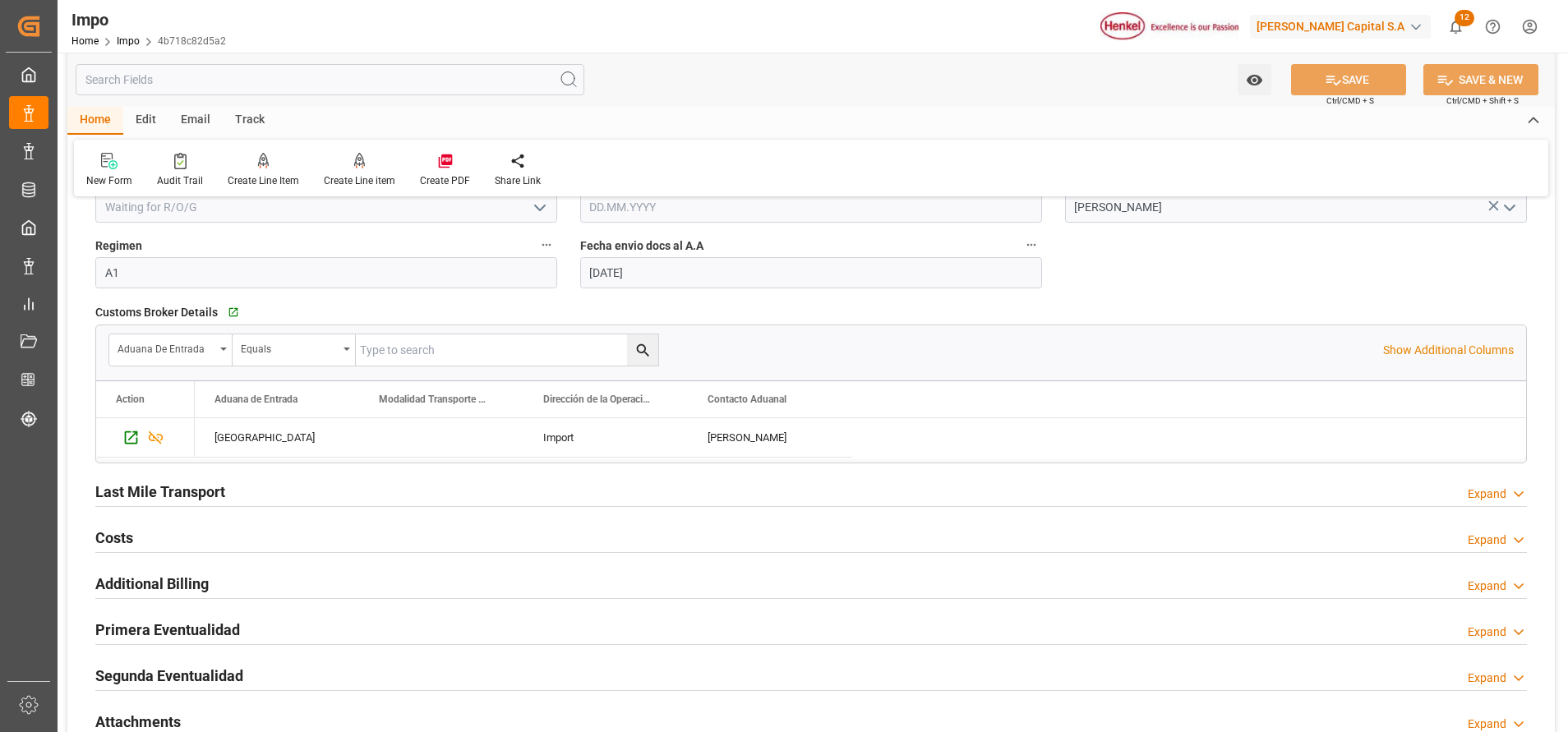
scroll to position [2711, 0]
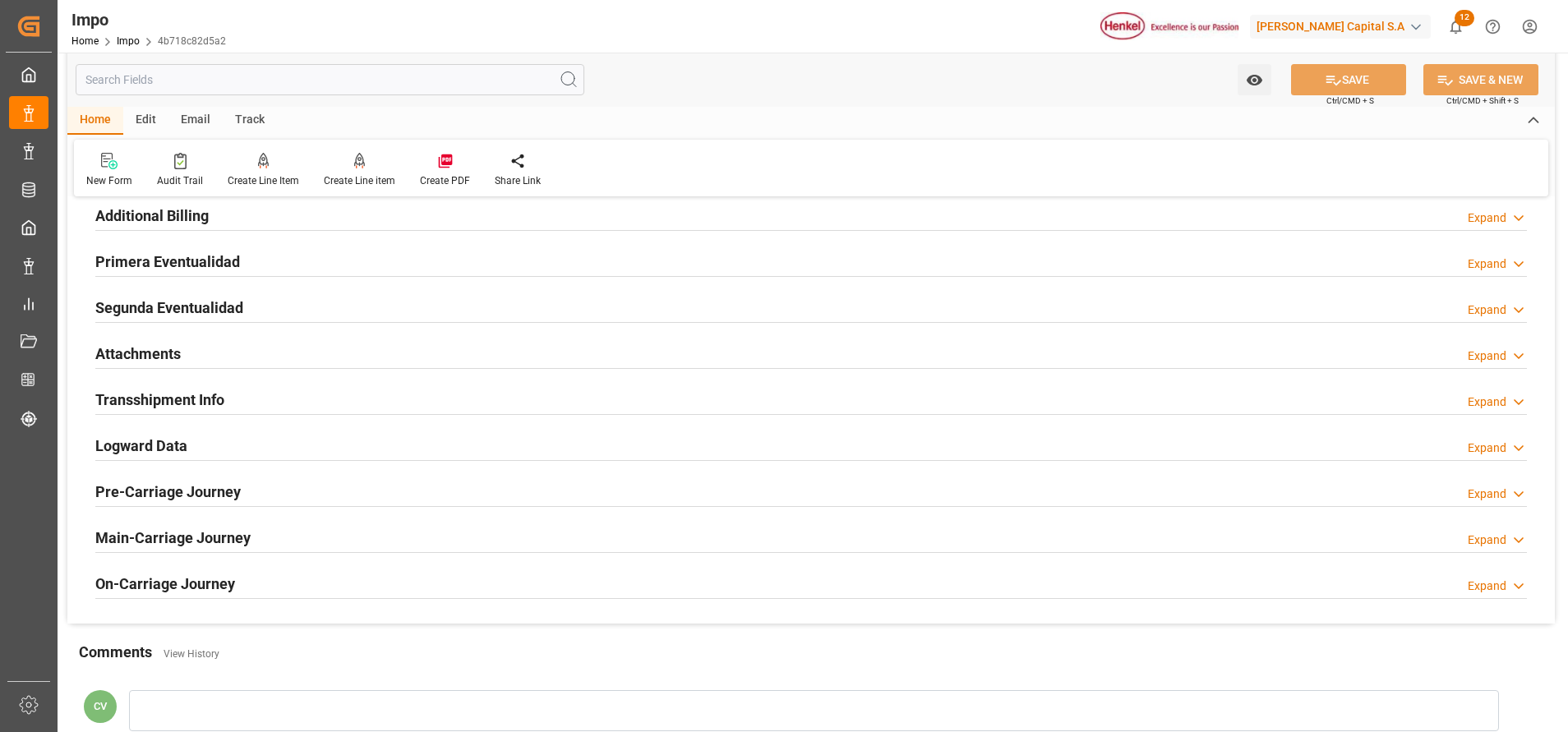
click at [161, 351] on h2 "Attachments" at bounding box center [138, 354] width 86 height 22
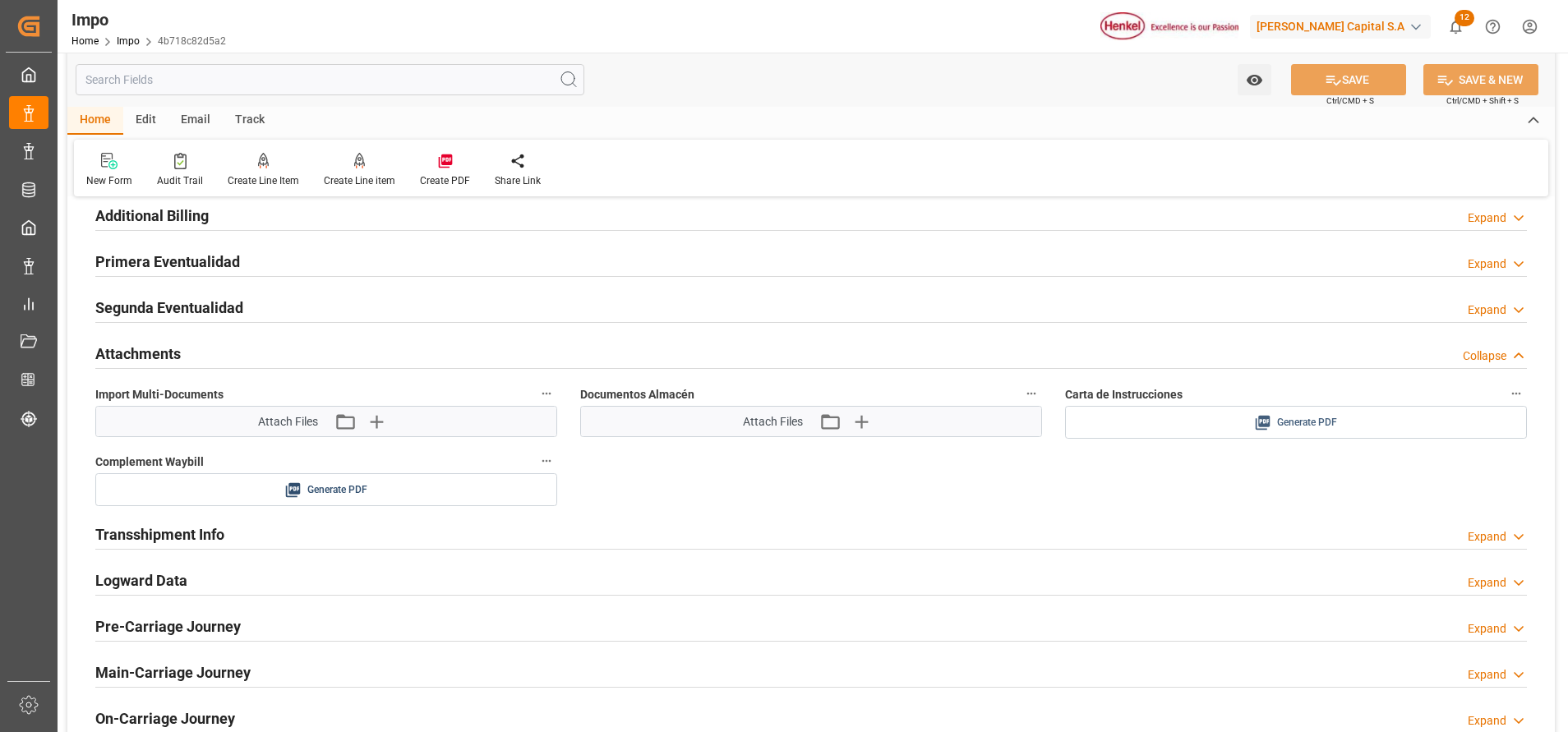
click at [1189, 411] on button "Generate PDF" at bounding box center [1295, 422] width 460 height 31
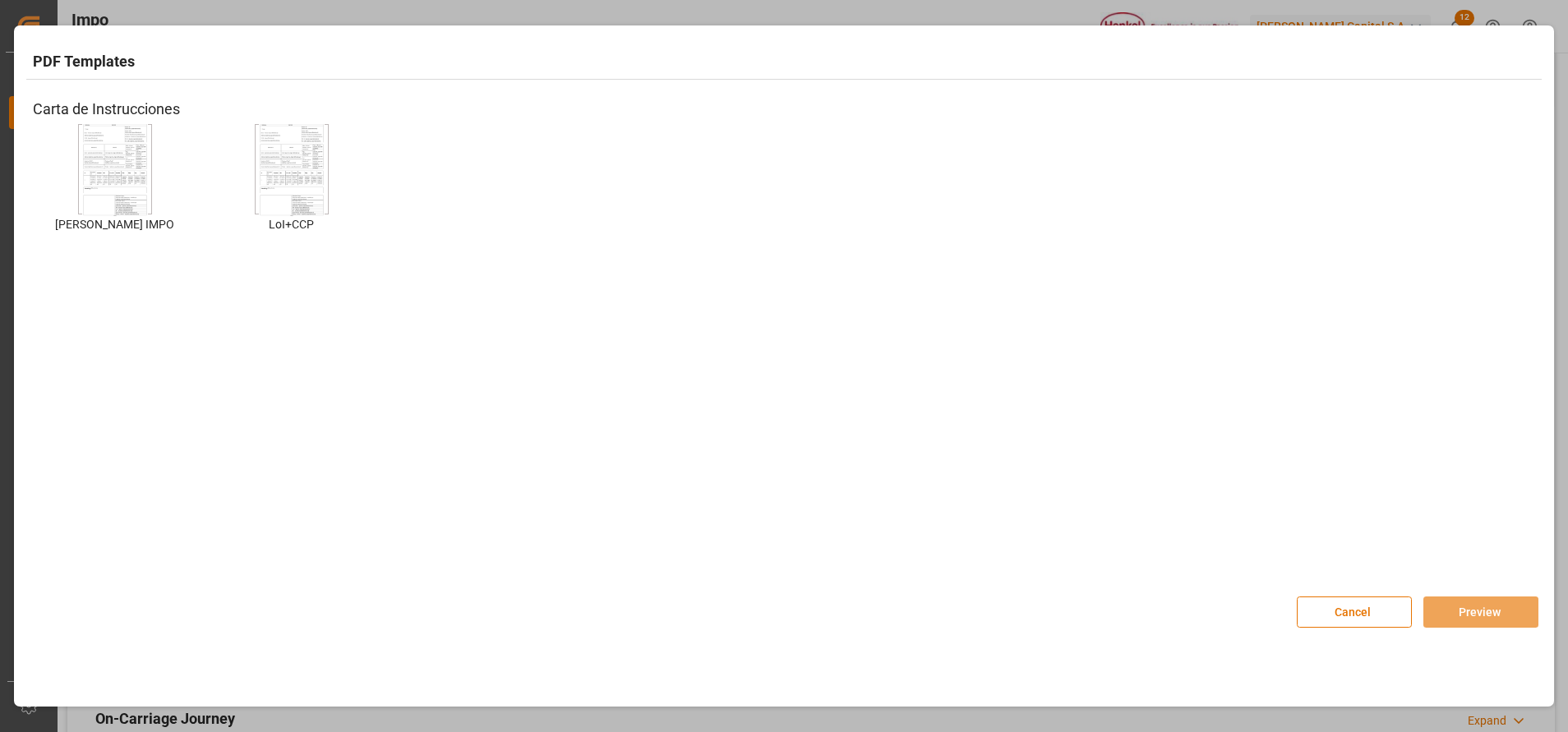
click at [118, 202] on img at bounding box center [115, 170] width 66 height 93
click at [1485, 600] on button "Preview" at bounding box center [1481, 612] width 115 height 31
click at [1473, 619] on button "Preview" at bounding box center [1481, 612] width 115 height 31
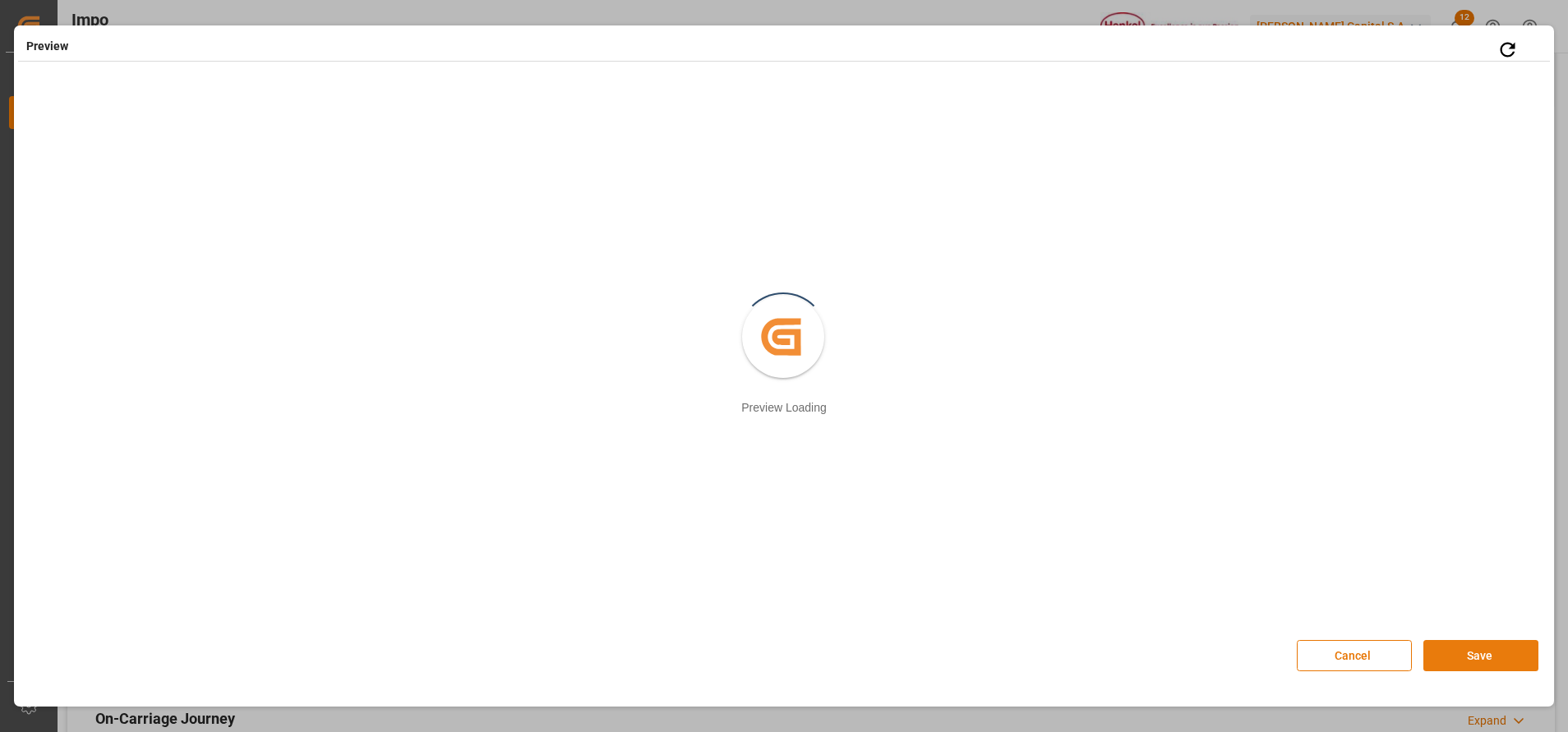
click at [1451, 669] on button "Save" at bounding box center [1481, 656] width 115 height 31
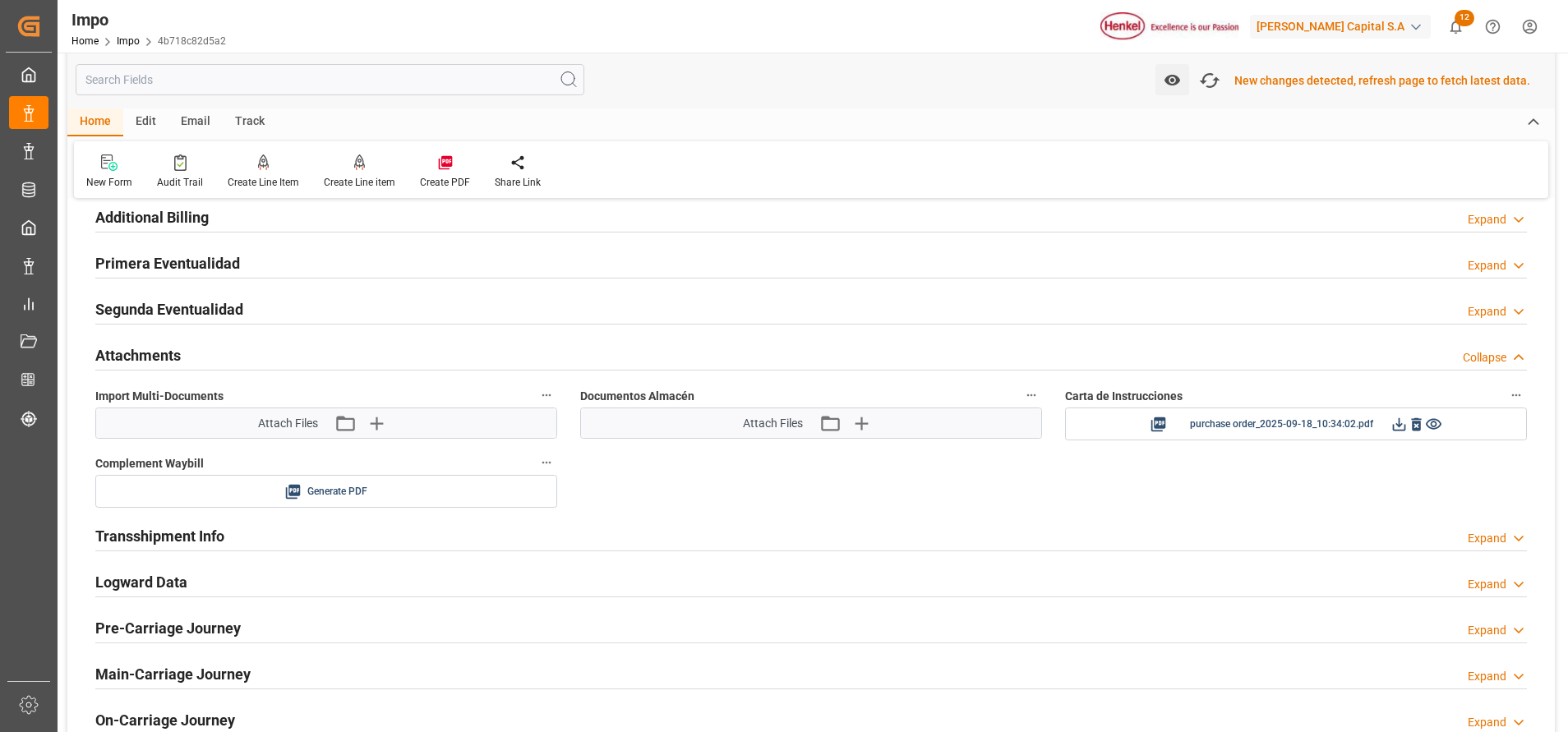
scroll to position [2713, 0]
click at [1401, 423] on icon at bounding box center [1398, 423] width 13 height 13
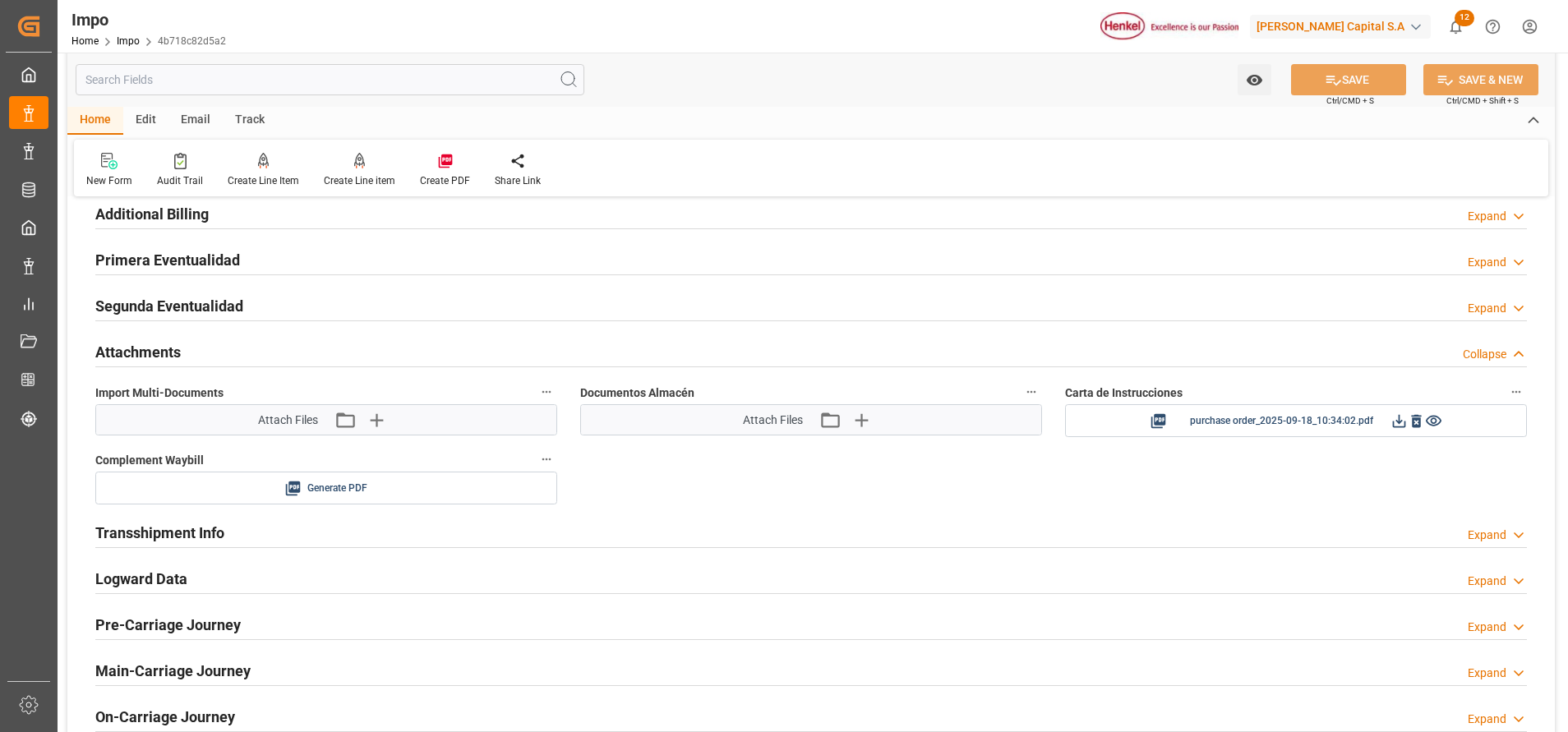
scroll to position [2711, 0]
click at [374, 435] on icon "button" at bounding box center [375, 421] width 27 height 27
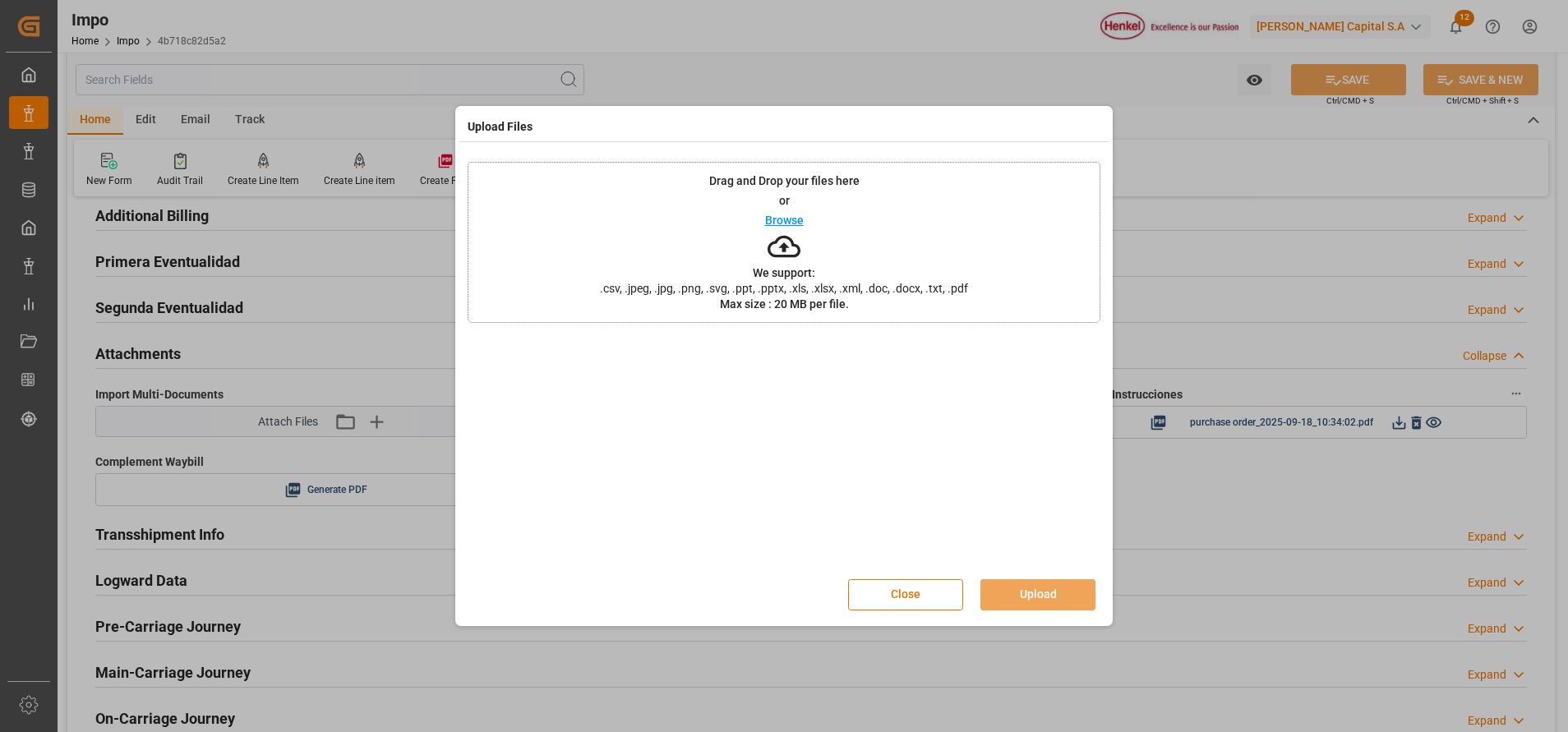
click at [786, 240] on icon at bounding box center [784, 246] width 33 height 33
drag, startPoint x: 800, startPoint y: 243, endPoint x: 813, endPoint y: 235, distance: 15.3
click at [813, 235] on div "Drag and Drop your files here or Browse We support: .csv, .jpeg, .jpg, .png, .s…" at bounding box center [784, 243] width 633 height 161
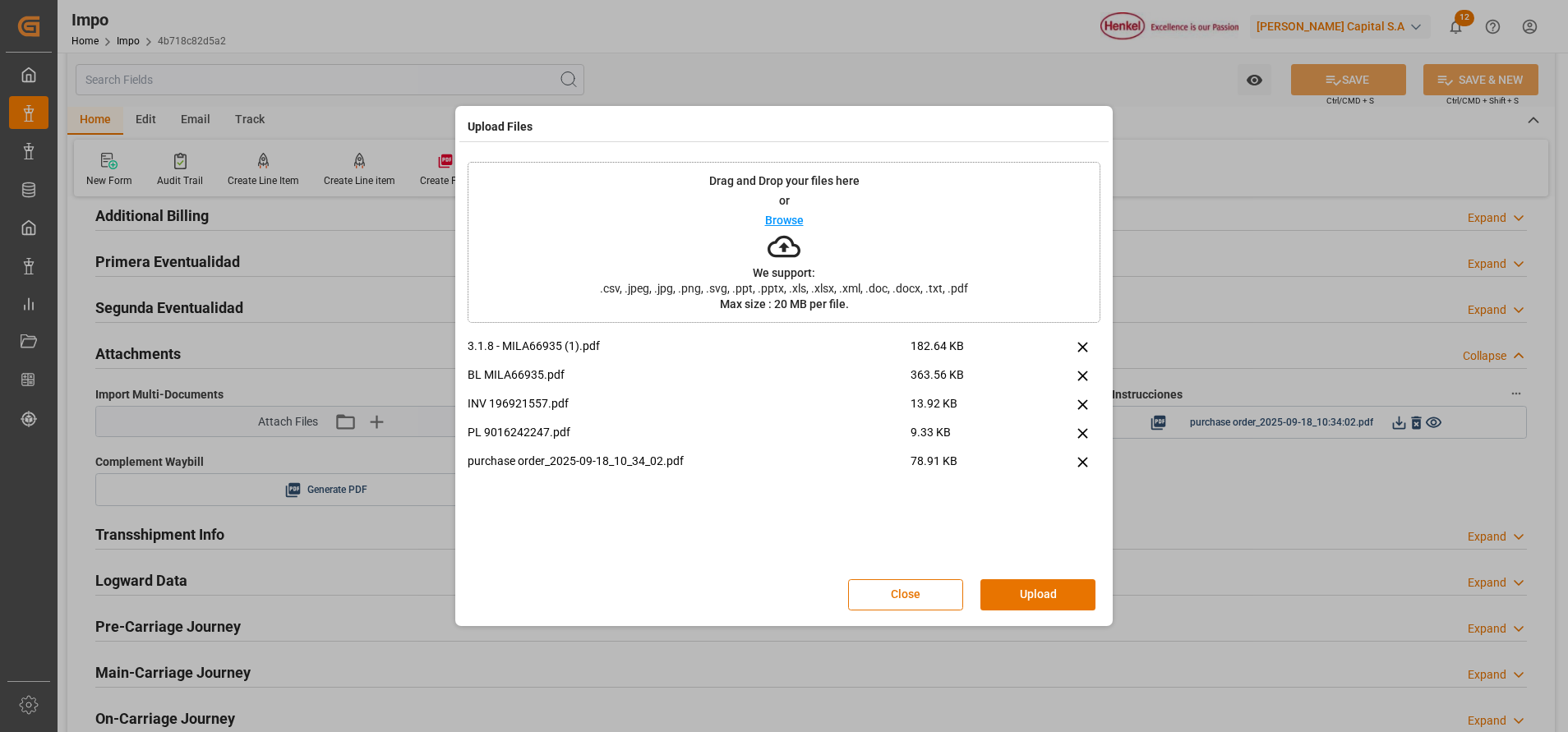
click at [1012, 575] on div "Close Upload" at bounding box center [784, 594] width 633 height 54
click at [1031, 585] on button "Upload" at bounding box center [1037, 595] width 115 height 31
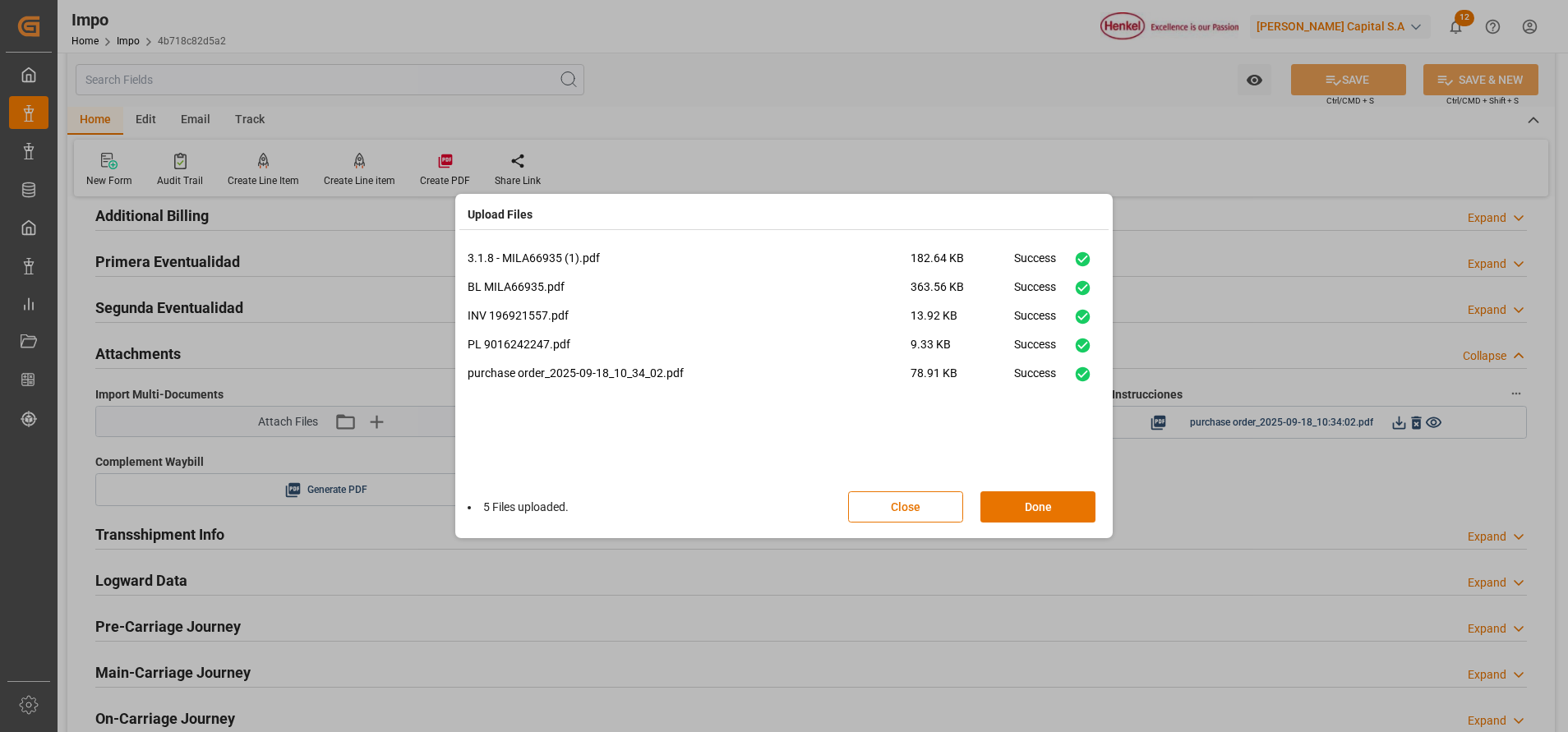
drag, startPoint x: 1039, startPoint y: 498, endPoint x: 1033, endPoint y: 524, distance: 26.7
click at [1040, 496] on button "Done" at bounding box center [1037, 507] width 115 height 31
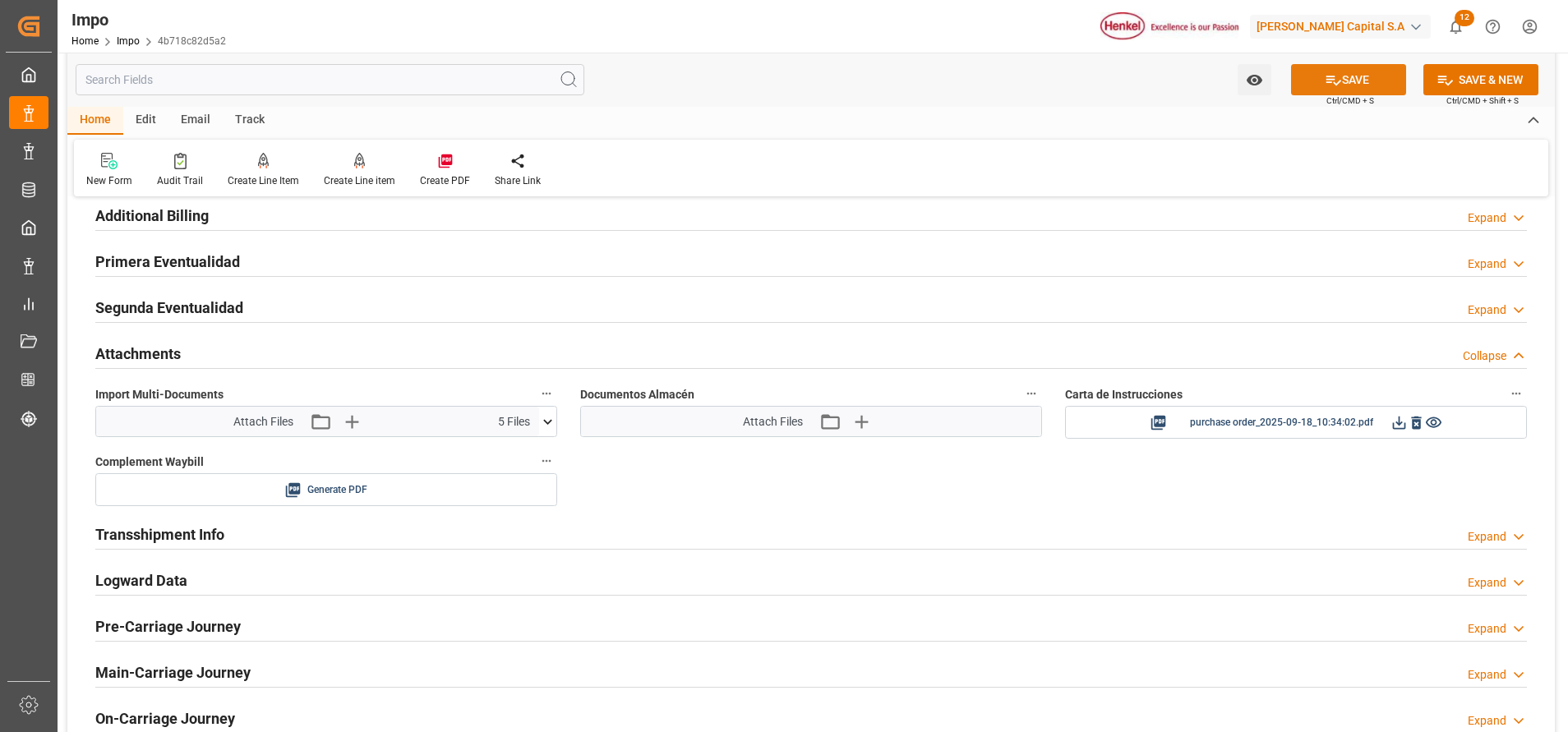
click at [1313, 66] on button "SAVE" at bounding box center [1349, 80] width 115 height 31
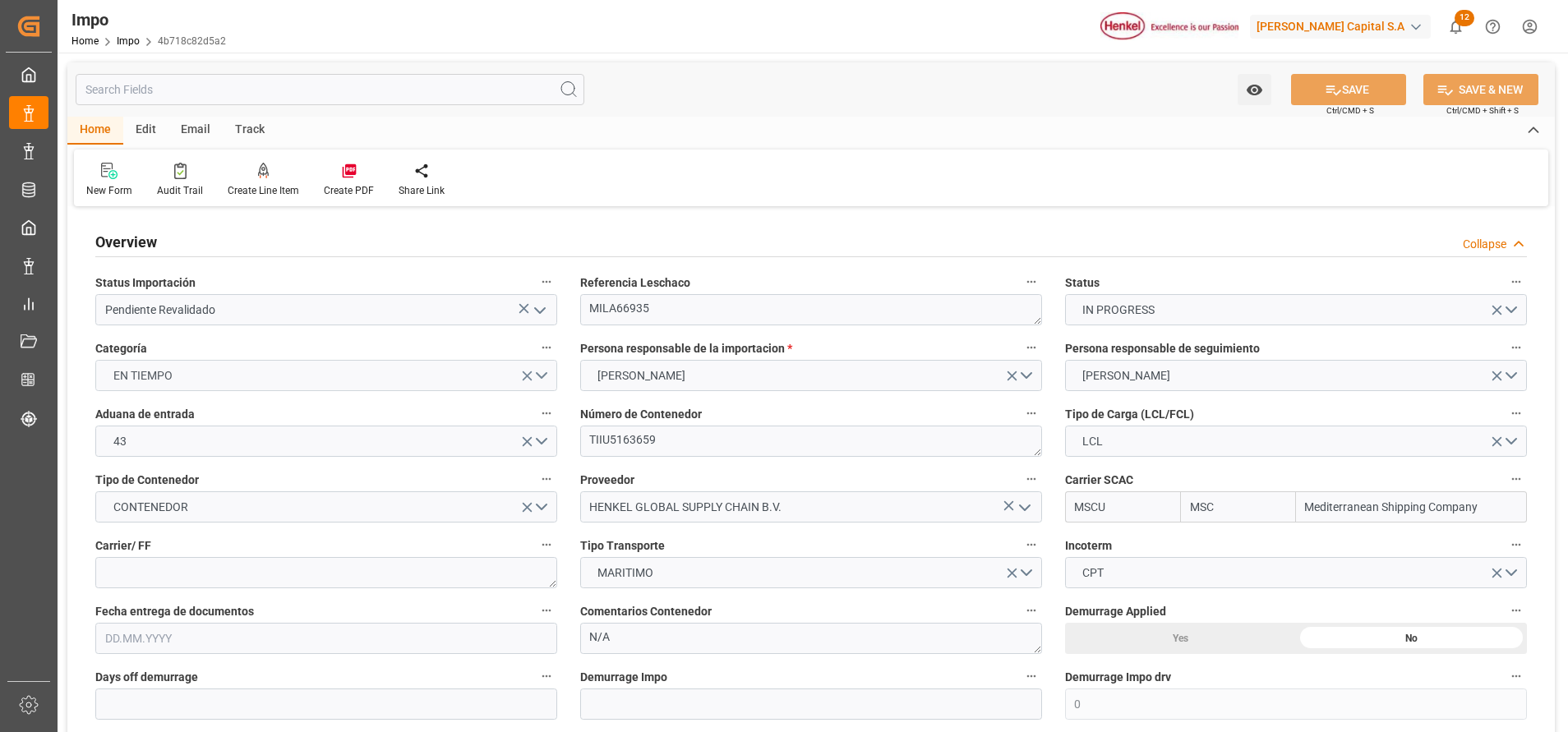
type input "MSC"
type input "Mediterranean Shipping Company"
type input "0"
type input "1"
type input "1.008"
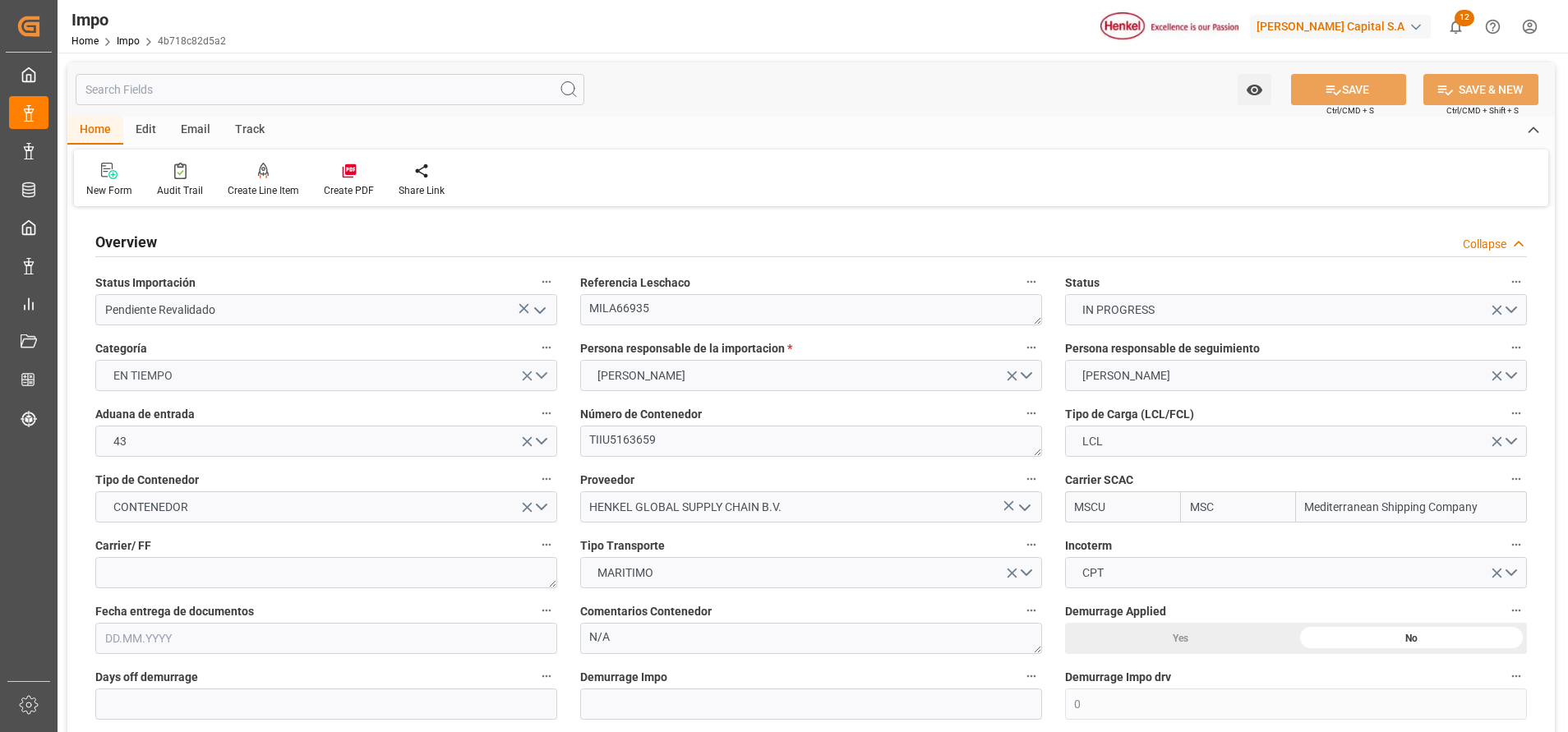
type input "1"
type input "[DATE]"
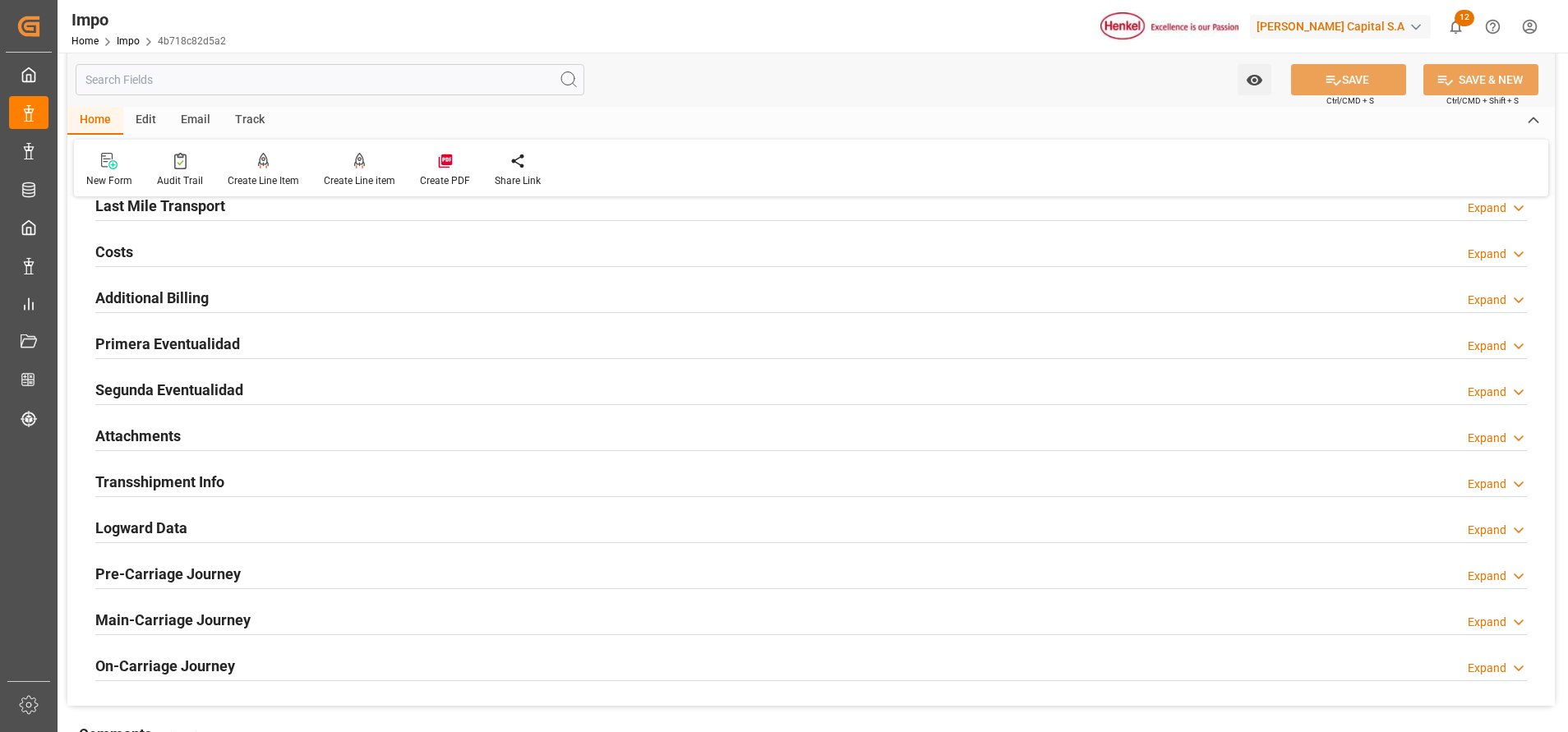
scroll to position [986, 0]
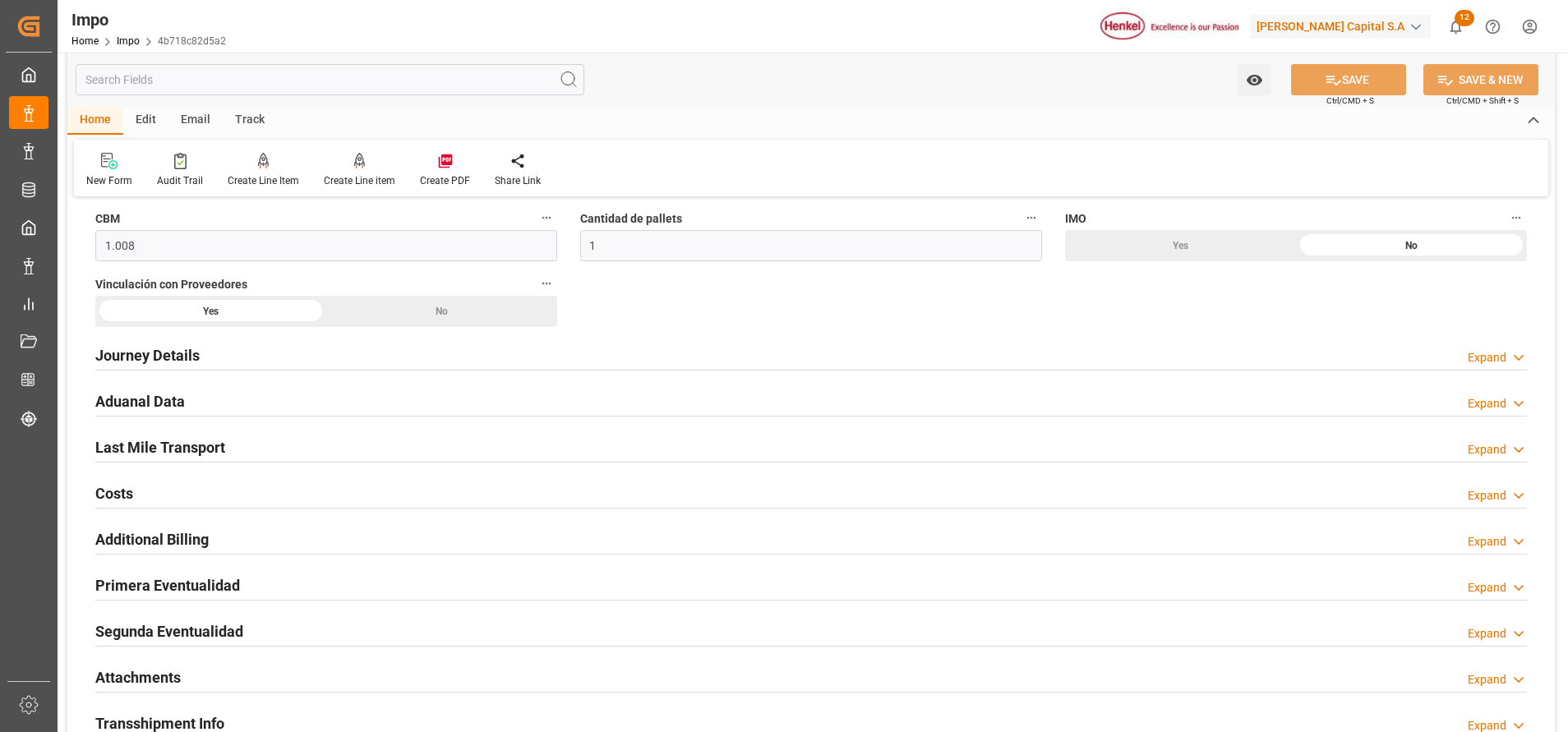
drag, startPoint x: 161, startPoint y: 678, endPoint x: 318, endPoint y: 500, distance: 237.3
click at [159, 679] on h2 "Attachments" at bounding box center [138, 677] width 86 height 22
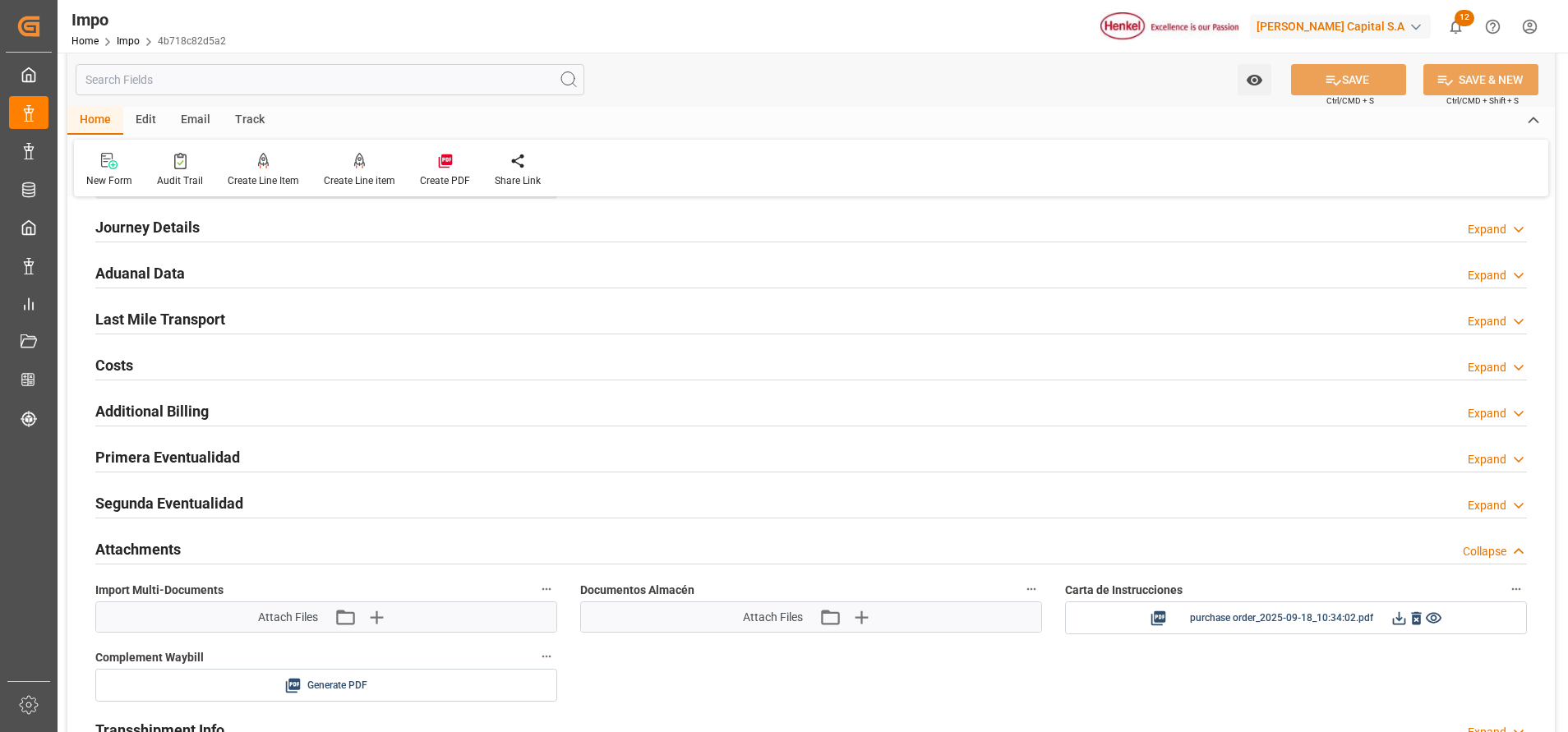
scroll to position [1233, 0]
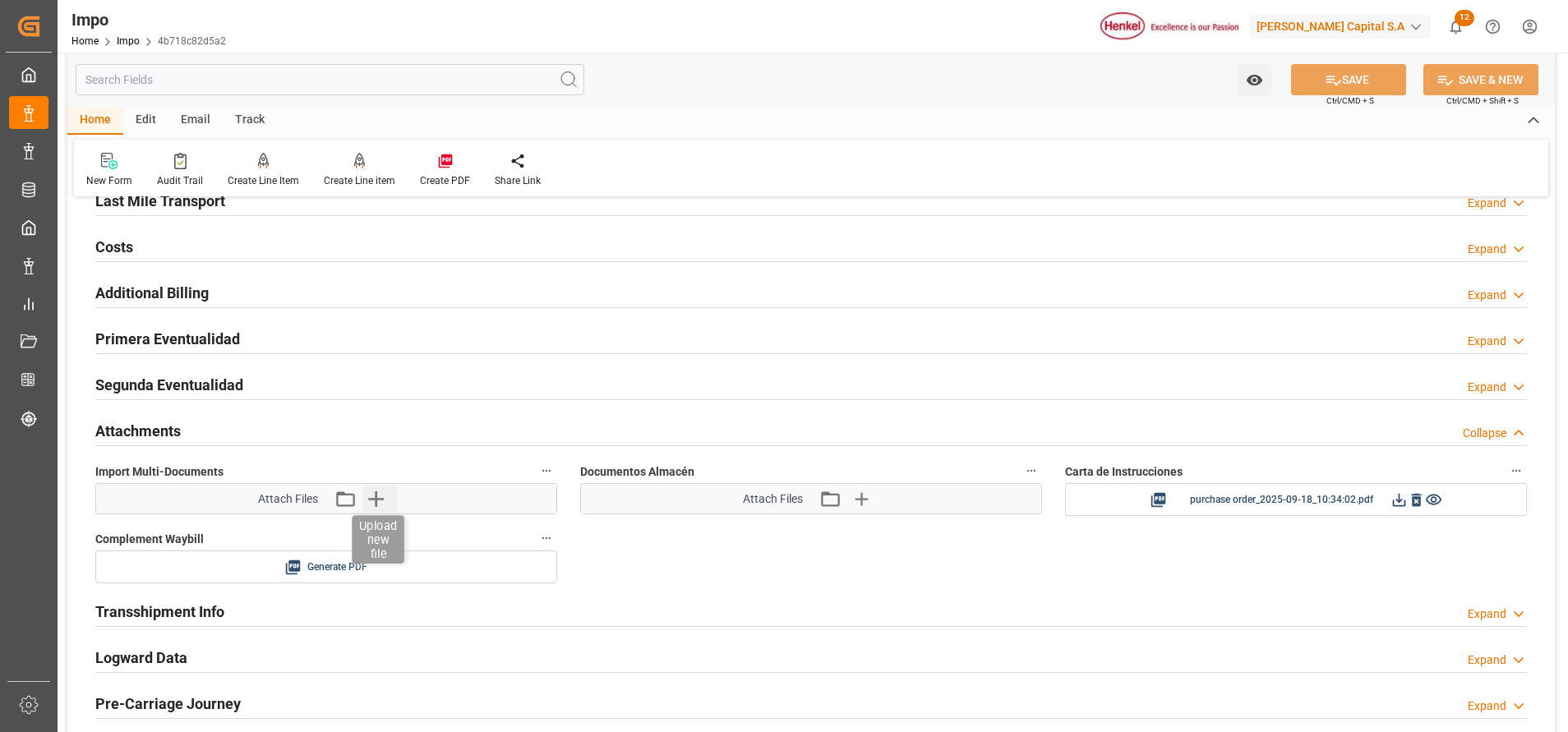
click at [372, 501] on icon "button" at bounding box center [375, 498] width 27 height 27
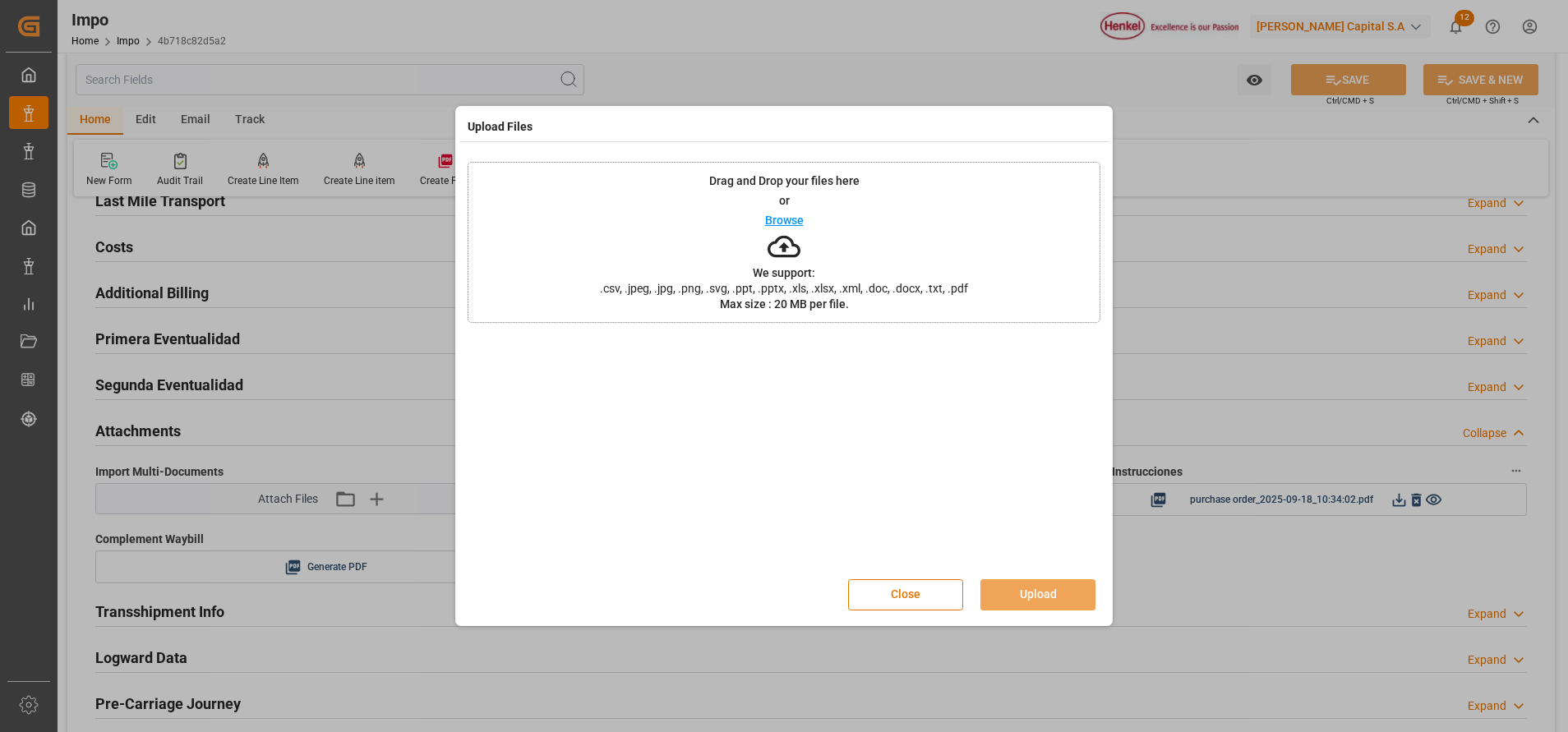
click at [763, 237] on div "Drag and Drop your files here or Browse We support: .csv, .jpeg, .jpg, .png, .s…" at bounding box center [784, 243] width 633 height 161
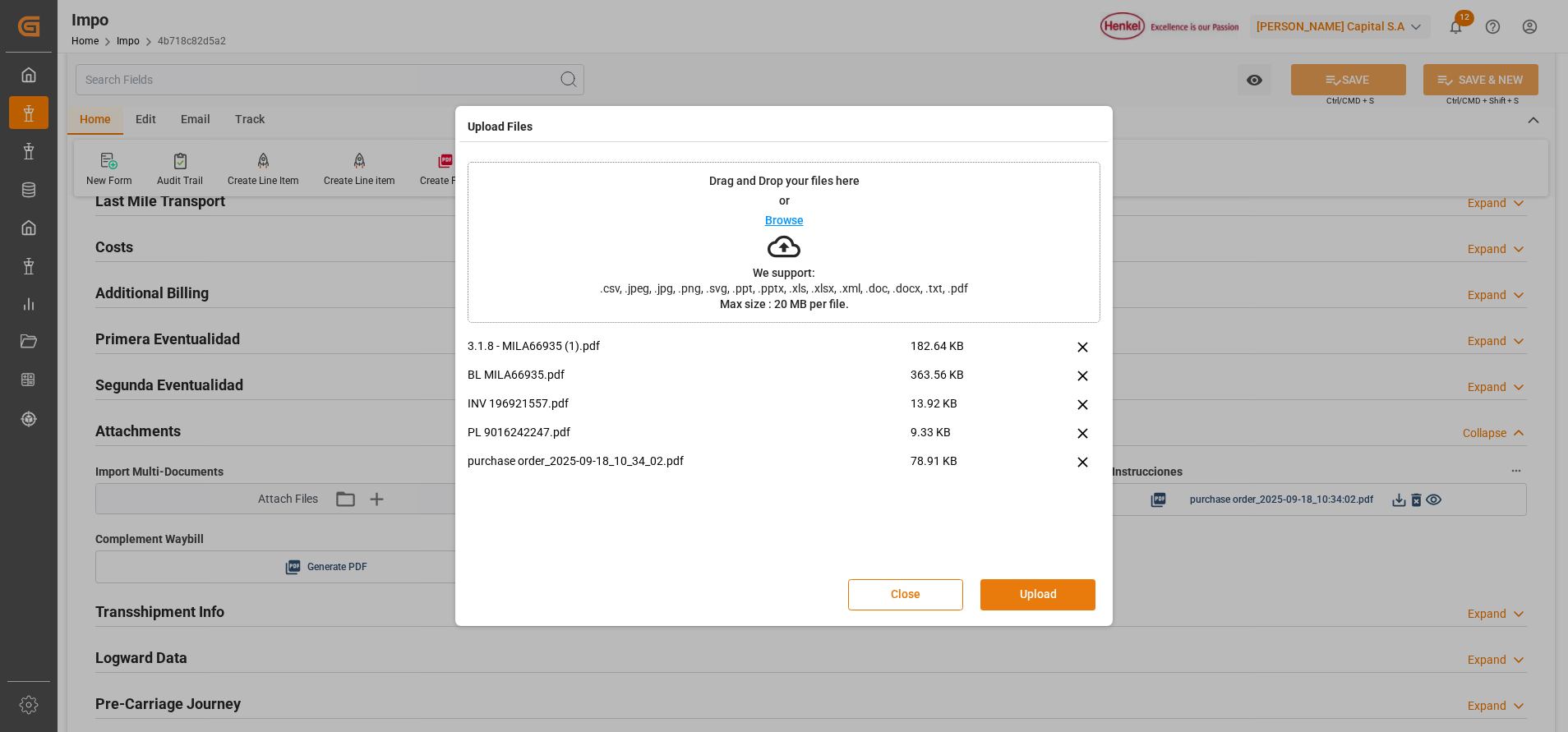
click at [1017, 579] on button "Upload" at bounding box center [1037, 595] width 115 height 31
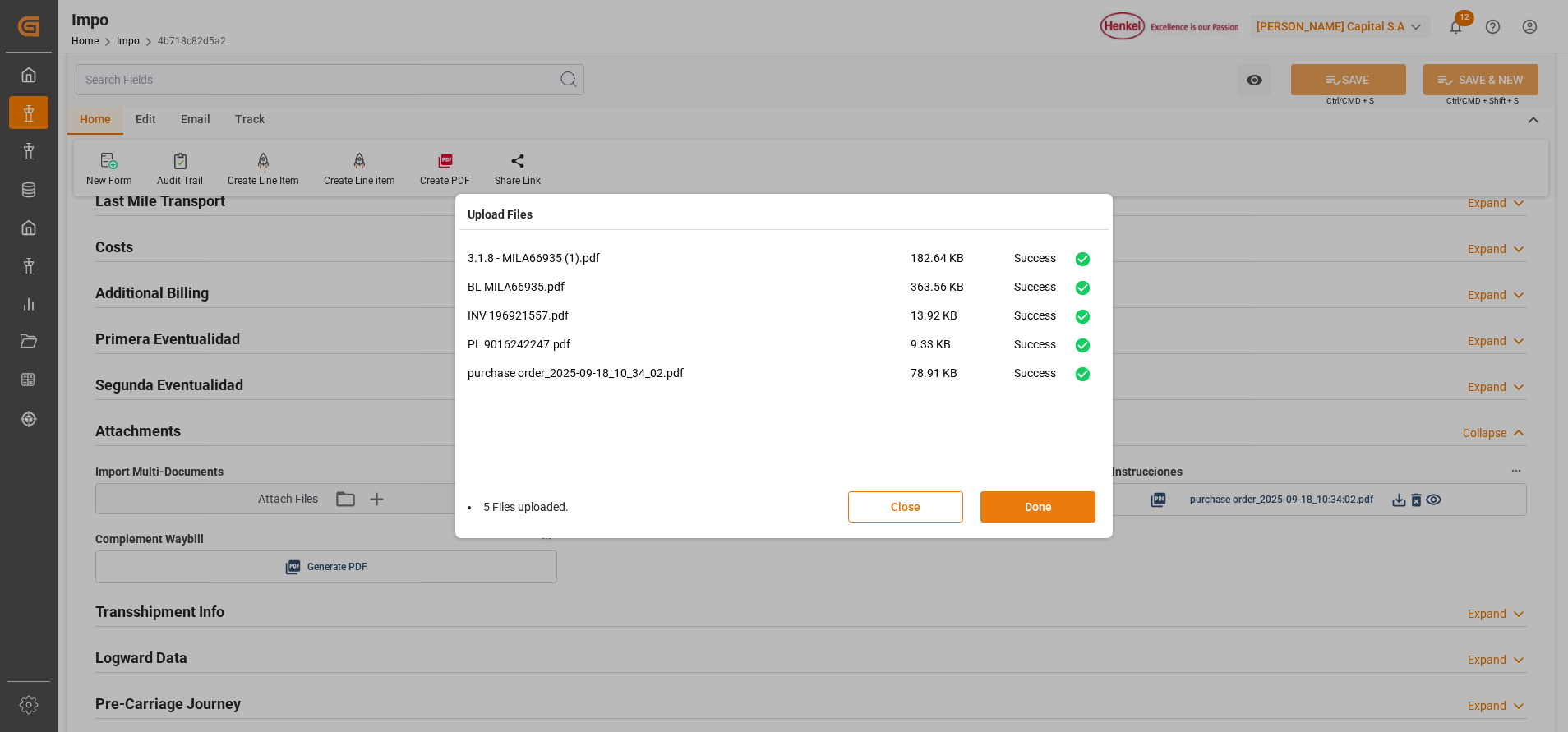
click at [1053, 500] on button "Done" at bounding box center [1037, 507] width 115 height 31
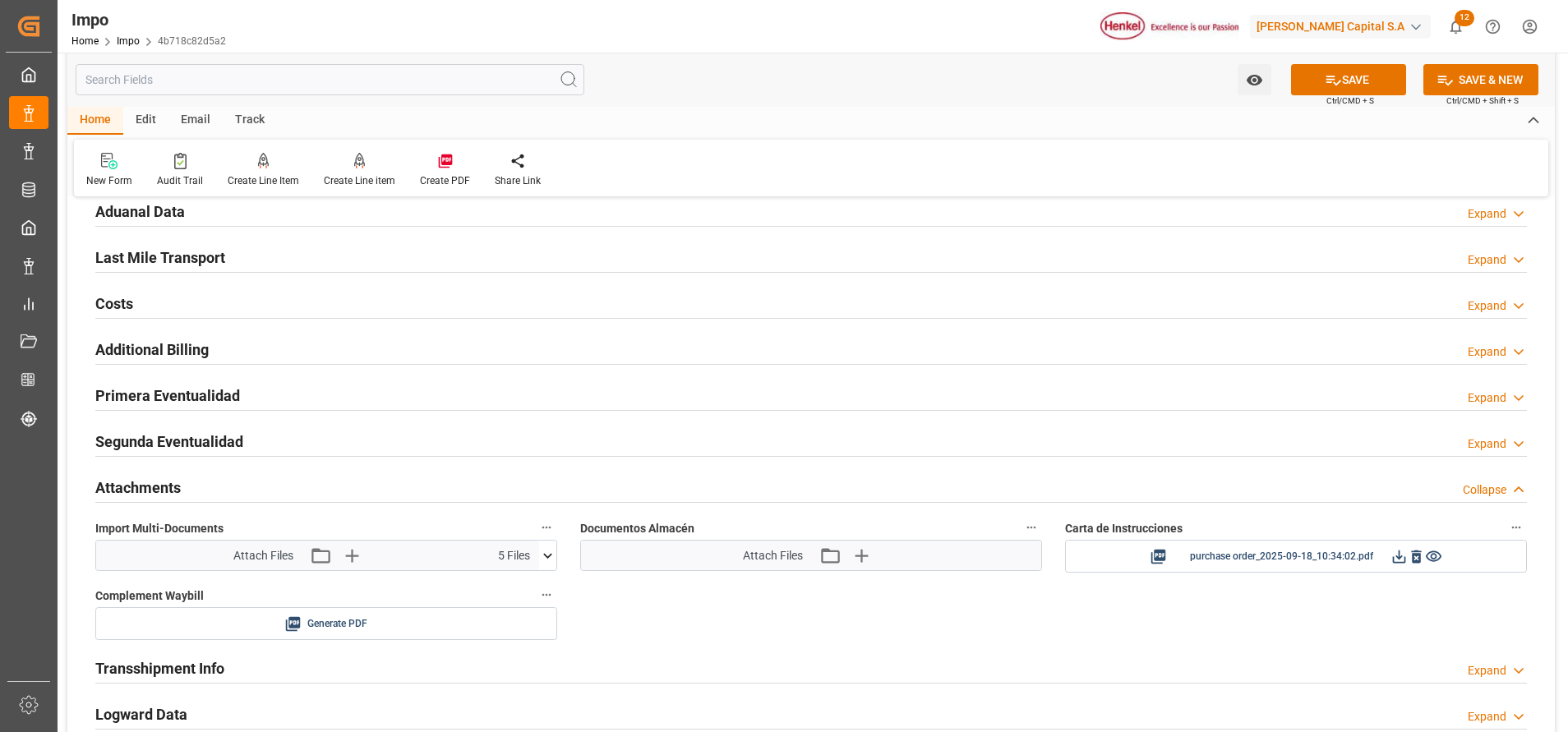
scroll to position [1355, 0]
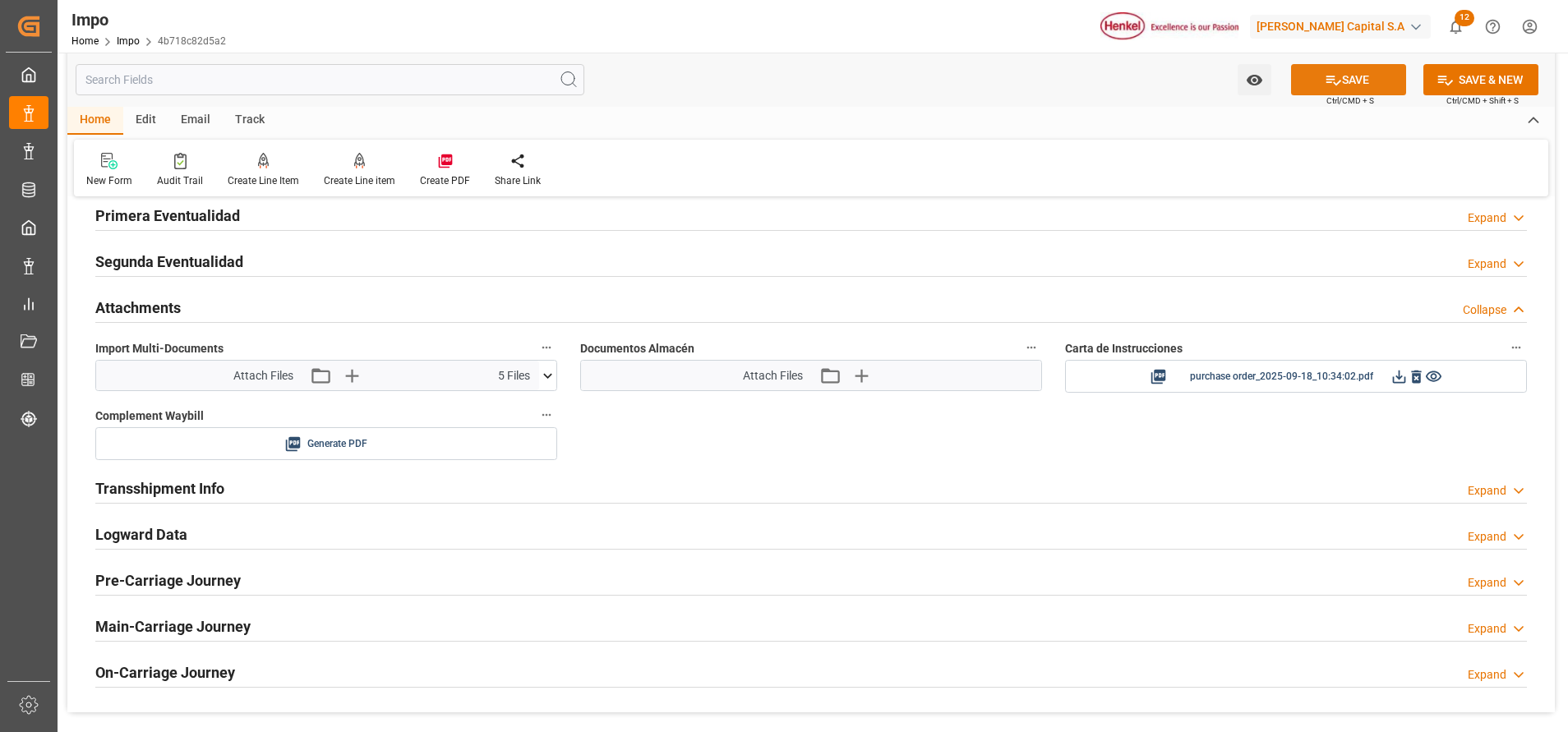
click at [1334, 75] on icon at bounding box center [1333, 80] width 17 height 17
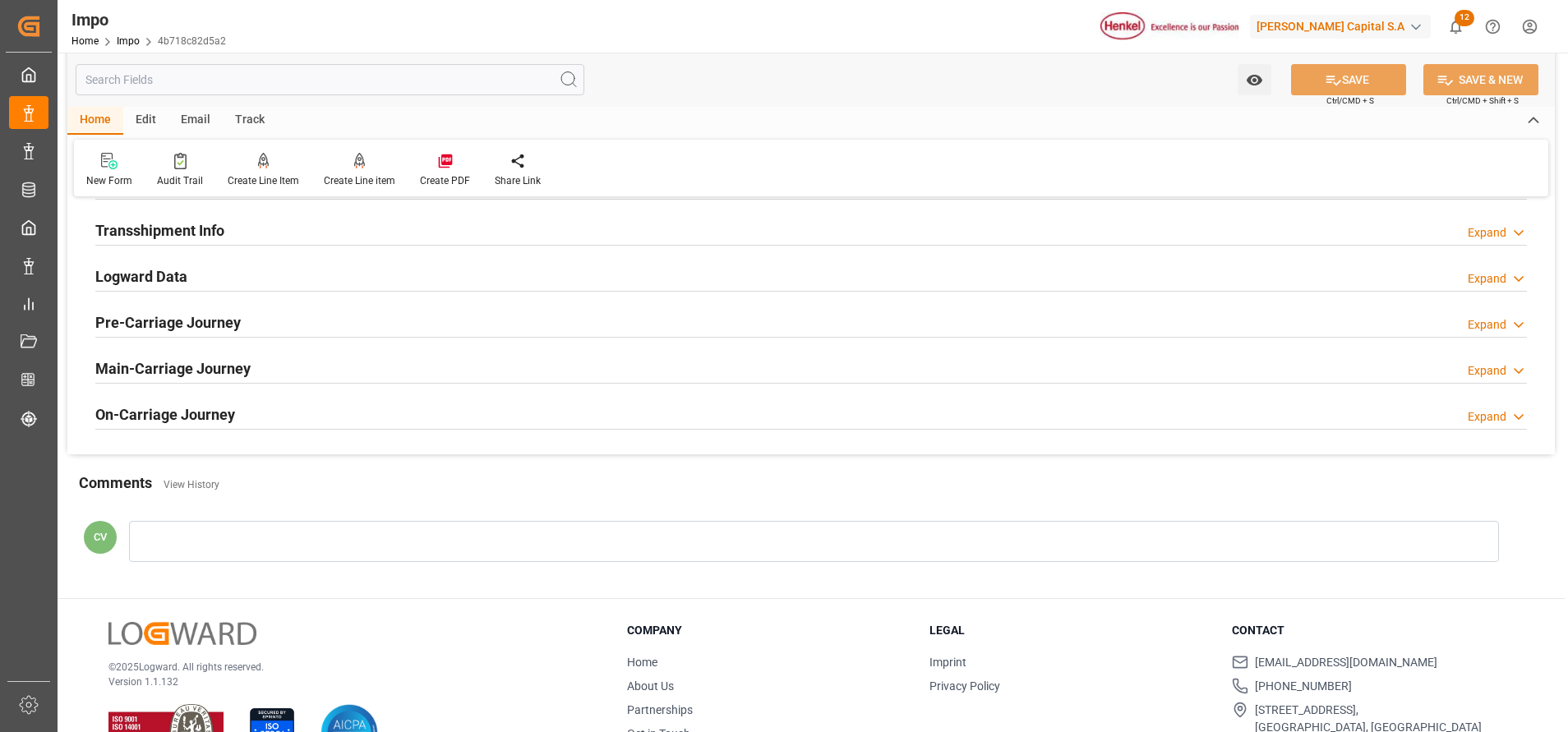
scroll to position [740, 0]
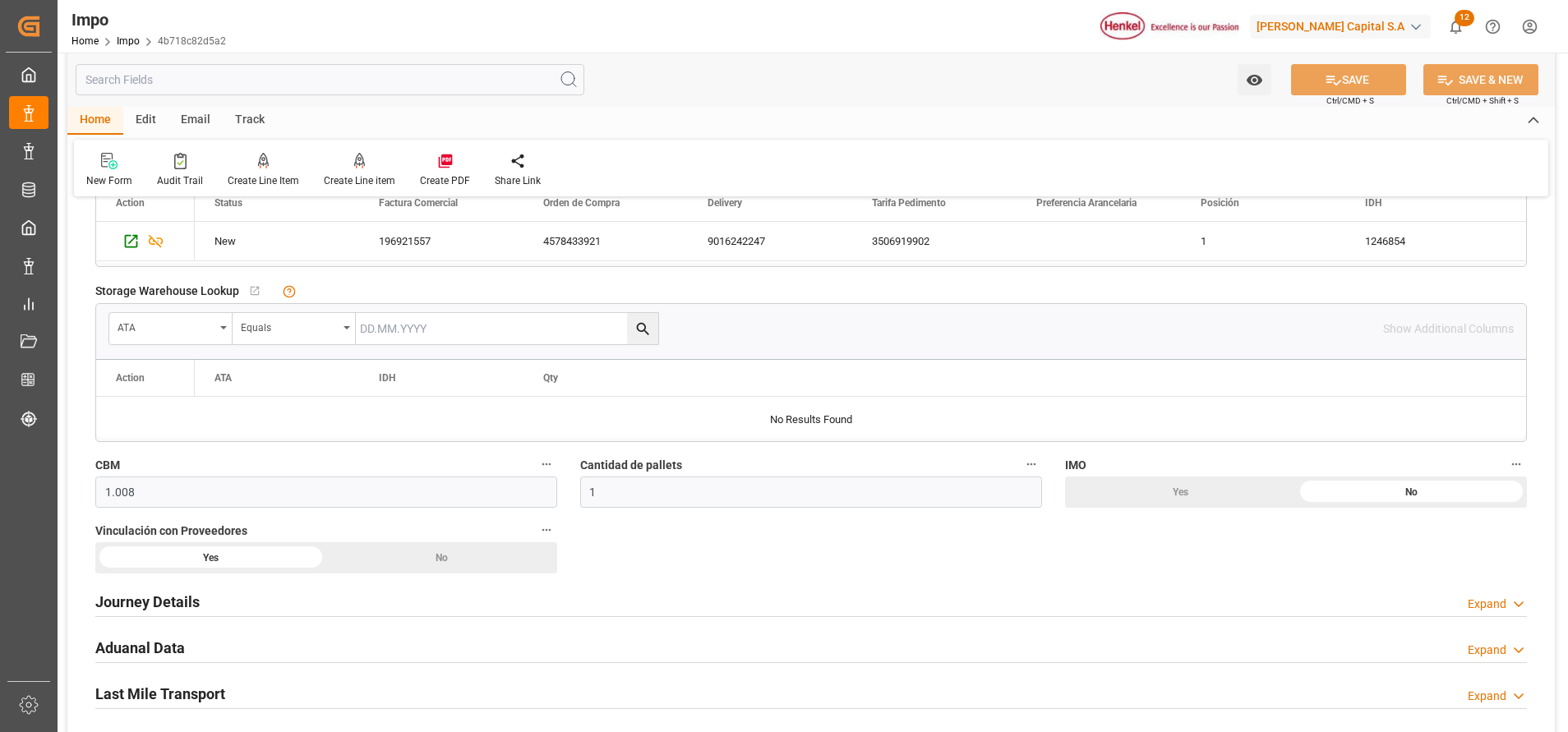
click at [151, 628] on div "Aduanal Data Expand" at bounding box center [811, 648] width 1454 height 46
click at [157, 631] on div "Aduanal Data" at bounding box center [140, 646] width 89 height 31
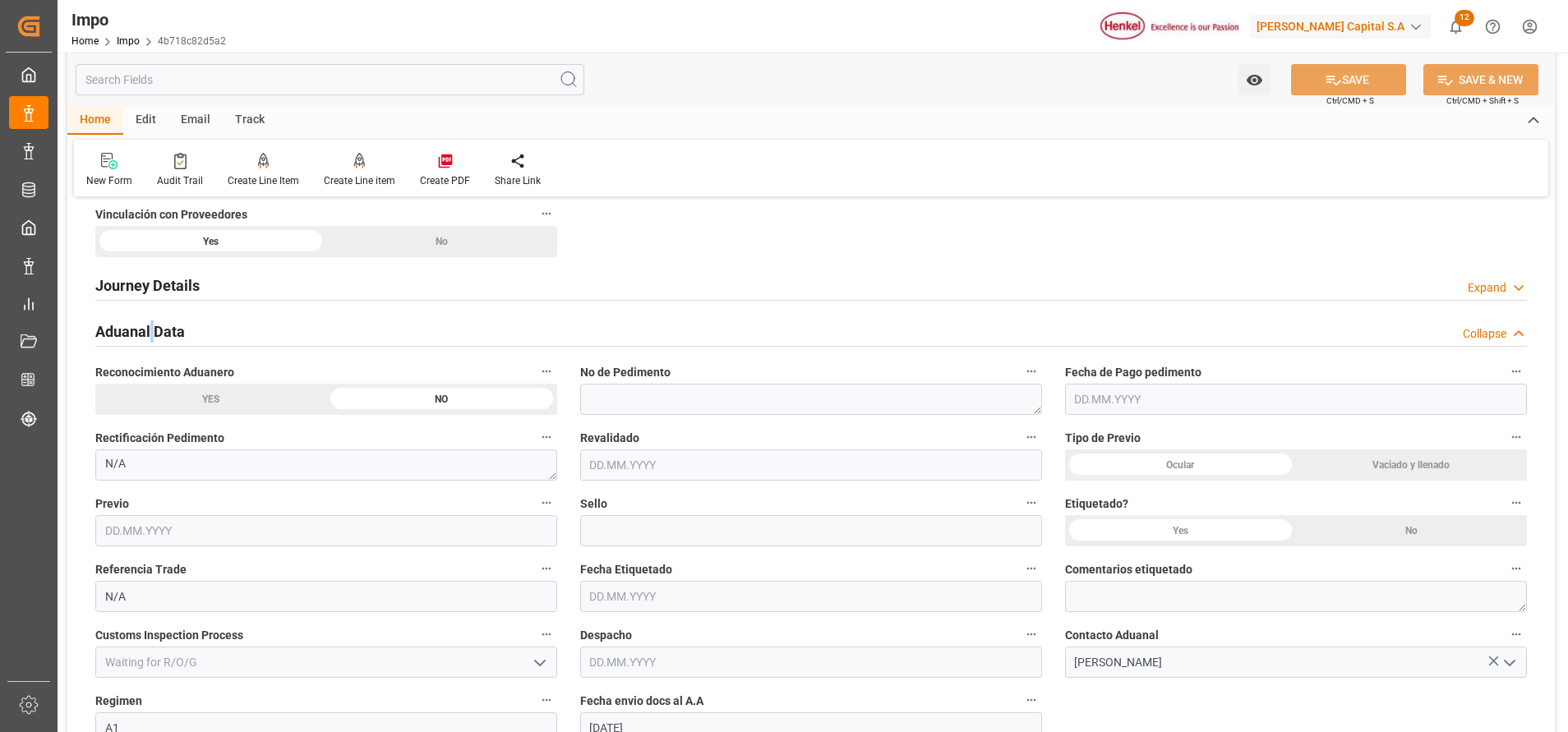
scroll to position [1109, 0]
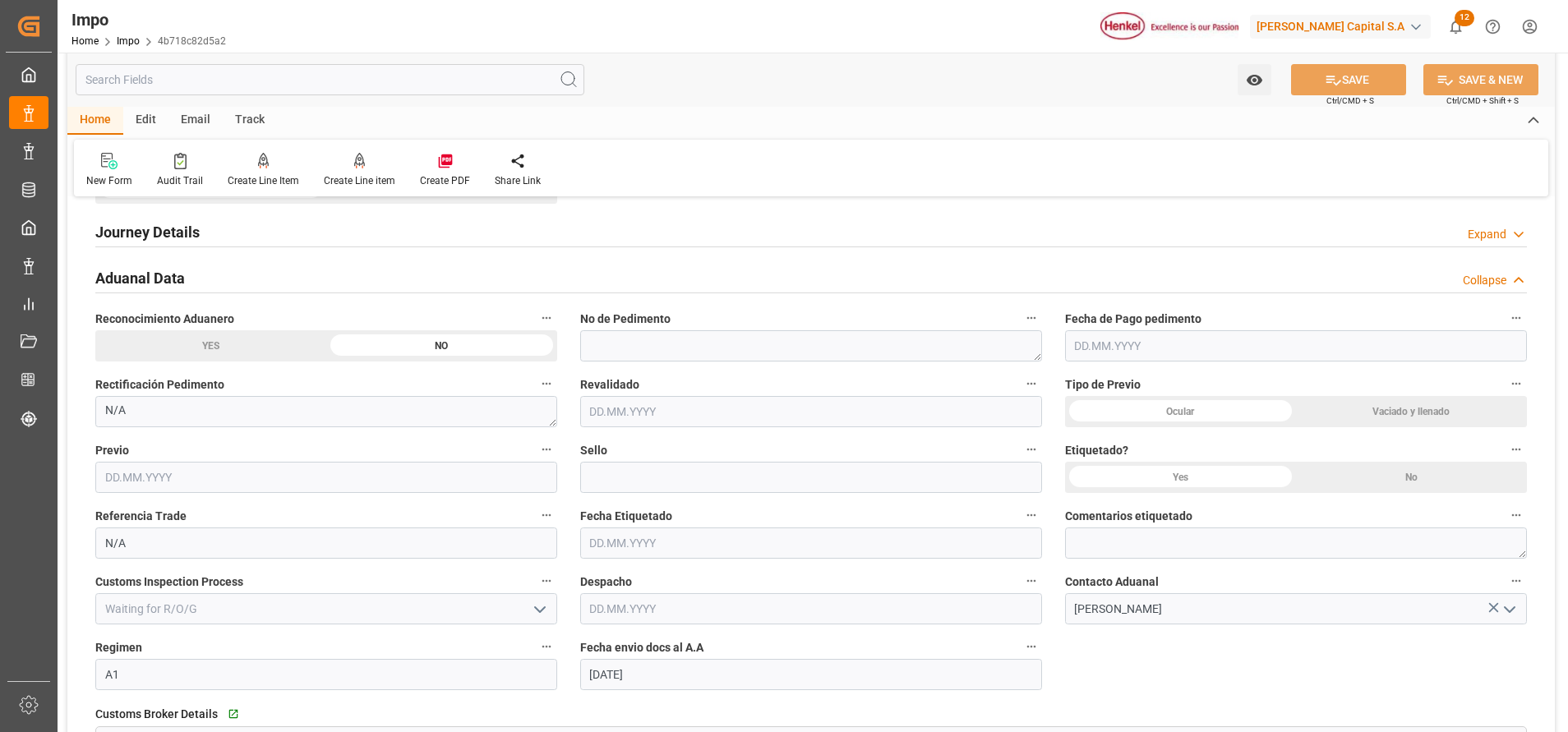
click at [164, 242] on h2 "Journey Details" at bounding box center [147, 232] width 105 height 22
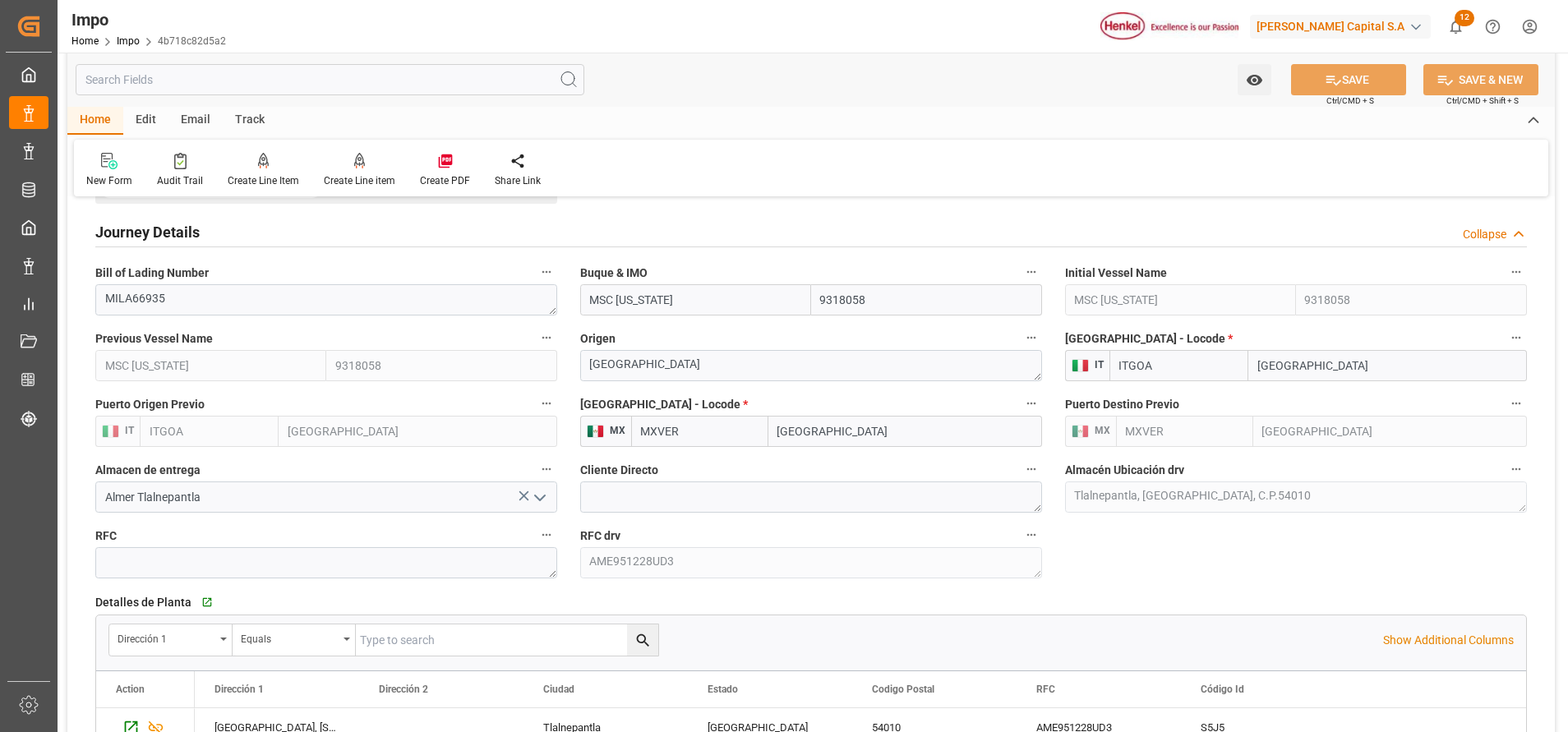
click at [190, 236] on h2 "Journey Details" at bounding box center [147, 232] width 105 height 22
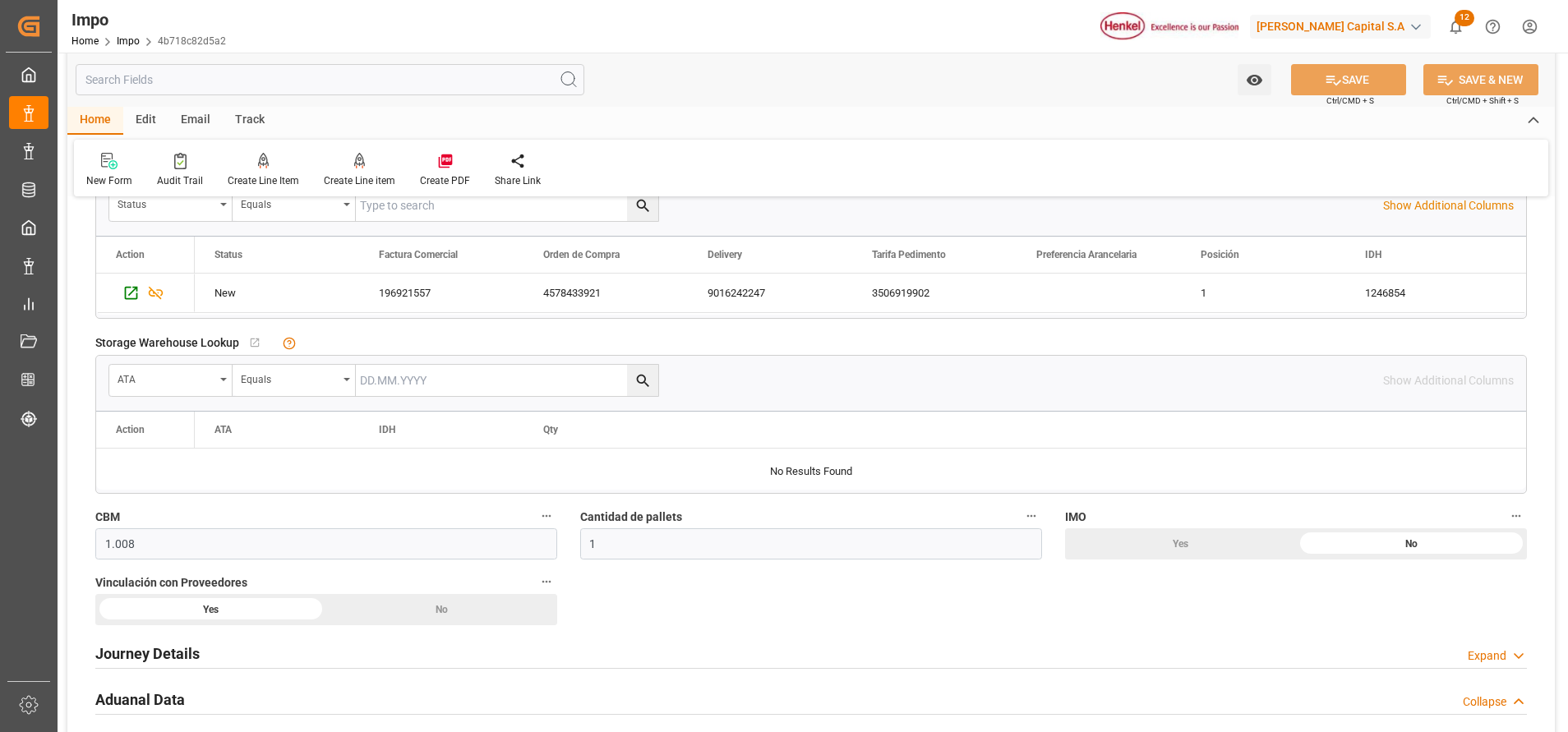
scroll to position [862, 0]
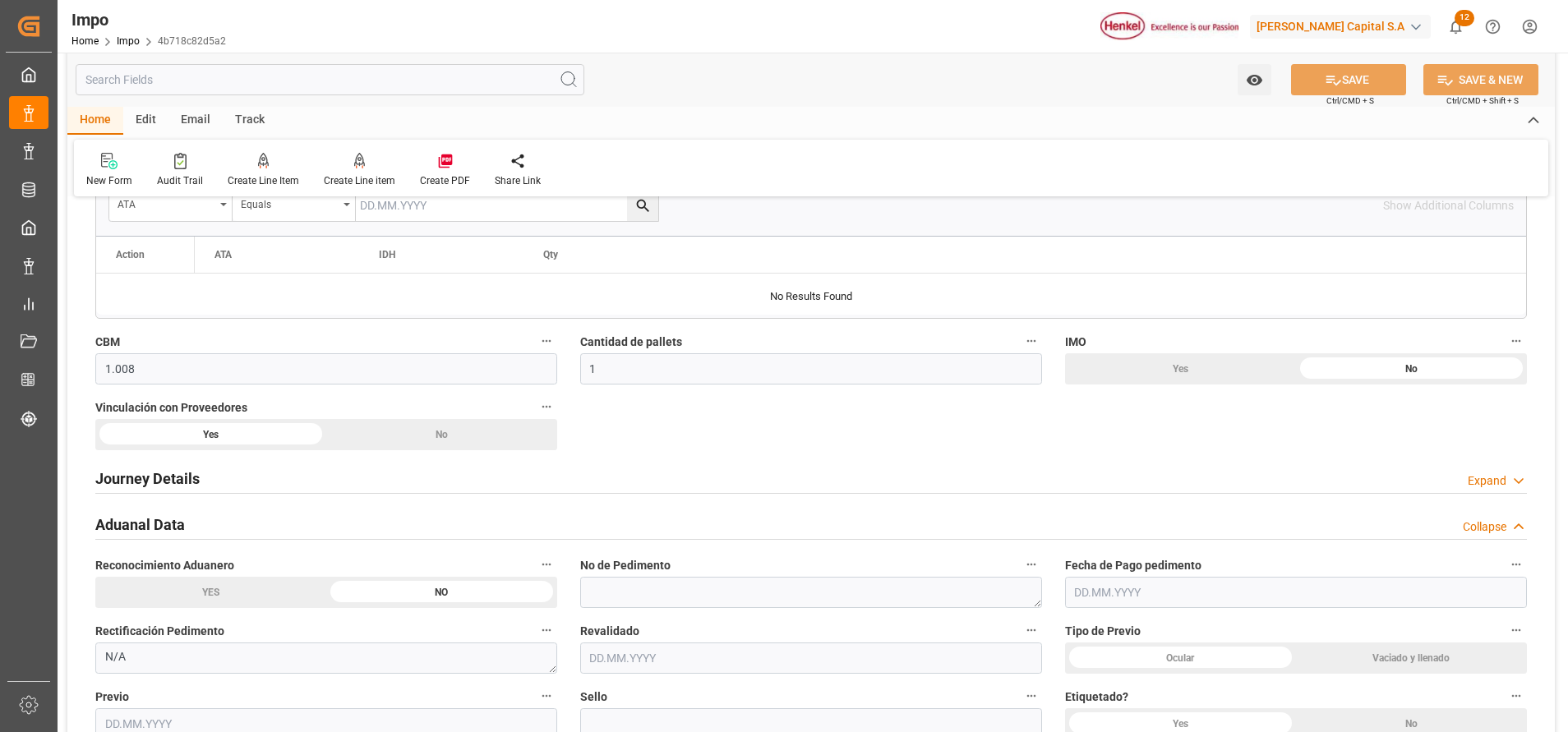
click at [172, 484] on h2 "Journey Details" at bounding box center [147, 478] width 105 height 22
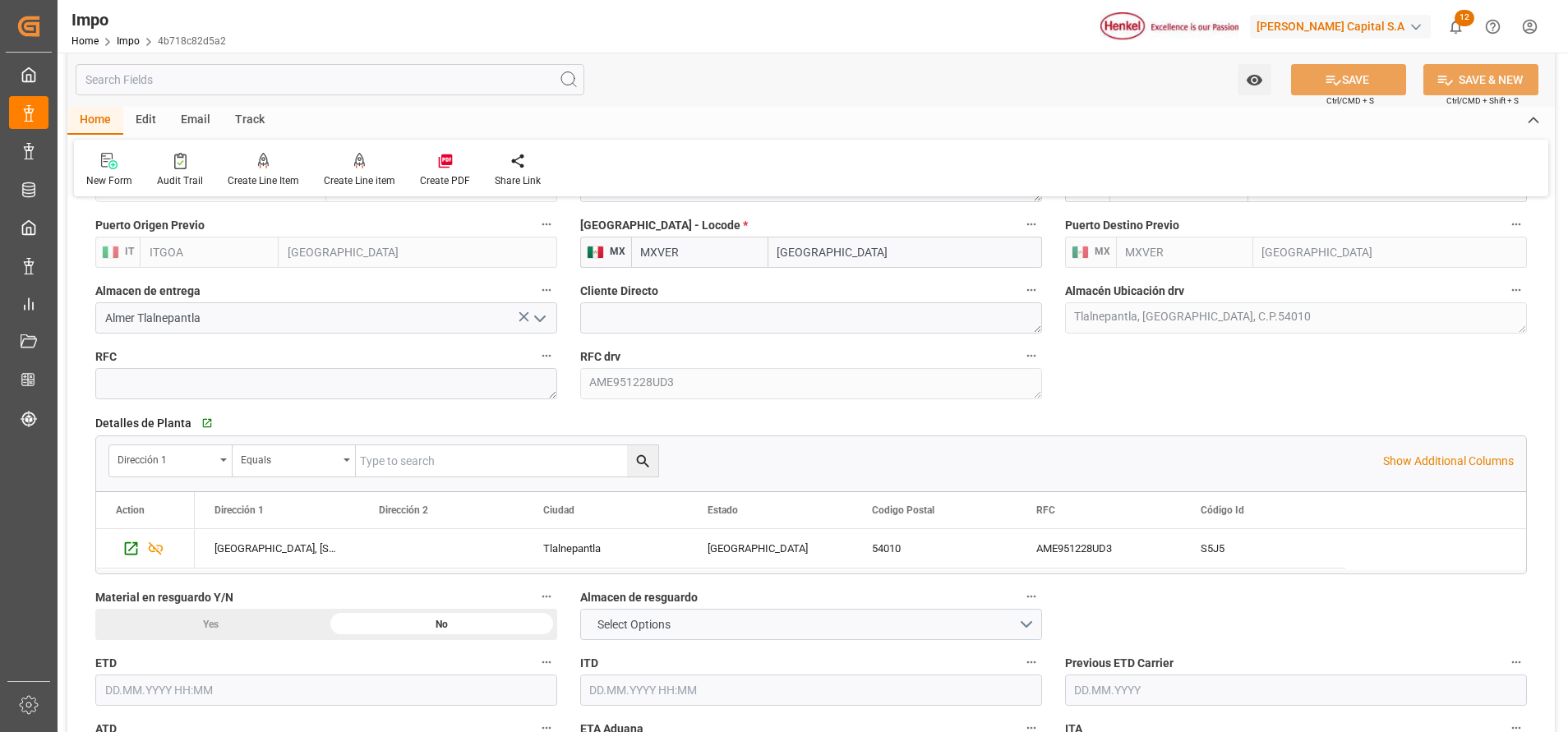
scroll to position [1479, 0]
